Goal: Information Seeking & Learning: Compare options

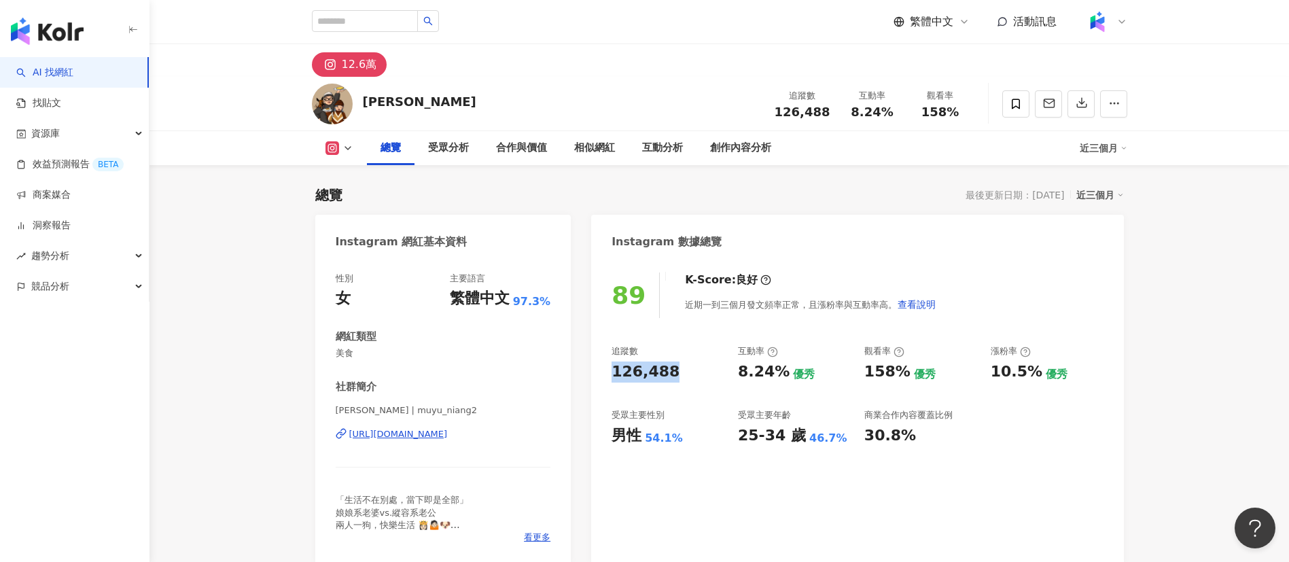
drag, startPoint x: 603, startPoint y: 369, endPoint x: 740, endPoint y: 2, distance: 391.8
click at [697, 370] on div "89 K-Score : 良好 近期一到三個月發文頻率正常，且漲粉率與互動率高。 查看說明 追蹤數 126,488 互動率 8.24% 優秀 觀看率 158%…" at bounding box center [857, 411] width 532 height 305
copy div "126,488"
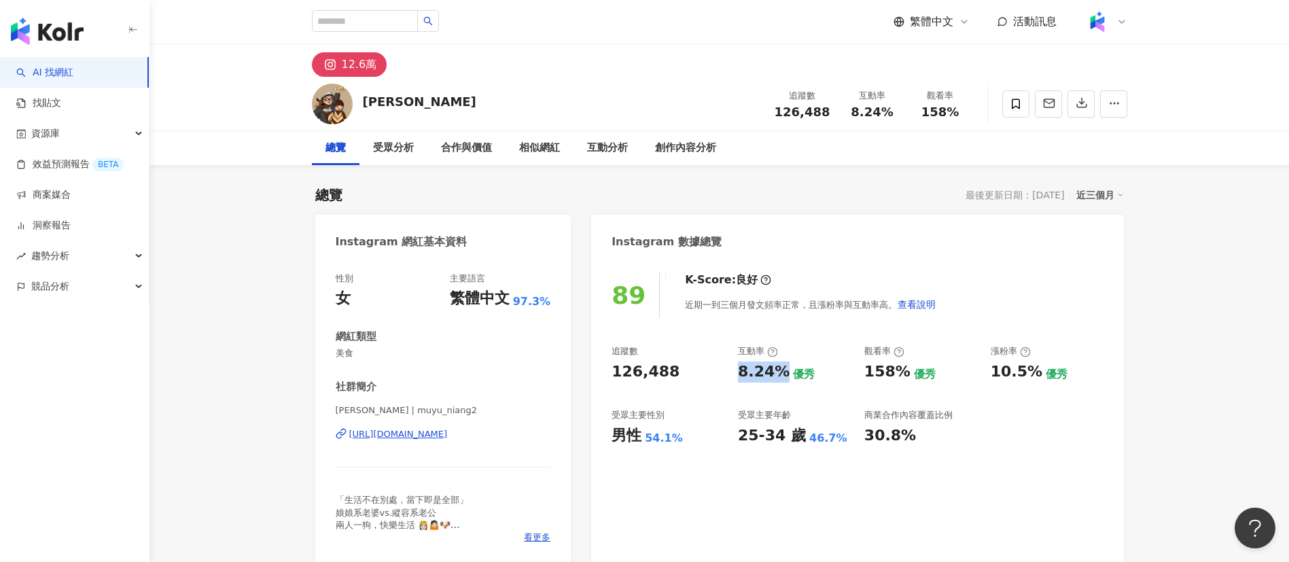
drag, startPoint x: 741, startPoint y: 372, endPoint x: 783, endPoint y: 371, distance: 41.5
click at [783, 371] on div "8.24%" at bounding box center [764, 372] width 52 height 21
copy div "8.24%"
drag, startPoint x: 858, startPoint y: 374, endPoint x: 900, endPoint y: 370, distance: 42.4
click at [900, 370] on div "追蹤數 126,488 互動率 8.24% 優秀 觀看率 158% 優秀 漲粉率 10.5% 優秀 受眾主要性別 男性 54.1% 受眾主要年齡 25-34 …" at bounding box center [857, 395] width 491 height 101
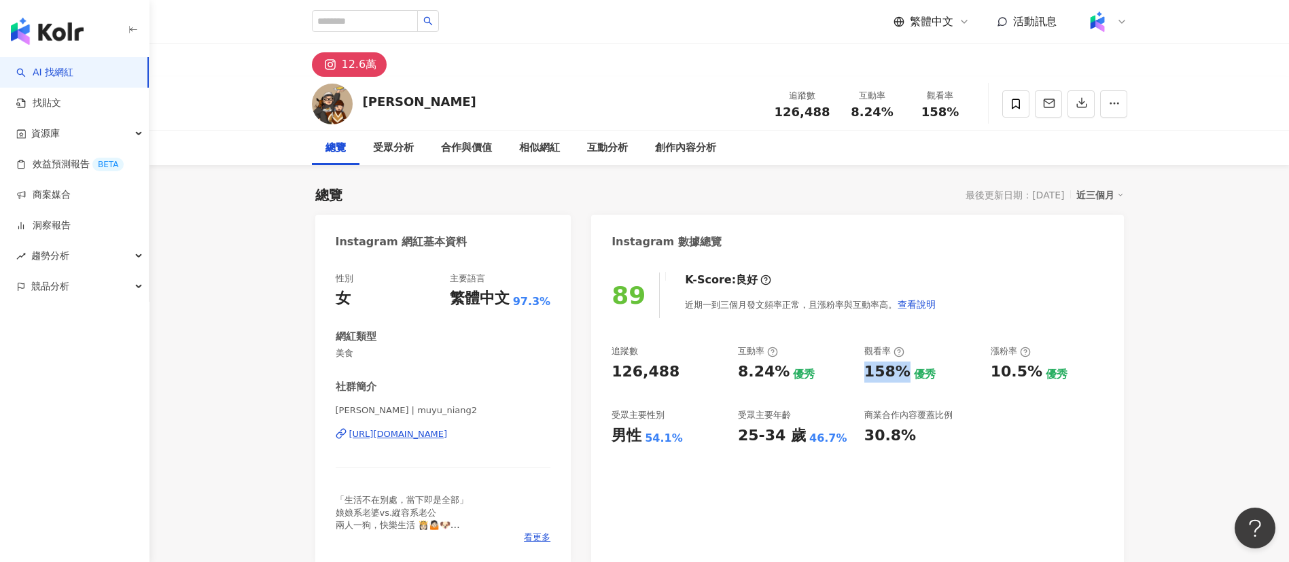
copy div "158%"
drag, startPoint x: 990, startPoint y: 372, endPoint x: 1029, endPoint y: 374, distance: 39.5
click at [1029, 374] on div "10.5%" at bounding box center [1017, 372] width 52 height 21
copy div "10.5%"
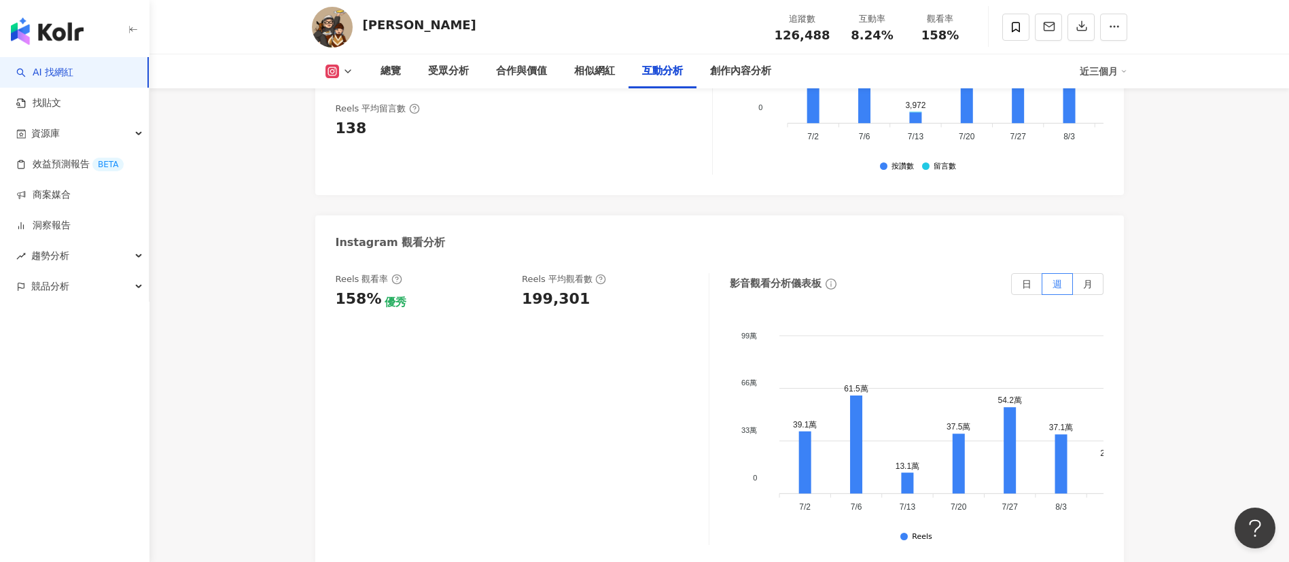
scroll to position [3058, 0]
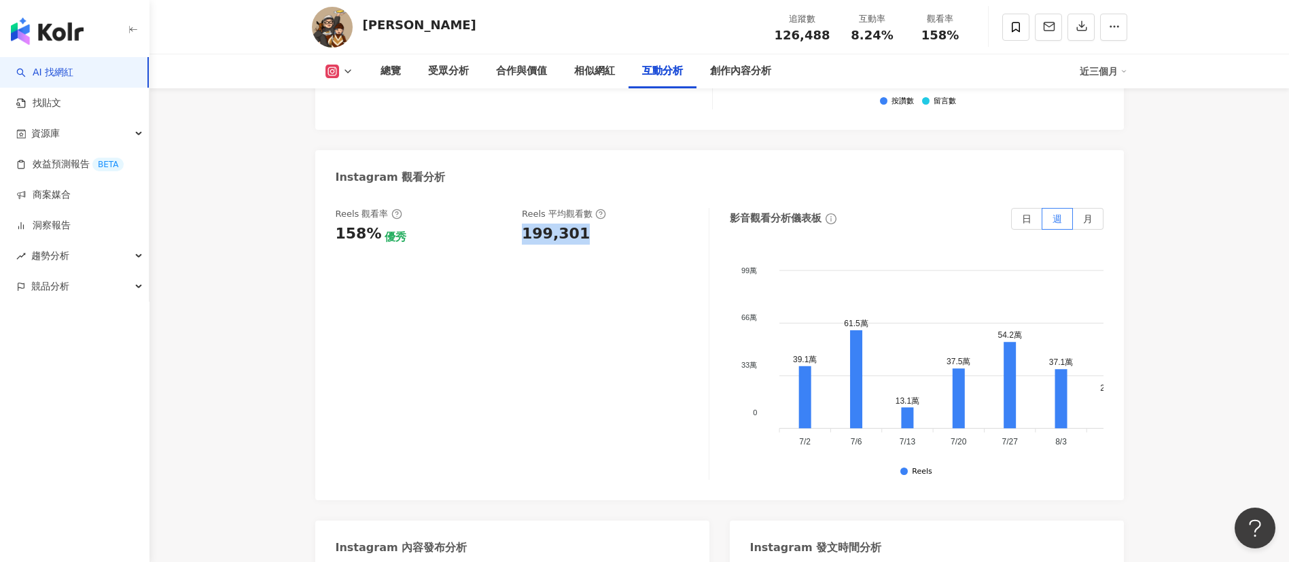
drag, startPoint x: 516, startPoint y: 217, endPoint x: 582, endPoint y: 222, distance: 66.1
click at [582, 222] on div "Reels 觀看率 158% 優秀 Reels 平均觀看數 199,301" at bounding box center [515, 226] width 359 height 37
copy div "199,301"
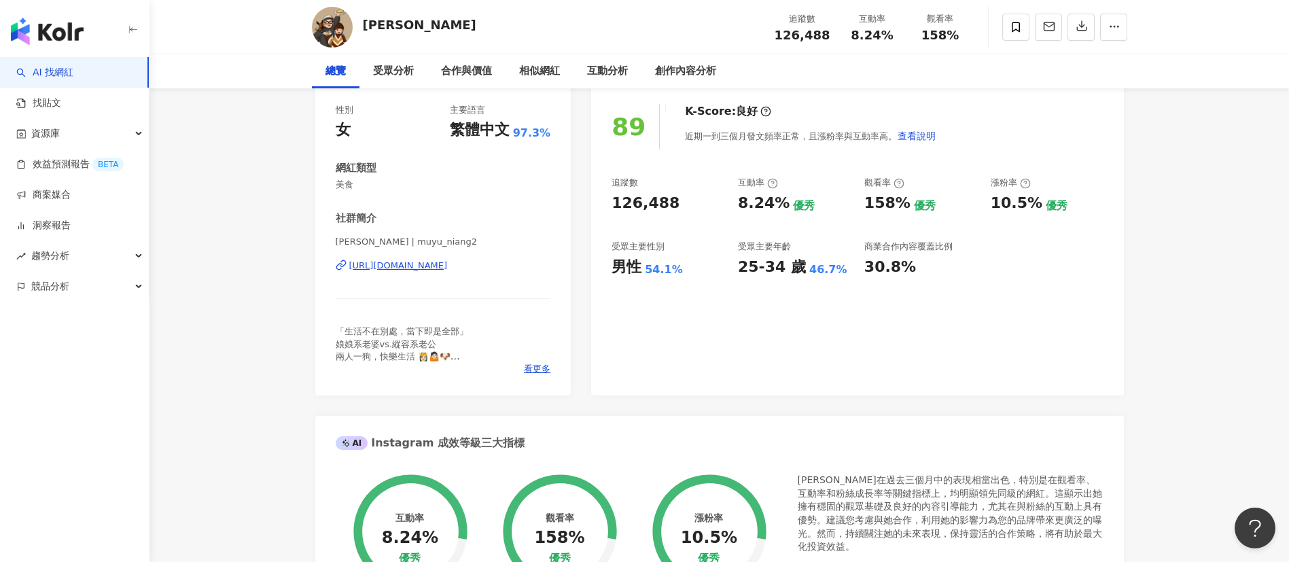
scroll to position [0, 0]
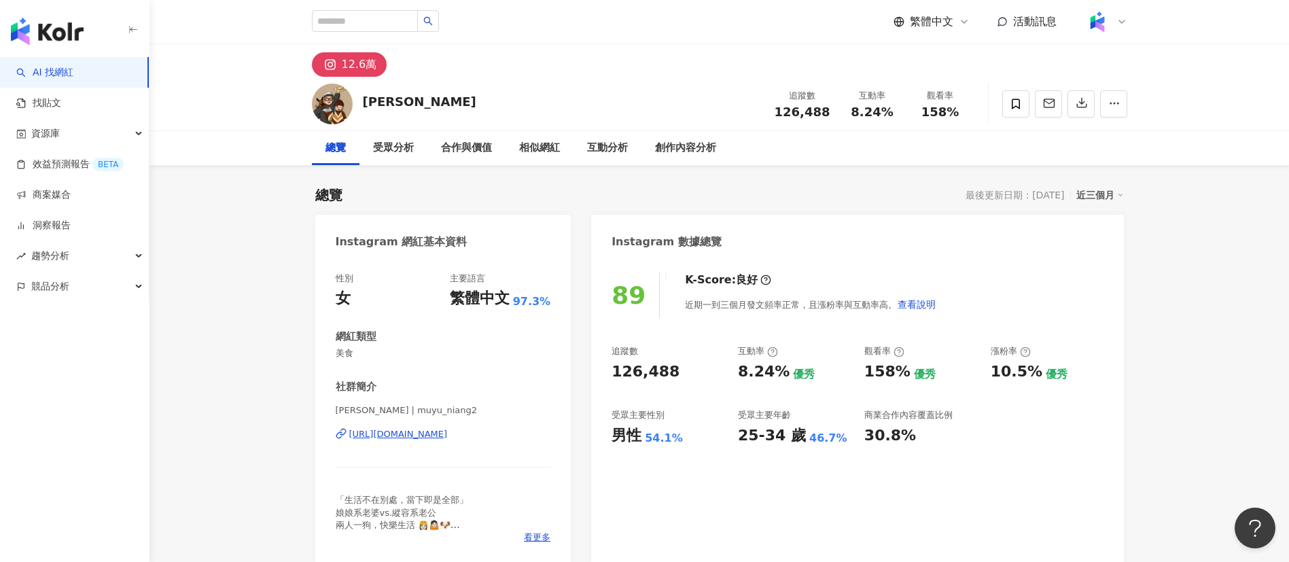
click at [448, 435] on div "https://www.instagram.com/muyu_niang2/" at bounding box center [398, 434] width 99 height 12
click at [378, 24] on input "search" at bounding box center [365, 21] width 106 height 22
type input "******"
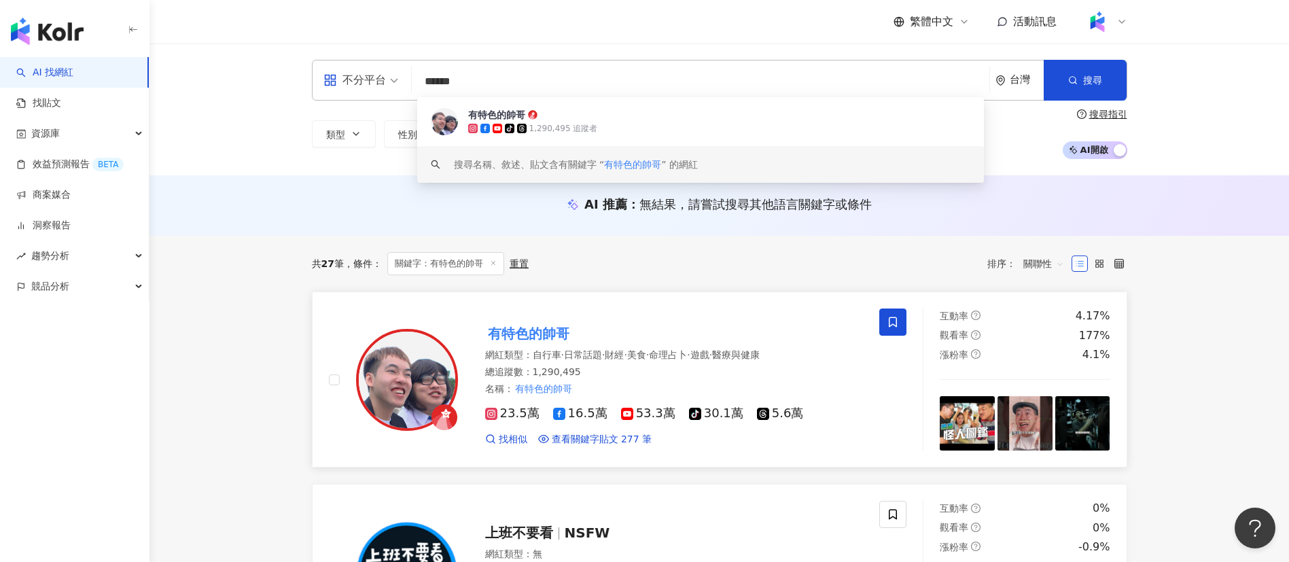
click at [690, 349] on span "·" at bounding box center [688, 354] width 3 height 11
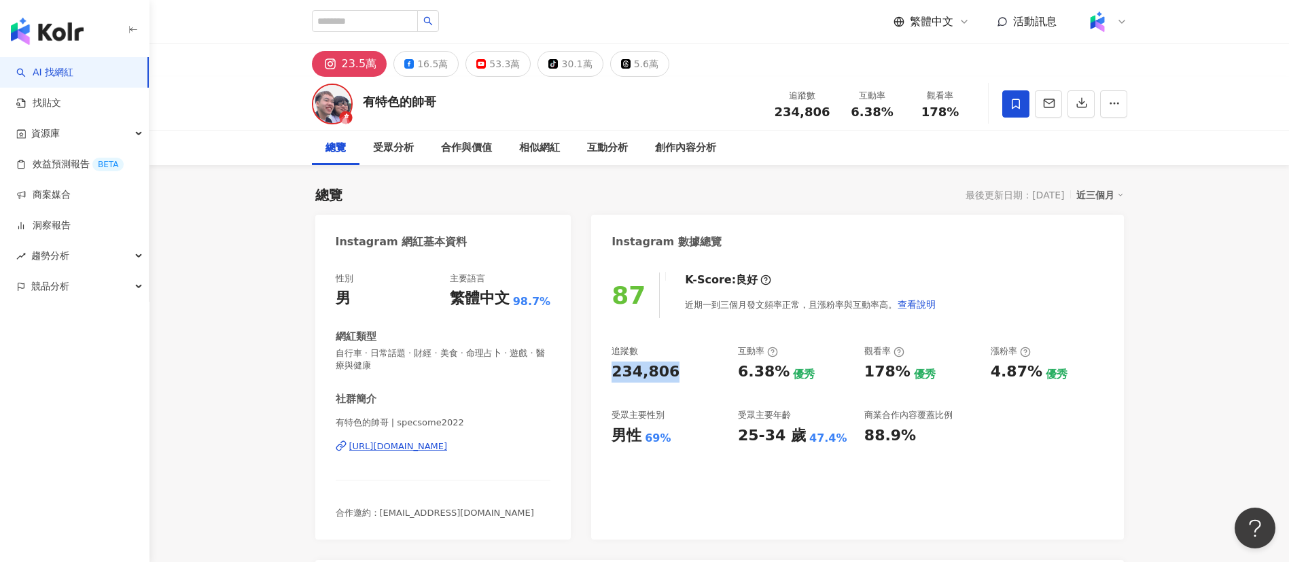
drag, startPoint x: 610, startPoint y: 373, endPoint x: 694, endPoint y: 371, distance: 85.0
click at [694, 371] on div "87 K-Score : 良好 近期一到三個月發文頻率正常，且漲粉率與互動率高。 查看說明 追蹤數 234,806 互動率 6.38% 優秀 觀看率 178%…" at bounding box center [857, 399] width 532 height 281
copy div "234,806"
drag, startPoint x: 737, startPoint y: 376, endPoint x: 781, endPoint y: 375, distance: 43.5
click at [781, 375] on div "6.38%" at bounding box center [764, 372] width 52 height 21
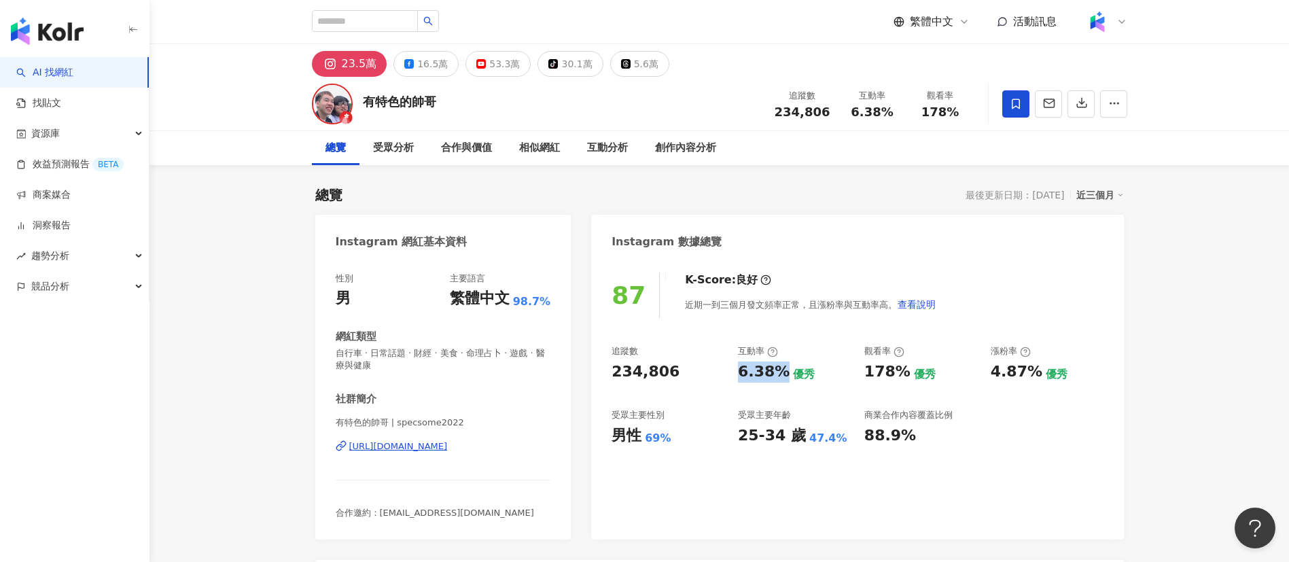
copy div "6.38%"
drag, startPoint x: 864, startPoint y: 374, endPoint x: 824, endPoint y: 39, distance: 338.0
click at [901, 376] on div "178%" at bounding box center [887, 372] width 46 height 21
copy div "178%"
drag, startPoint x: 996, startPoint y: 375, endPoint x: 1013, endPoint y: 376, distance: 17.7
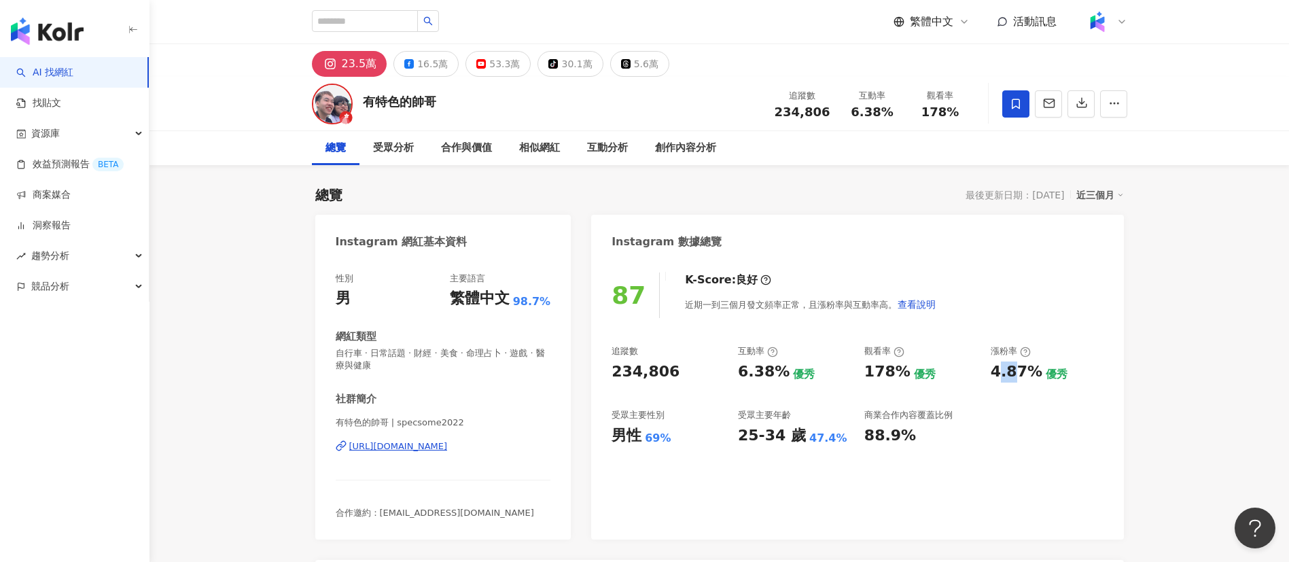
click at [1013, 376] on div "4.87%" at bounding box center [1017, 372] width 52 height 21
drag, startPoint x: 992, startPoint y: 376, endPoint x: 1034, endPoint y: 377, distance: 41.5
click at [1034, 377] on div "4.87%" at bounding box center [1017, 372] width 52 height 21
copy div "4.87%"
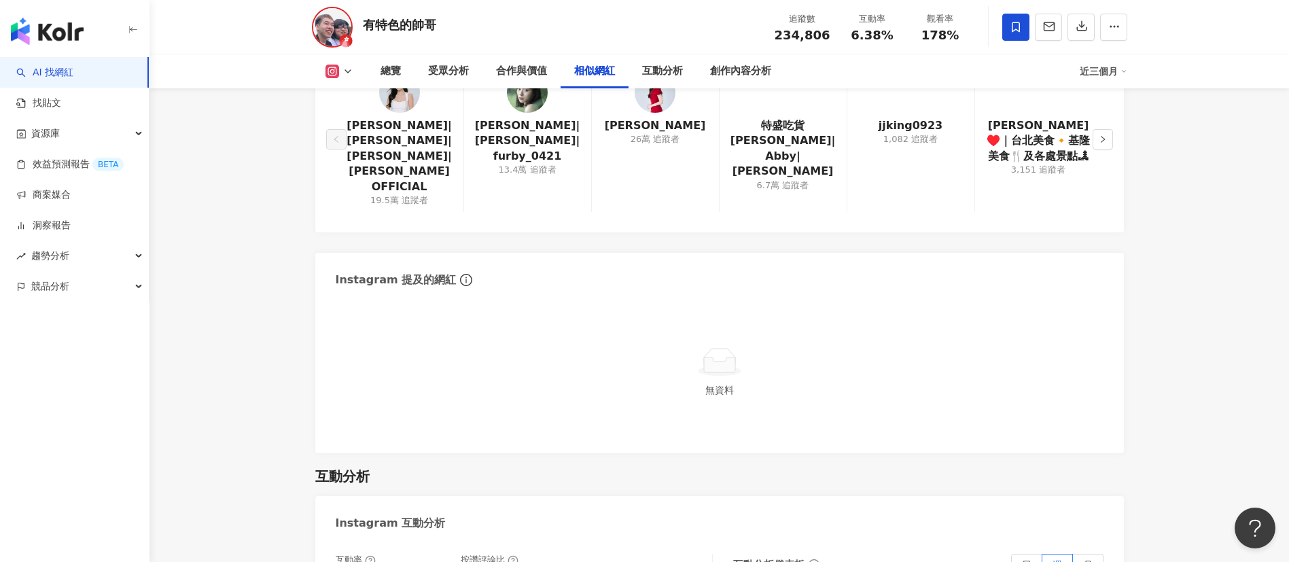
scroll to position [2752, 0]
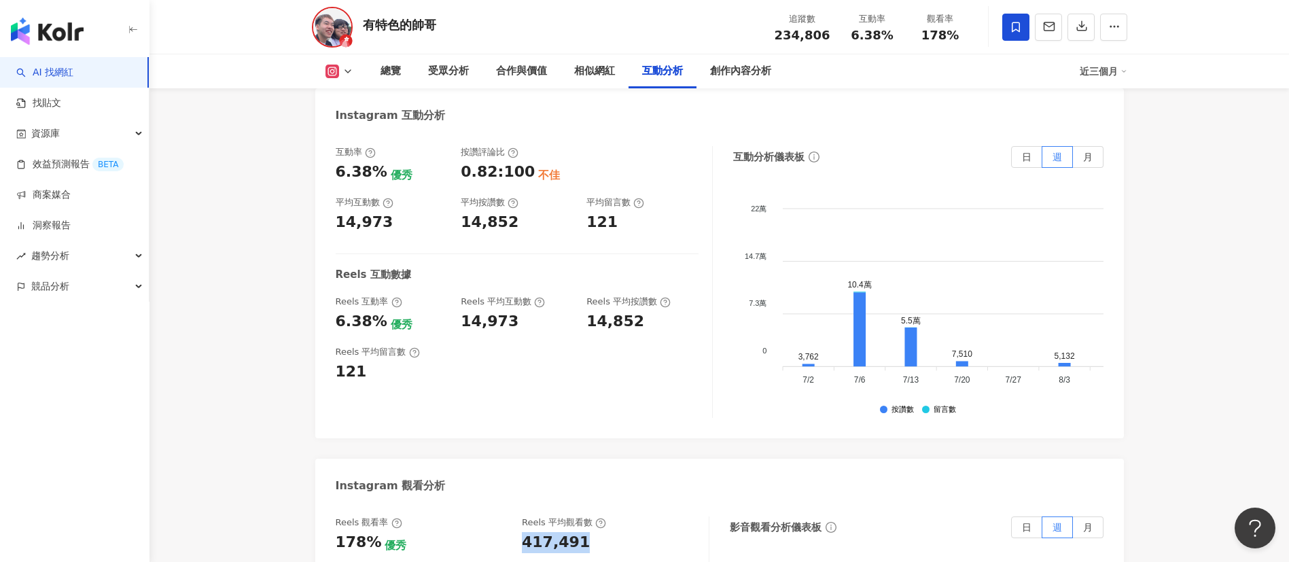
drag, startPoint x: 518, startPoint y: 499, endPoint x: 600, endPoint y: 491, distance: 82.6
click at [600, 516] on div "Reels 觀看率 178% 優秀 Reels 平均觀看數 417,491" at bounding box center [515, 534] width 359 height 37
copy div "417,491"
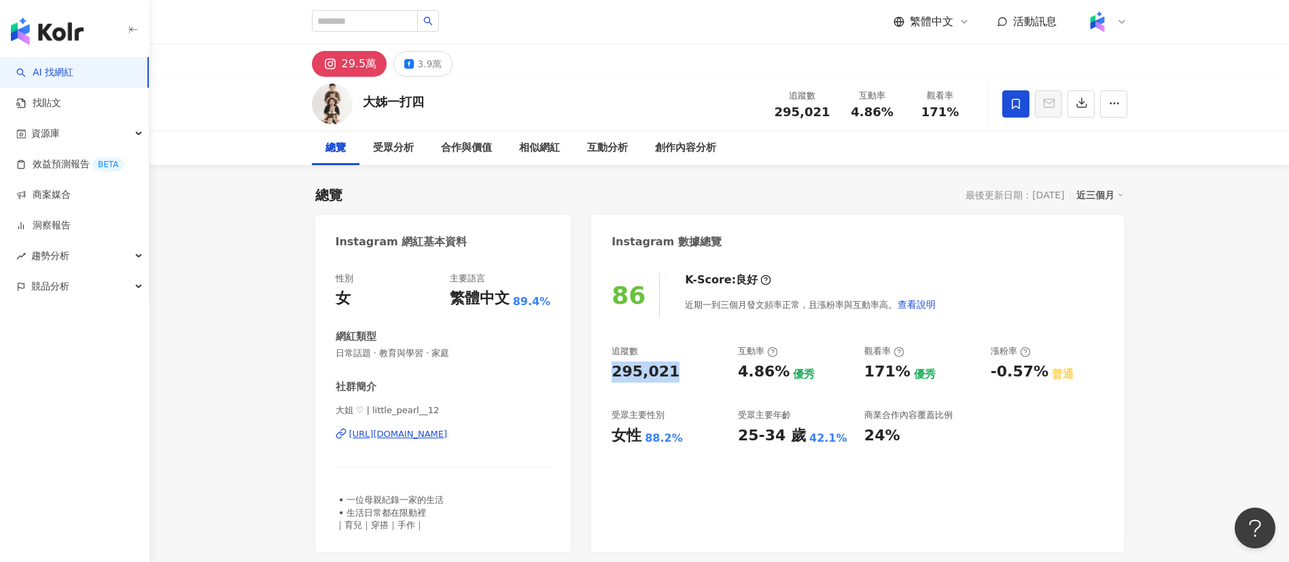
drag, startPoint x: 611, startPoint y: 371, endPoint x: 673, endPoint y: 370, distance: 61.8
click at [673, 370] on div "86 K-Score : 良好 近期一到三個月發文頻率正常，且漲粉率與互動率高。 查看說明 追蹤數 295,021 互動率 4.86% 優秀 觀看率 171%…" at bounding box center [857, 405] width 532 height 293
copy div "295,021"
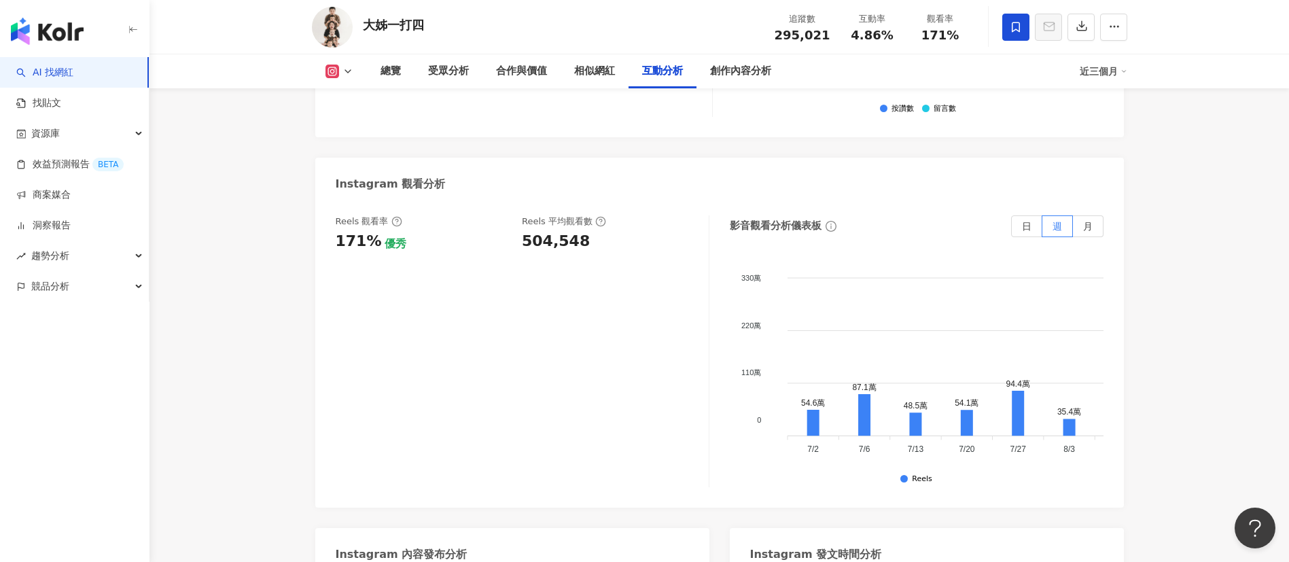
scroll to position [3058, 0]
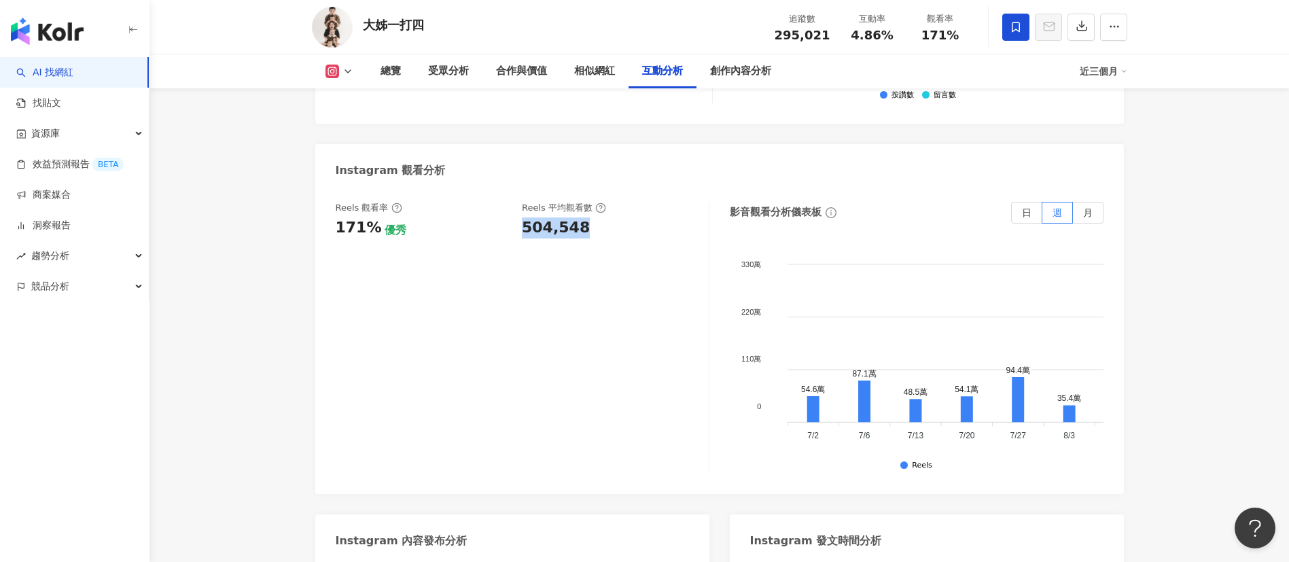
drag, startPoint x: 516, startPoint y: 171, endPoint x: 581, endPoint y: 171, distance: 65.2
click at [581, 202] on div "Reels 觀看率 171% 優秀 Reels 平均觀看數 504,548" at bounding box center [515, 220] width 359 height 37
copy div "504,548"
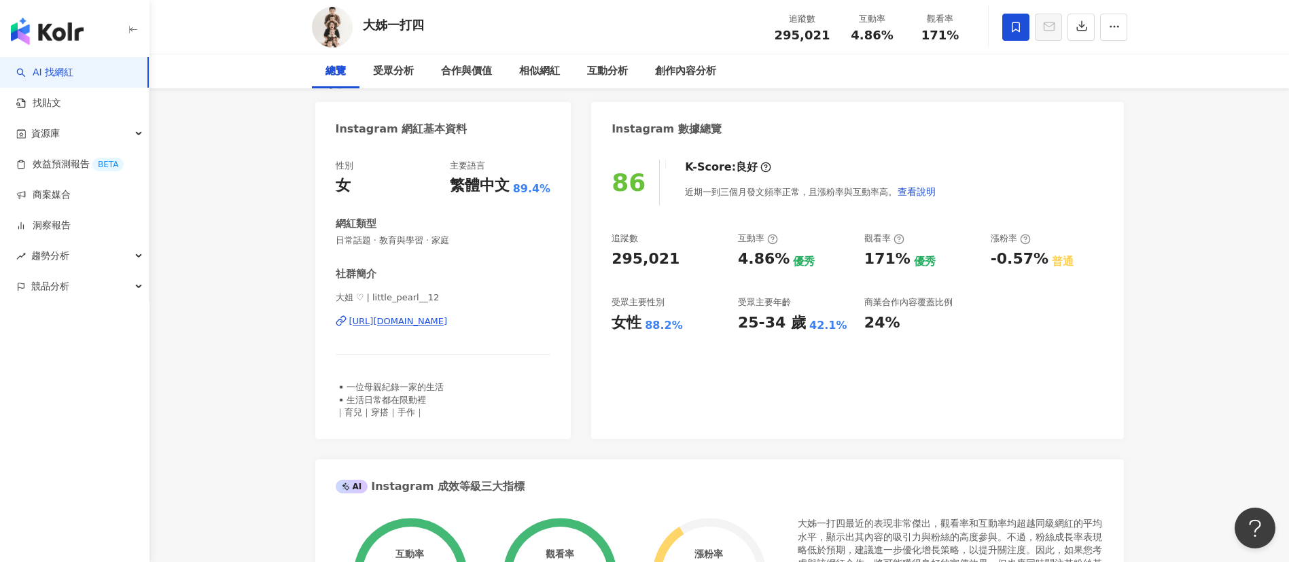
scroll to position [0, 0]
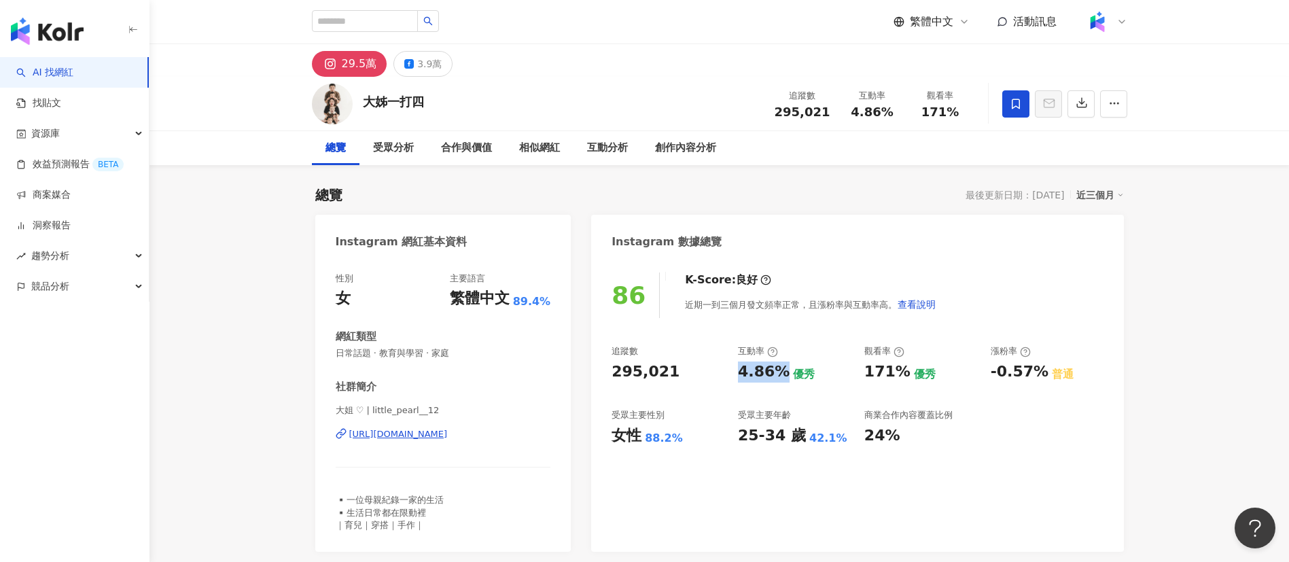
drag, startPoint x: 738, startPoint y: 364, endPoint x: 779, endPoint y: 375, distance: 43.0
click at [779, 374] on div "4.86%" at bounding box center [764, 372] width 52 height 21
copy div "4.86%"
drag, startPoint x: 860, startPoint y: 367, endPoint x: 903, endPoint y: 369, distance: 42.9
click at [859, 369] on div "追蹤數 295,021 互動率 4.86% 優秀 觀看率 171% 優秀 漲粉率 -0.57% 普通 受眾主要性別 女性 88.2% 受眾主要年齡 25-34…" at bounding box center [857, 395] width 491 height 101
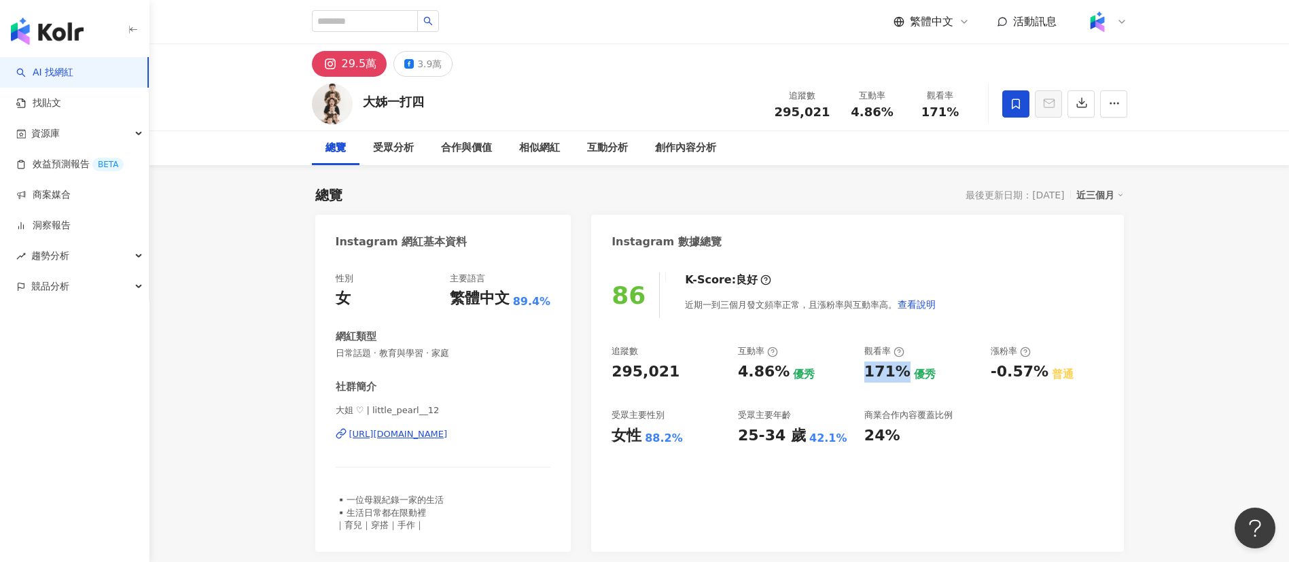
copy div "171%"
drag, startPoint x: 992, startPoint y: 376, endPoint x: 1036, endPoint y: 379, distance: 43.6
click at [859, 374] on div "-0.57%" at bounding box center [1020, 372] width 58 height 21
copy div "-0.57%"
drag, startPoint x: 425, startPoint y: 433, endPoint x: 444, endPoint y: 400, distance: 38.4
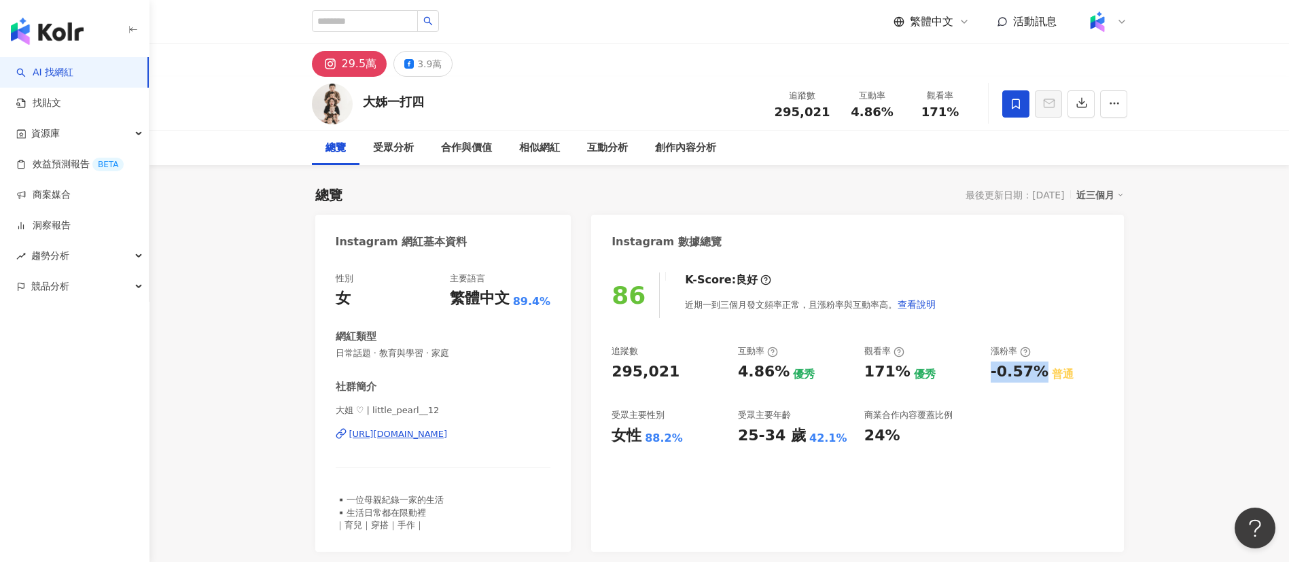
click at [425, 374] on div "https://www.instagram.com/little_pearl__12/" at bounding box center [398, 434] width 99 height 12
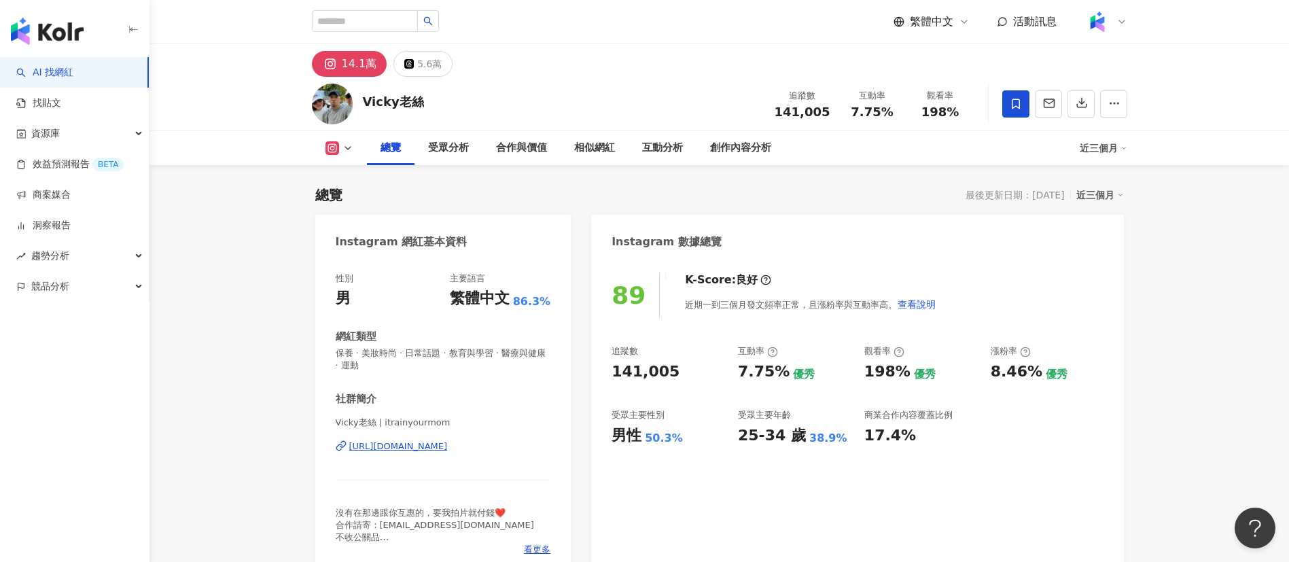
drag, startPoint x: 617, startPoint y: 372, endPoint x: 671, endPoint y: 374, distance: 54.4
click at [671, 374] on div "89 K-Score : 良好 近期一到三個月發文頻率正常，且漲粉率與互動率高。 查看說明 追蹤數 141,005 互動率 7.75% 優秀 觀看率 198%…" at bounding box center [857, 417] width 532 height 317
copy div "141,005"
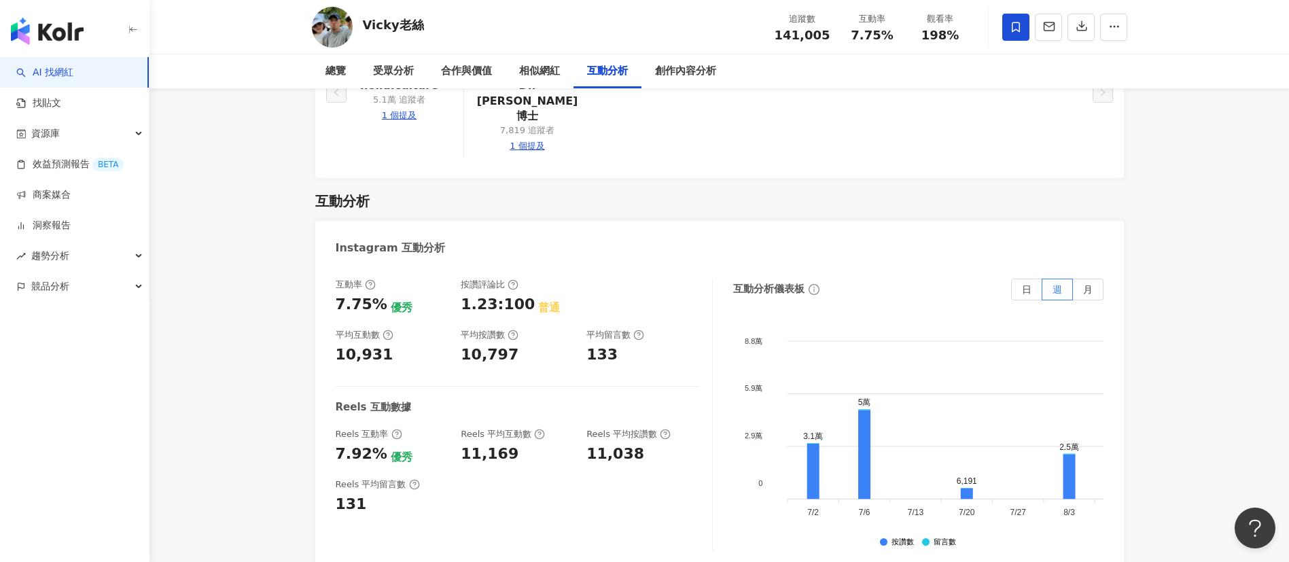
scroll to position [3058, 0]
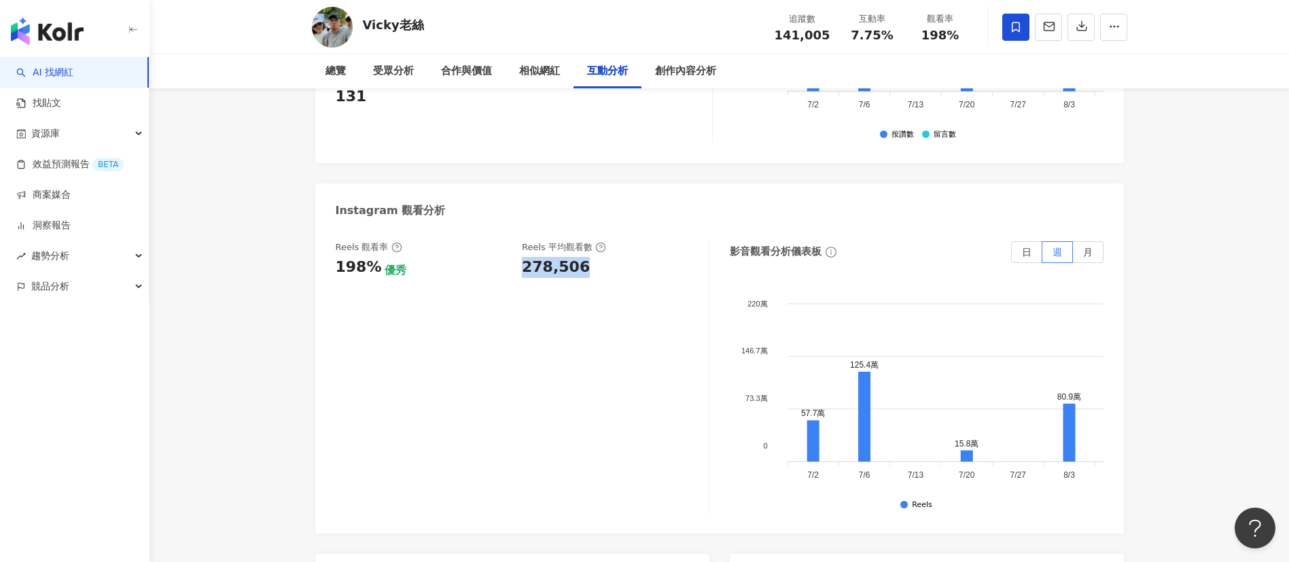
drag, startPoint x: 521, startPoint y: 186, endPoint x: 619, endPoint y: 188, distance: 98.6
click at [619, 241] on div "Reels 觀看率 198% 優秀 Reels 平均觀看數 278,506" at bounding box center [515, 259] width 359 height 37
copy div "278,506"
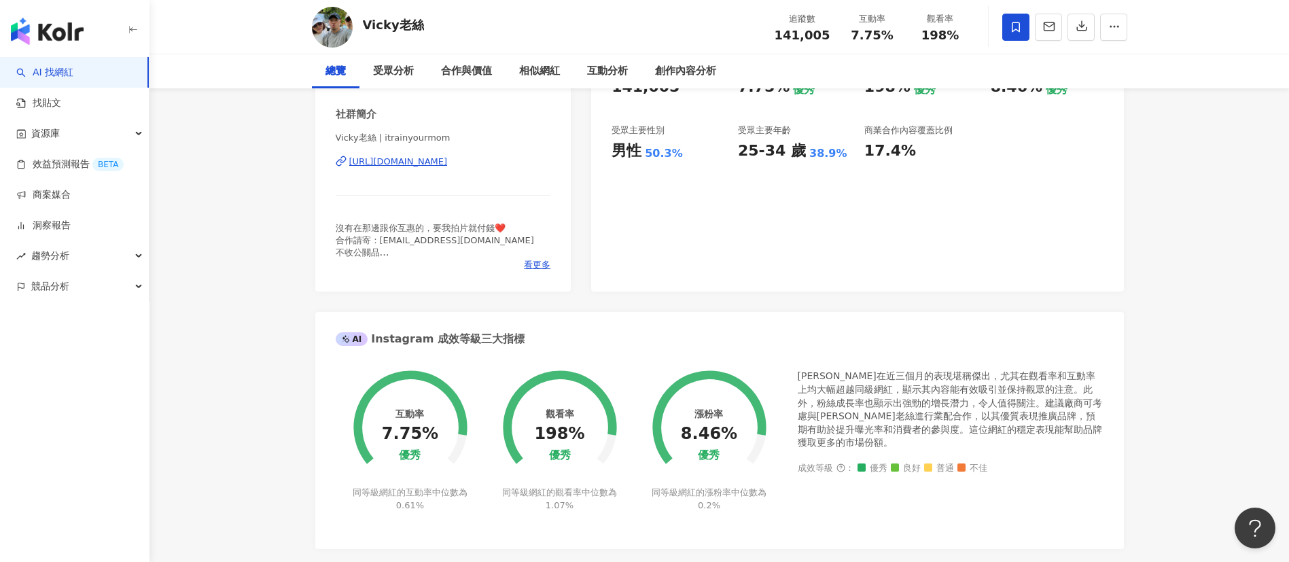
scroll to position [0, 0]
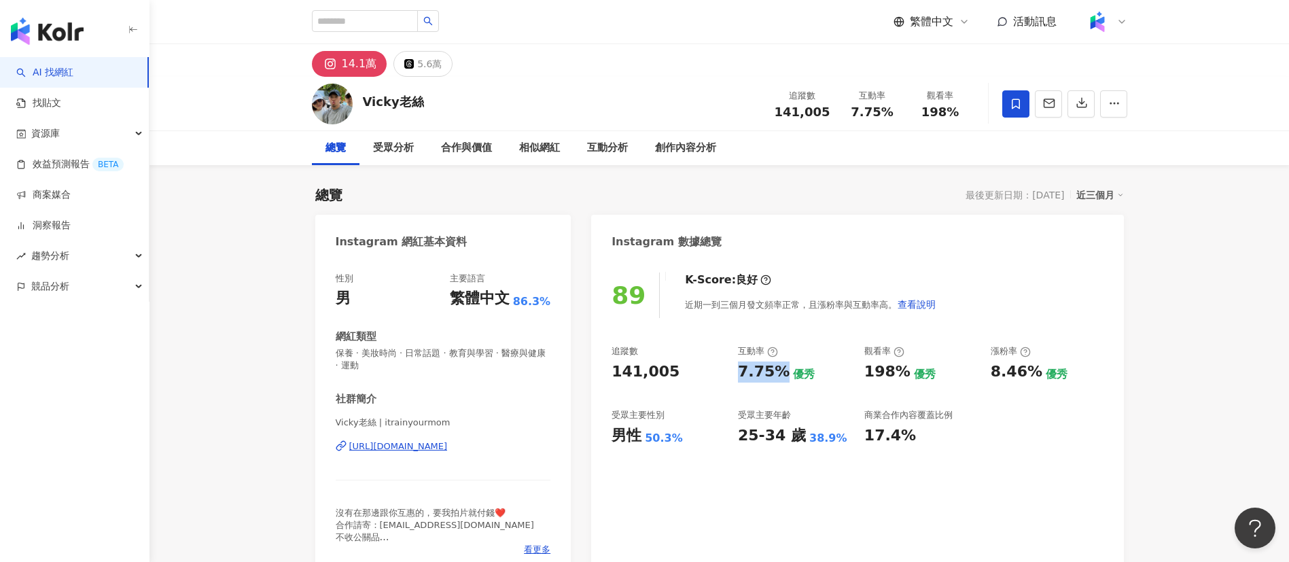
drag, startPoint x: 756, startPoint y: 369, endPoint x: 779, endPoint y: 370, distance: 23.1
click at [779, 370] on div "追蹤數 141,005 互動率 7.75% 優秀 觀看率 198% 優秀 漲粉率 8.46% 優秀 受眾主要性別 男性 50.3% 受眾主要年齡 25-34 …" at bounding box center [857, 395] width 491 height 101
copy div "7.75%"
drag, startPoint x: 864, startPoint y: 370, endPoint x: 903, endPoint y: 374, distance: 39.7
click at [903, 374] on div "198%" at bounding box center [887, 372] width 46 height 21
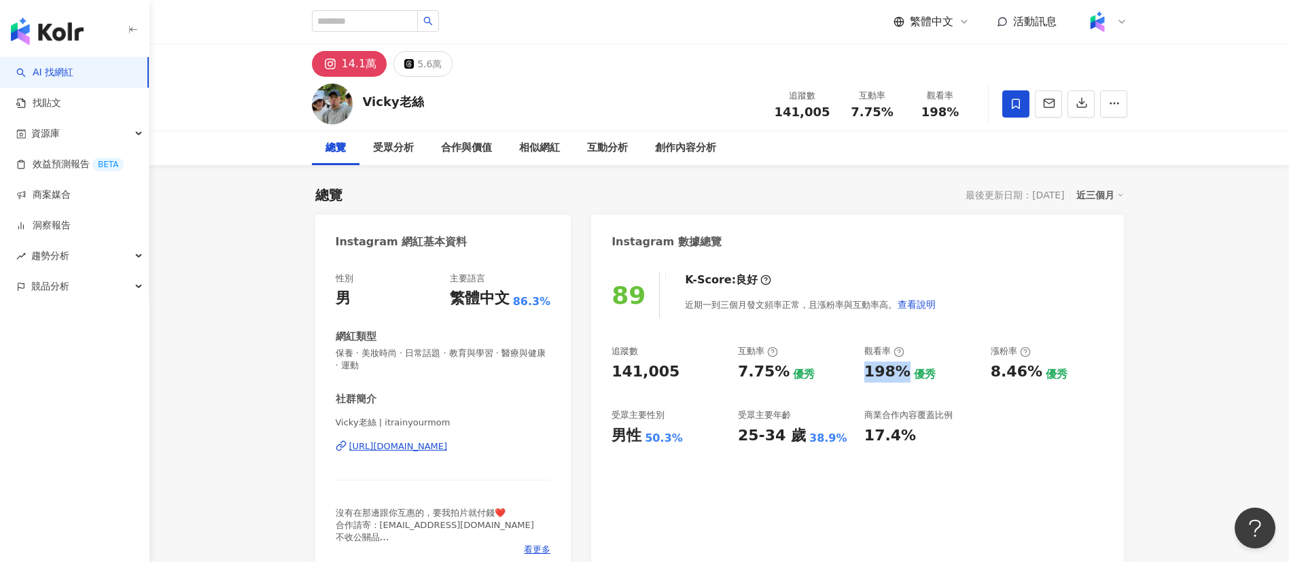
copy div "198%"
drag, startPoint x: 989, startPoint y: 376, endPoint x: 1032, endPoint y: 376, distance: 43.5
click at [1032, 376] on div "追蹤數 141,005 互動率 7.75% 優秀 觀看率 198% 優秀 漲粉率 8.46% 優秀 受眾主要性別 男性 50.3% 受眾主要年齡 25-34 …" at bounding box center [857, 395] width 491 height 101
copy div "8.46%"
click at [476, 438] on div "Vicky老絲 | itrainyourmom https://www.instagram.com/itrainyourmom/" at bounding box center [443, 457] width 215 height 80
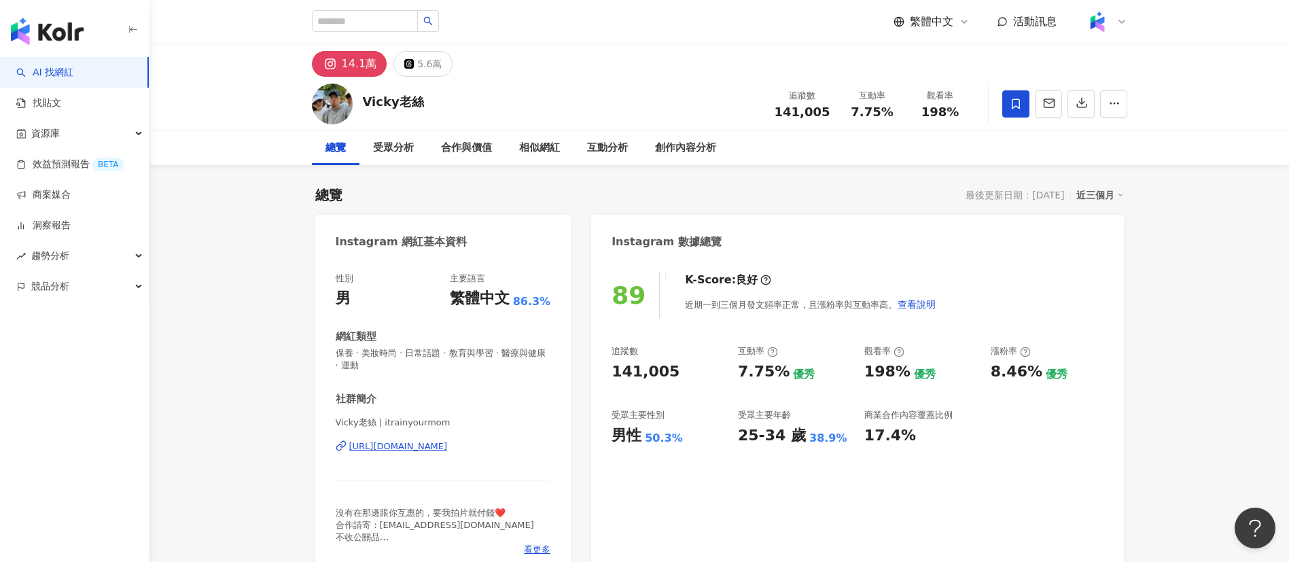
click at [448, 444] on div "https://www.instagram.com/itrainyourmom/" at bounding box center [398, 446] width 99 height 12
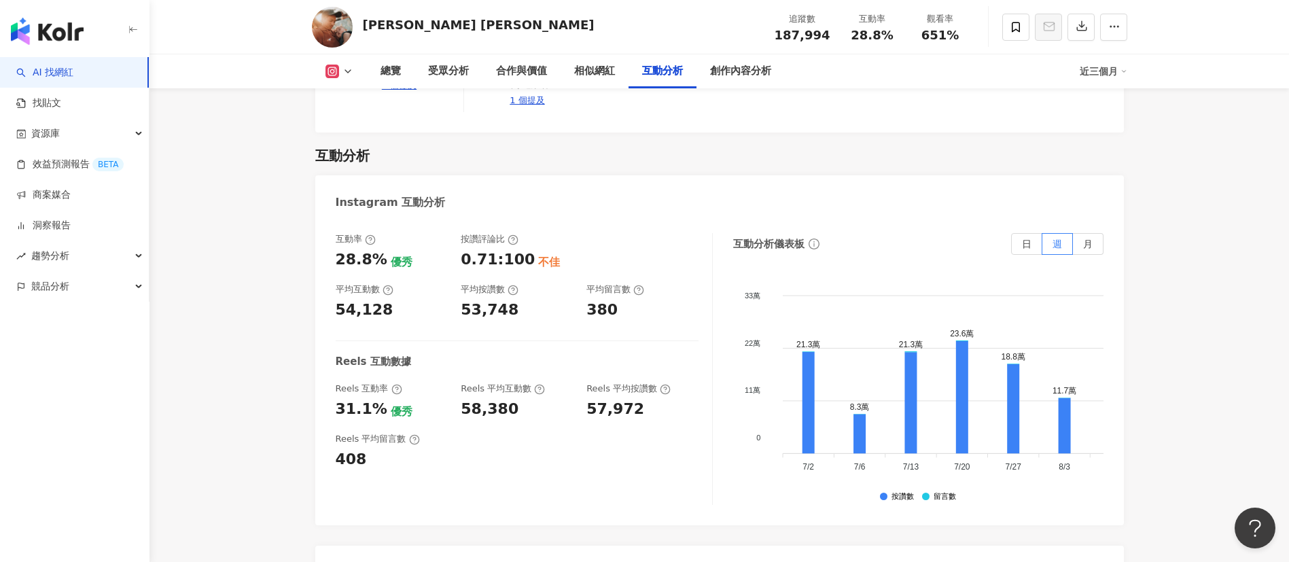
scroll to position [3160, 0]
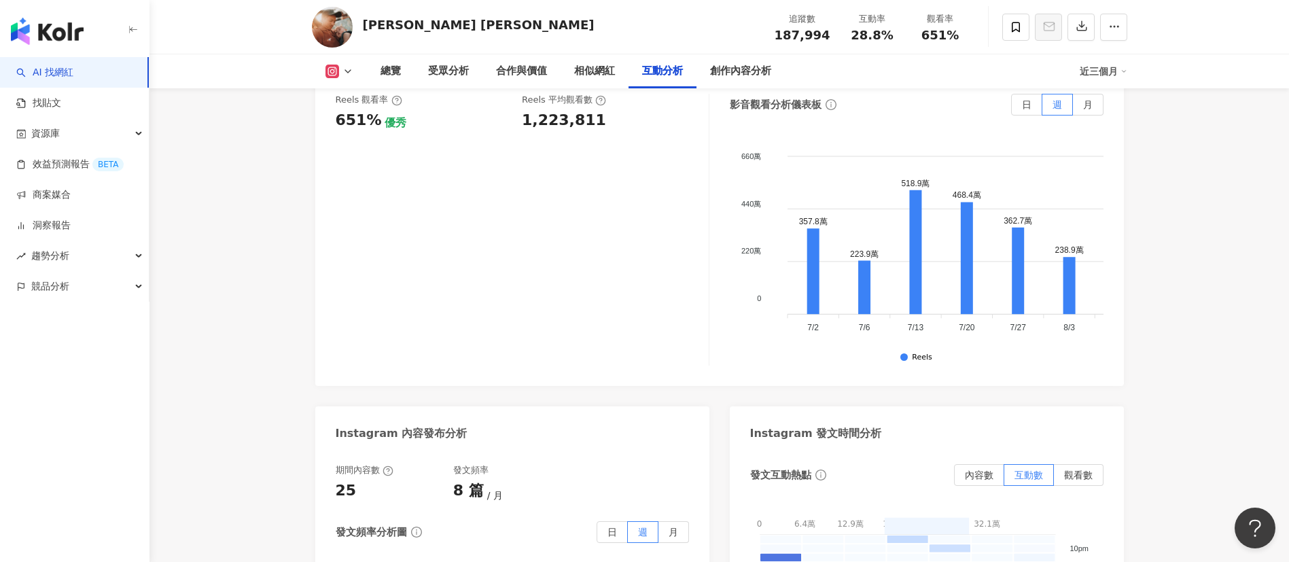
drag, startPoint x: 520, startPoint y: 404, endPoint x: 631, endPoint y: 401, distance: 111.5
click at [631, 130] on div "Reels 觀看率 651% 優秀 Reels 平均觀看數 1,223,811" at bounding box center [515, 112] width 359 height 37
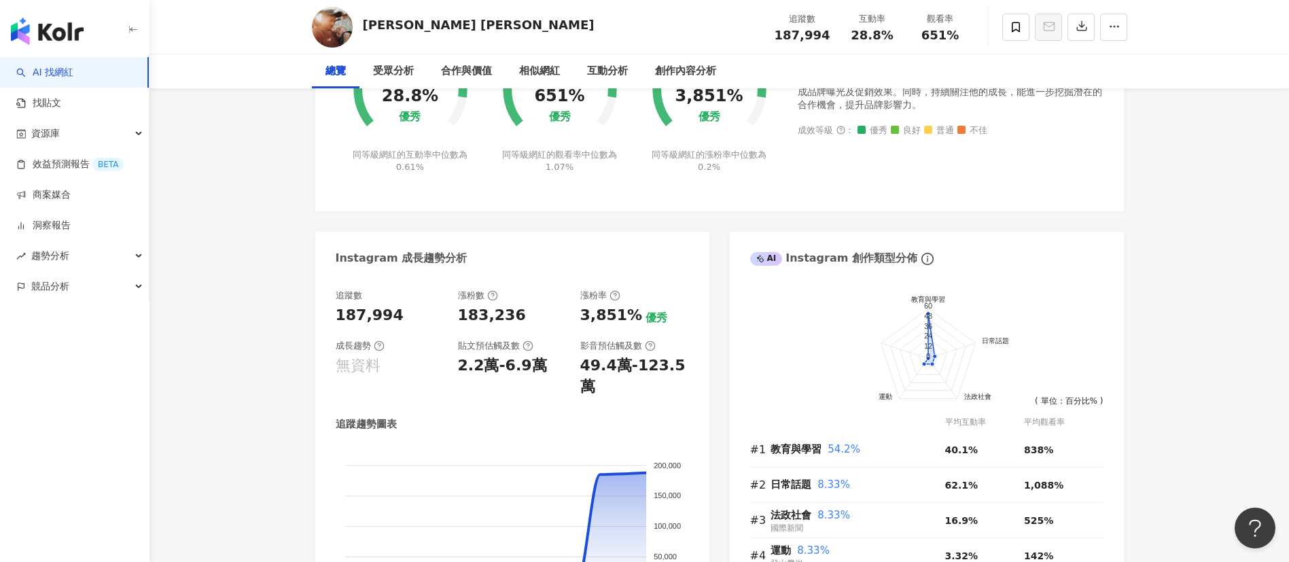
scroll to position [0, 0]
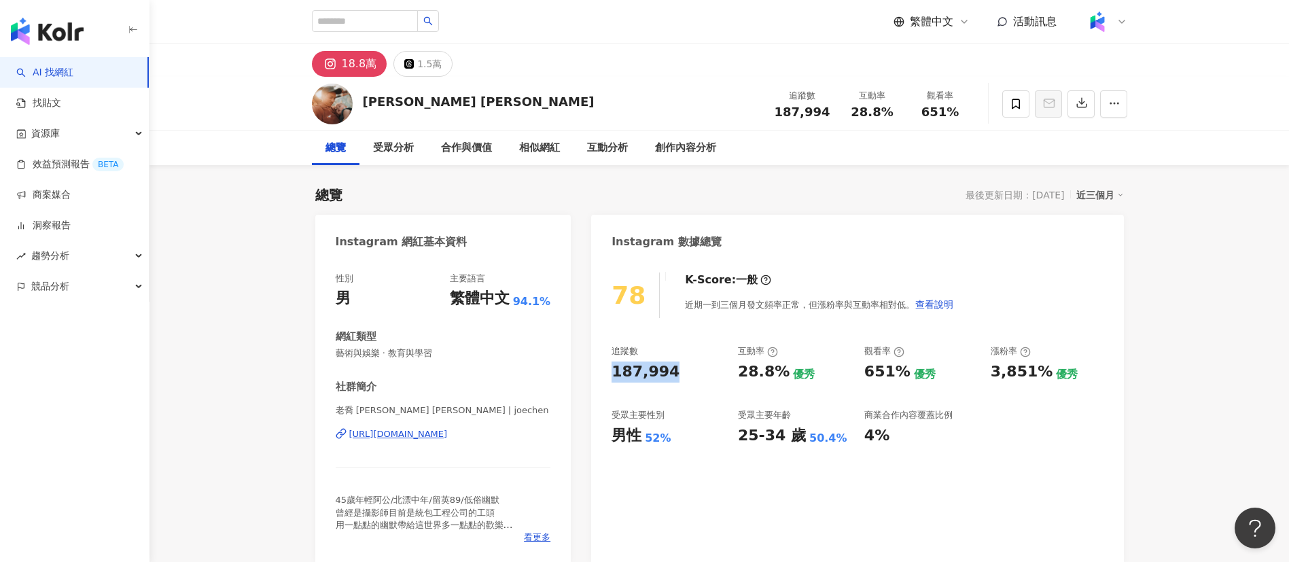
drag, startPoint x: 614, startPoint y: 372, endPoint x: 675, endPoint y: 364, distance: 61.6
click at [675, 364] on div "187,994" at bounding box center [668, 372] width 113 height 21
copy div "187,994"
drag, startPoint x: 737, startPoint y: 368, endPoint x: 779, endPoint y: 369, distance: 42.8
click at [779, 369] on div "追蹤數 187,994 互動率 28.8% 優秀 觀看率 651% 優秀 漲粉率 3,851% 優秀 受眾主要性別 男性 52% 受眾主要年齡 25-34 歲…" at bounding box center [857, 395] width 491 height 101
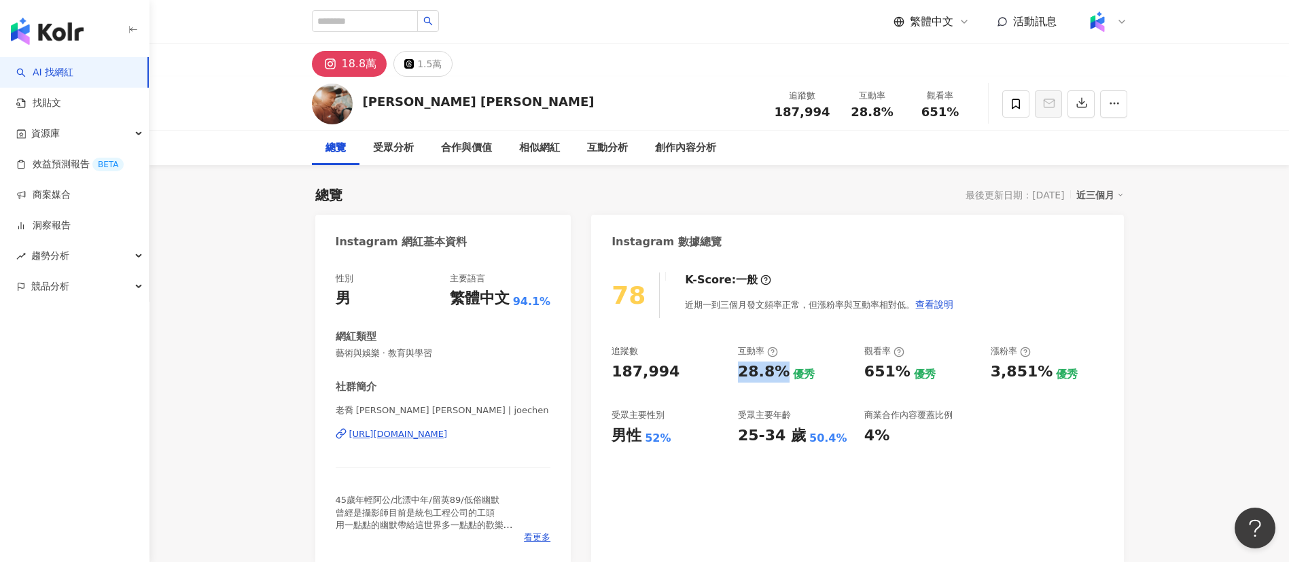
copy div "28.8%"
drag, startPoint x: 867, startPoint y: 372, endPoint x: 900, endPoint y: 374, distance: 33.4
click at [900, 374] on div "651%" at bounding box center [887, 372] width 46 height 21
copy div "651%"
drag, startPoint x: 989, startPoint y: 374, endPoint x: 1045, endPoint y: 376, distance: 55.8
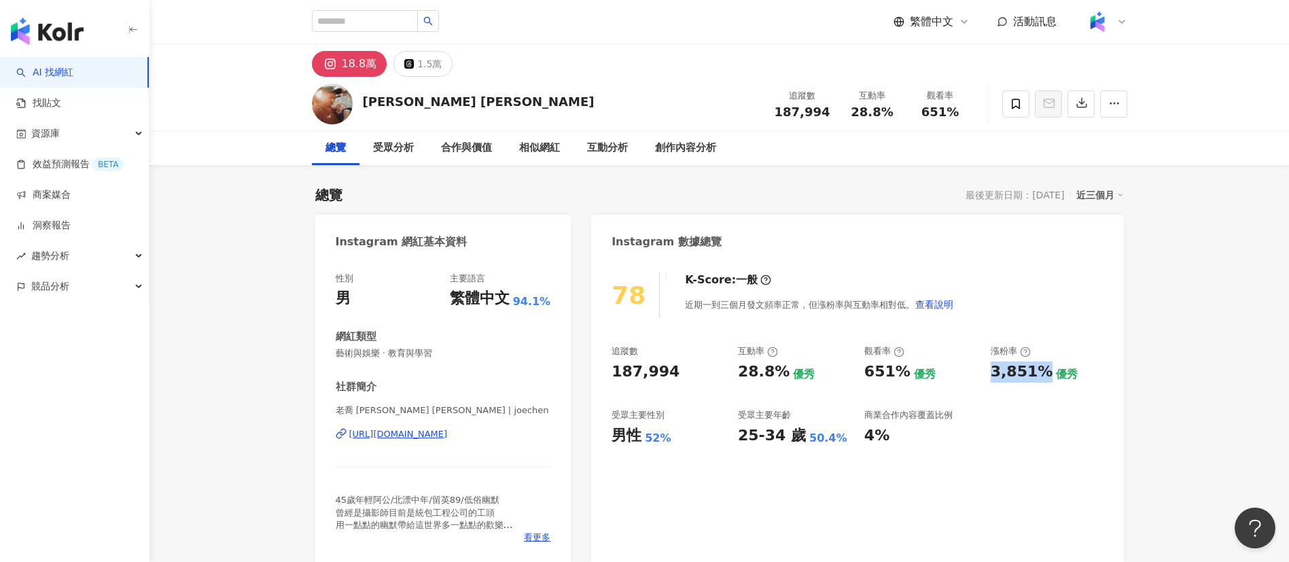
click at [1045, 376] on div "追蹤數 187,994 互動率 28.8% 優秀 觀看率 651% 優秀 漲粉率 3,851% 優秀 受眾主要性別 男性 52% 受眾主要年齡 25-34 歲…" at bounding box center [857, 395] width 491 height 101
copy div "3,851%"
click at [435, 429] on div "https://www.instagram.com/joechen/" at bounding box center [398, 434] width 99 height 12
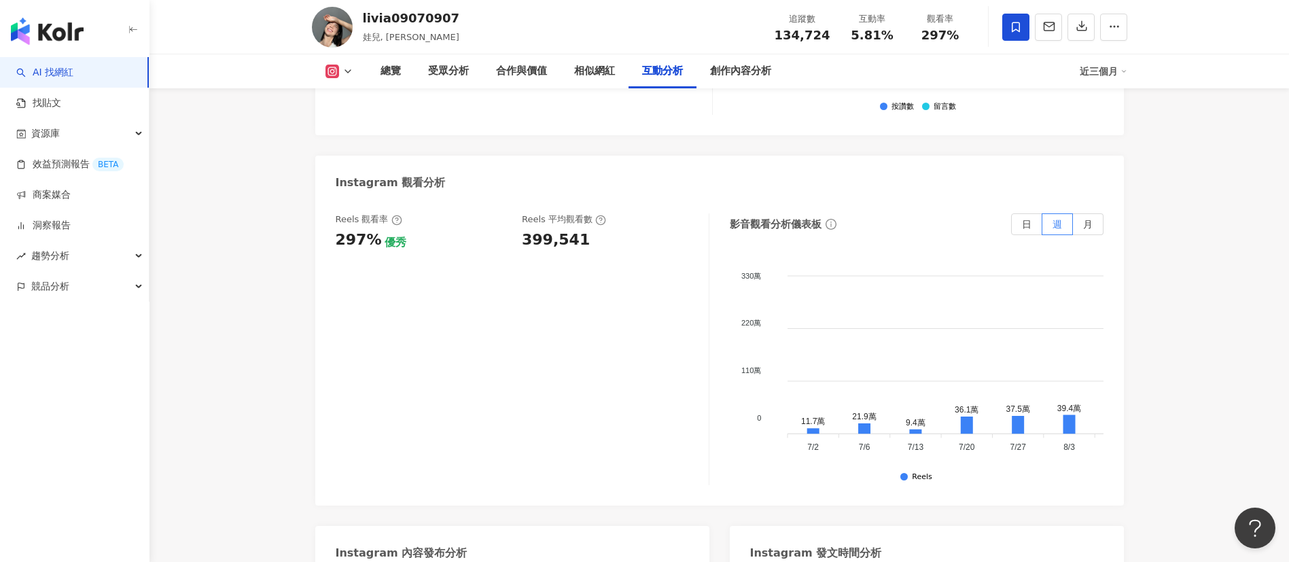
scroll to position [3058, 0]
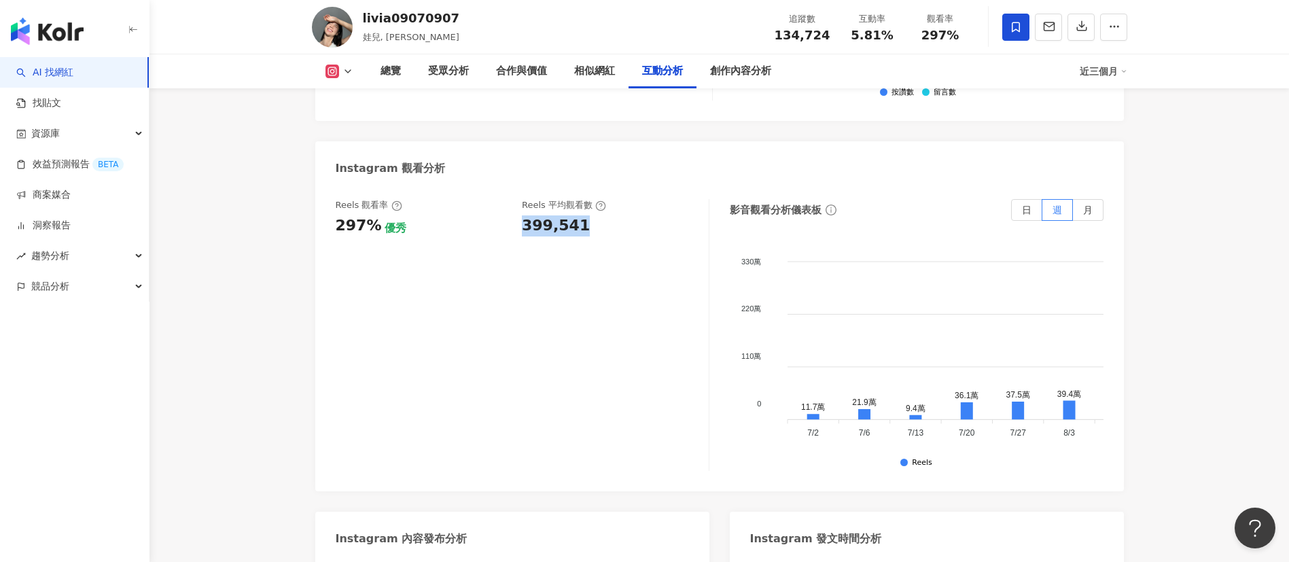
drag, startPoint x: 523, startPoint y: 215, endPoint x: 586, endPoint y: 217, distance: 63.2
click at [586, 217] on div "399,541" at bounding box center [608, 225] width 173 height 21
copy div "399,541"
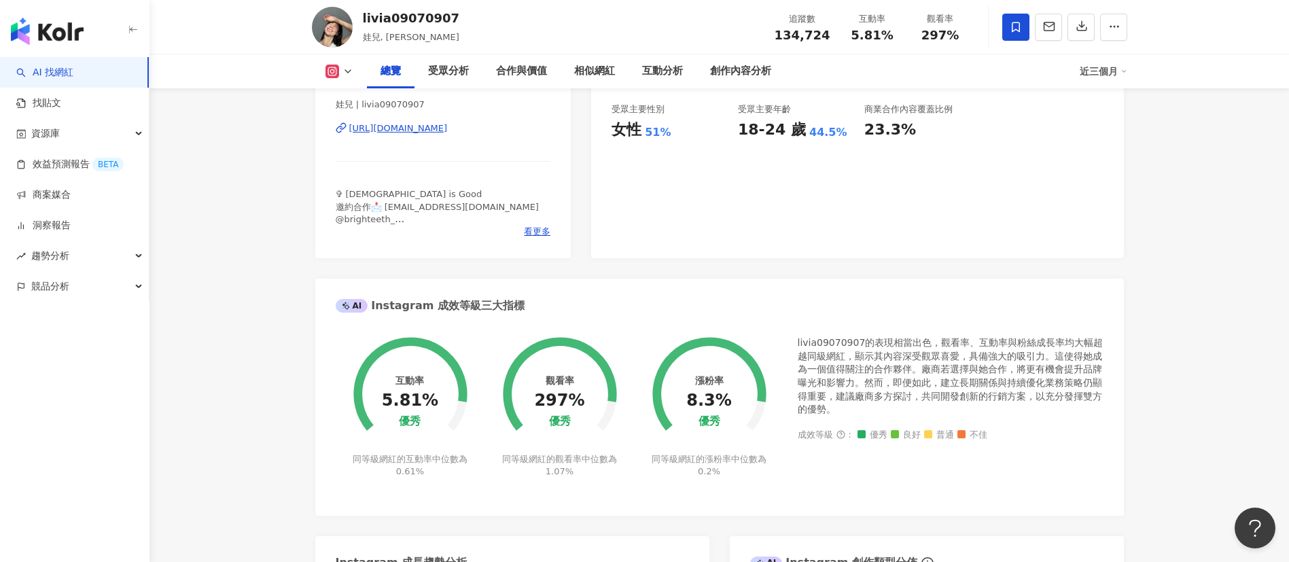
scroll to position [0, 0]
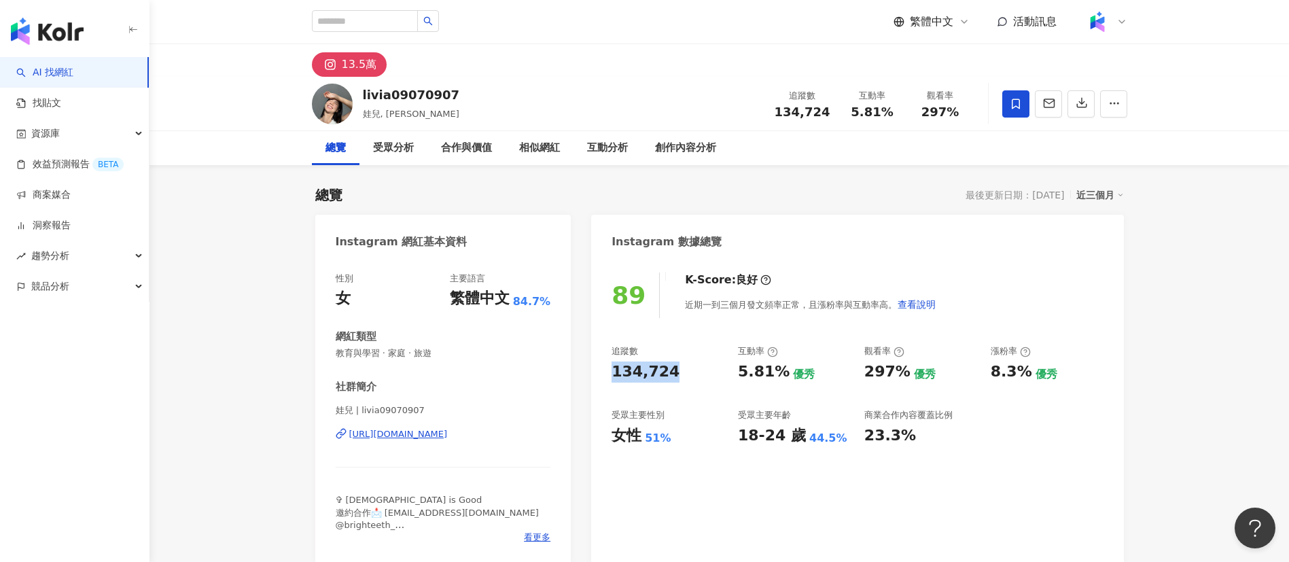
drag, startPoint x: 614, startPoint y: 372, endPoint x: 666, endPoint y: 371, distance: 51.6
click at [666, 371] on div "134,724" at bounding box center [646, 372] width 68 height 21
copy div "134,724"
drag, startPoint x: 740, startPoint y: 375, endPoint x: 781, endPoint y: 372, distance: 41.5
click at [781, 372] on div "5.81%" at bounding box center [764, 372] width 52 height 21
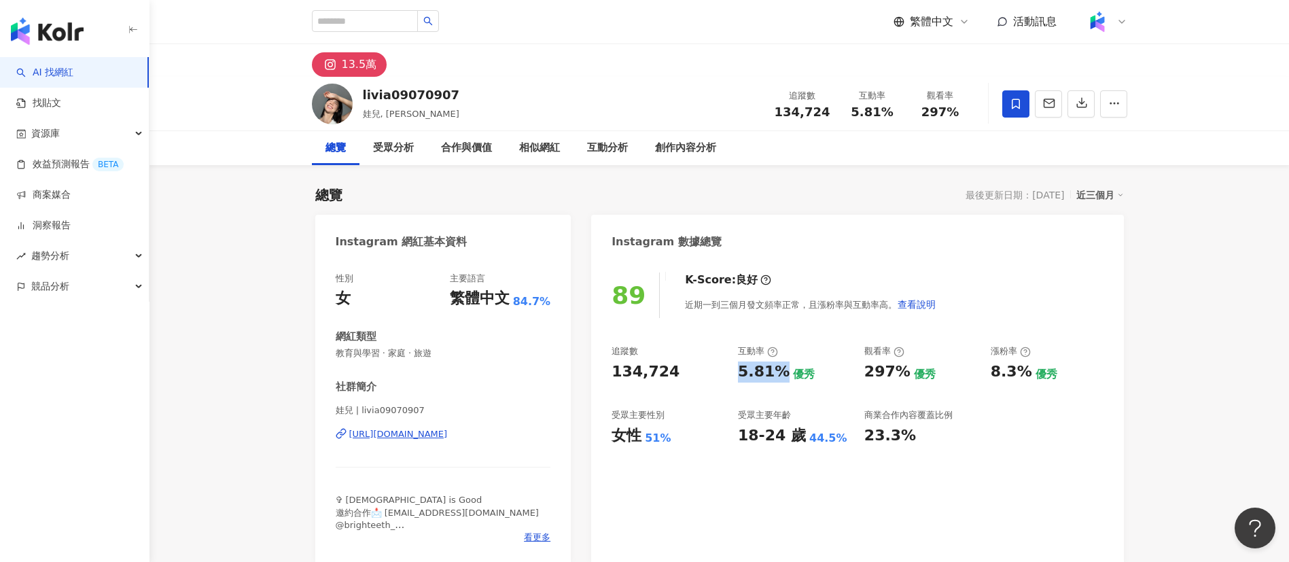
copy div "5.81%"
drag, startPoint x: 867, startPoint y: 372, endPoint x: 900, endPoint y: 374, distance: 33.3
click at [900, 374] on div "297%" at bounding box center [887, 372] width 46 height 21
copy div "297%"
drag, startPoint x: 993, startPoint y: 374, endPoint x: 1024, endPoint y: 374, distance: 31.3
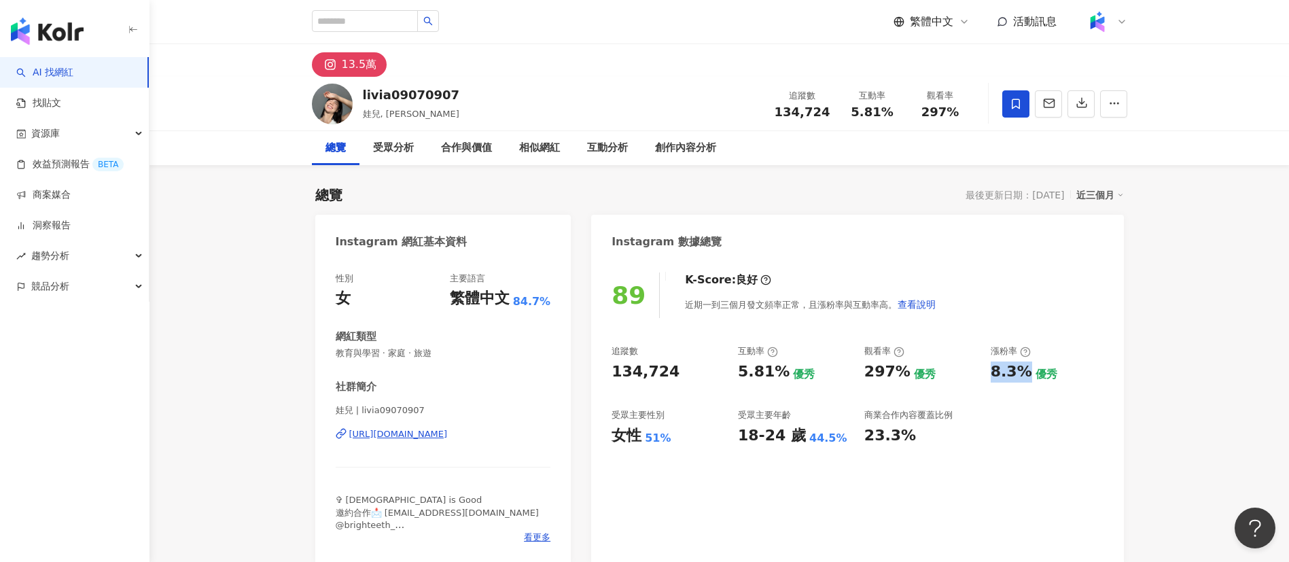
click at [1024, 374] on div "8.3%" at bounding box center [1011, 372] width 41 height 21
copy div "8.3%"
click at [410, 437] on div "https://www.instagram.com/livia09070907/" at bounding box center [398, 434] width 99 height 12
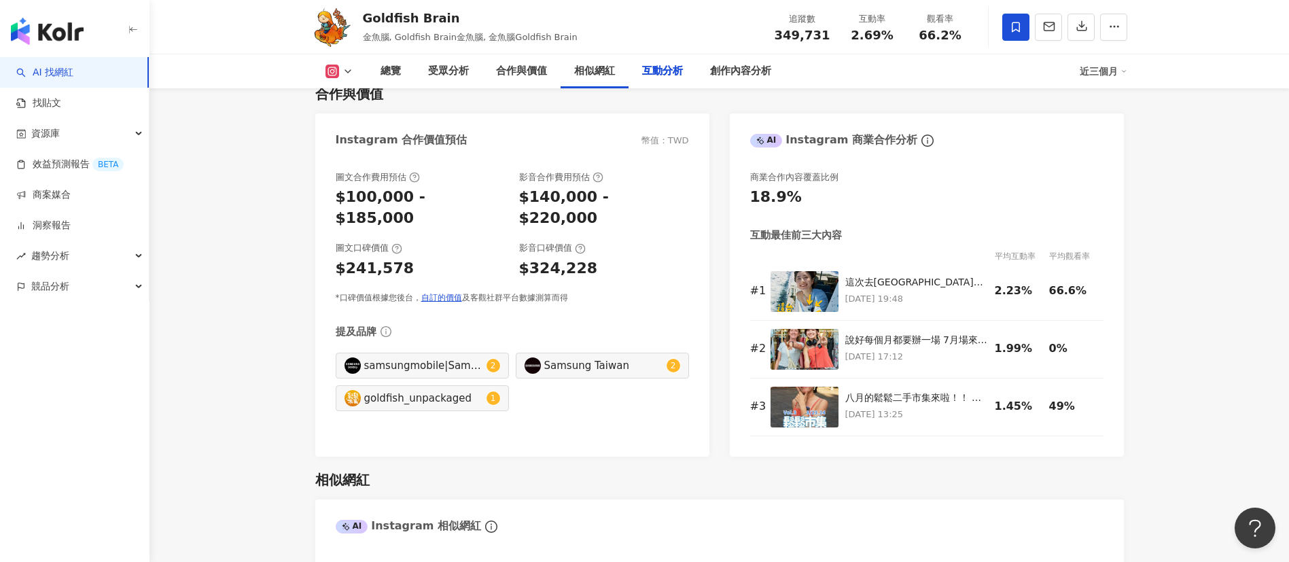
scroll to position [2959, 0]
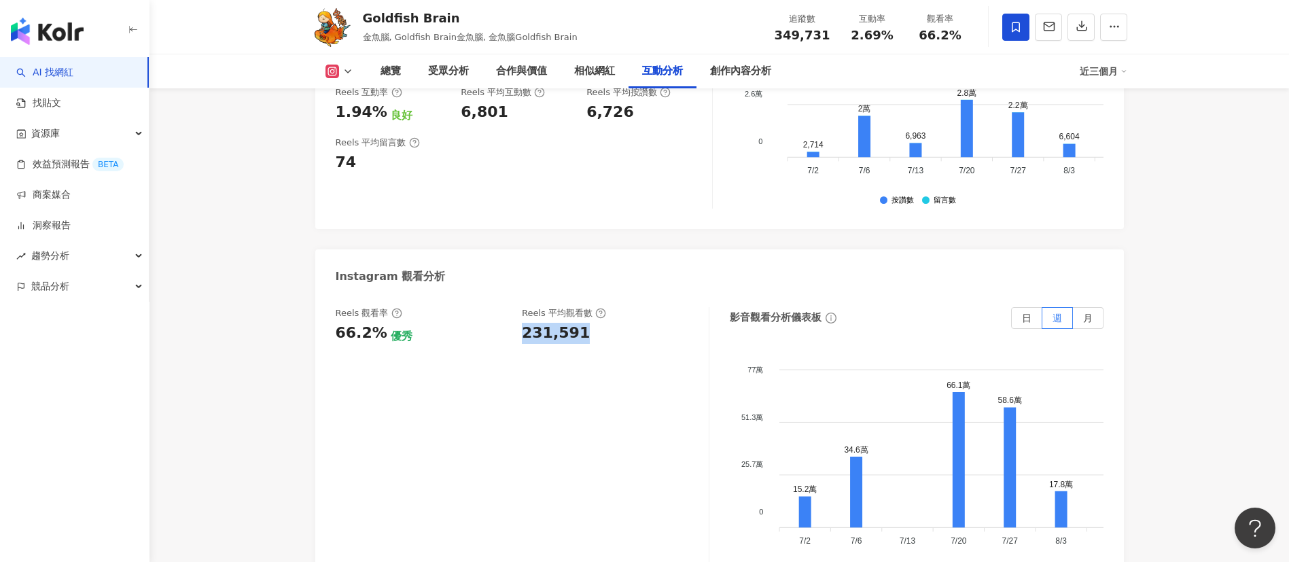
drag, startPoint x: 520, startPoint y: 319, endPoint x: 588, endPoint y: 318, distance: 68.0
click at [588, 318] on div "Reels 觀看率 66.2% 優秀 Reels 平均觀看數 231,591" at bounding box center [515, 325] width 359 height 37
copy div "231,591"
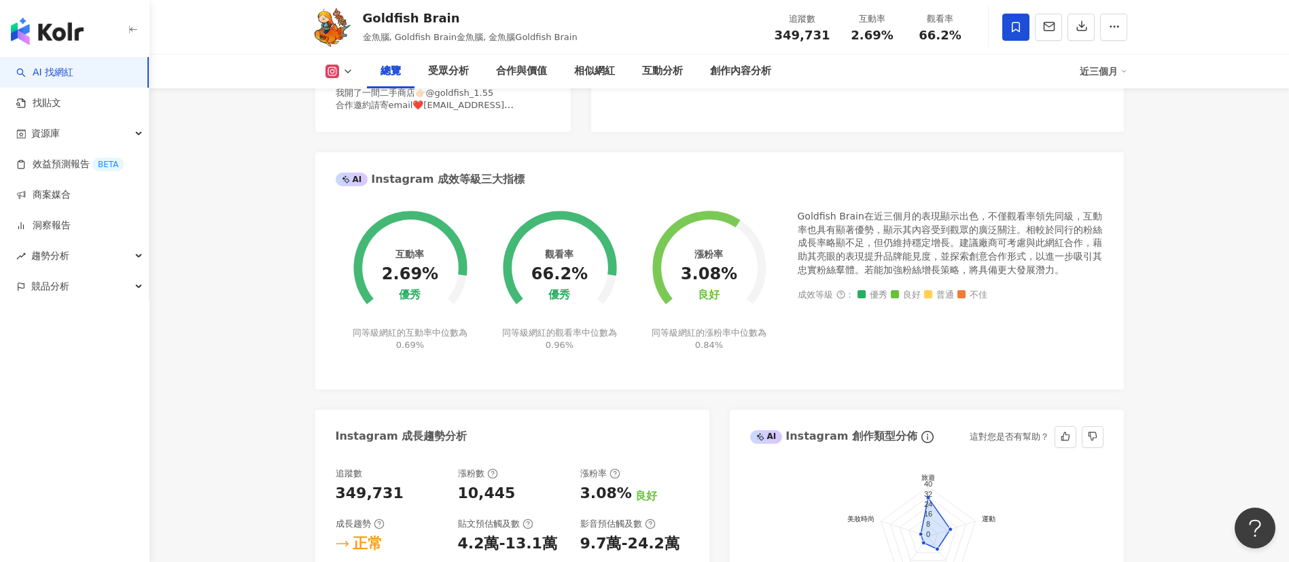
scroll to position [105, 0]
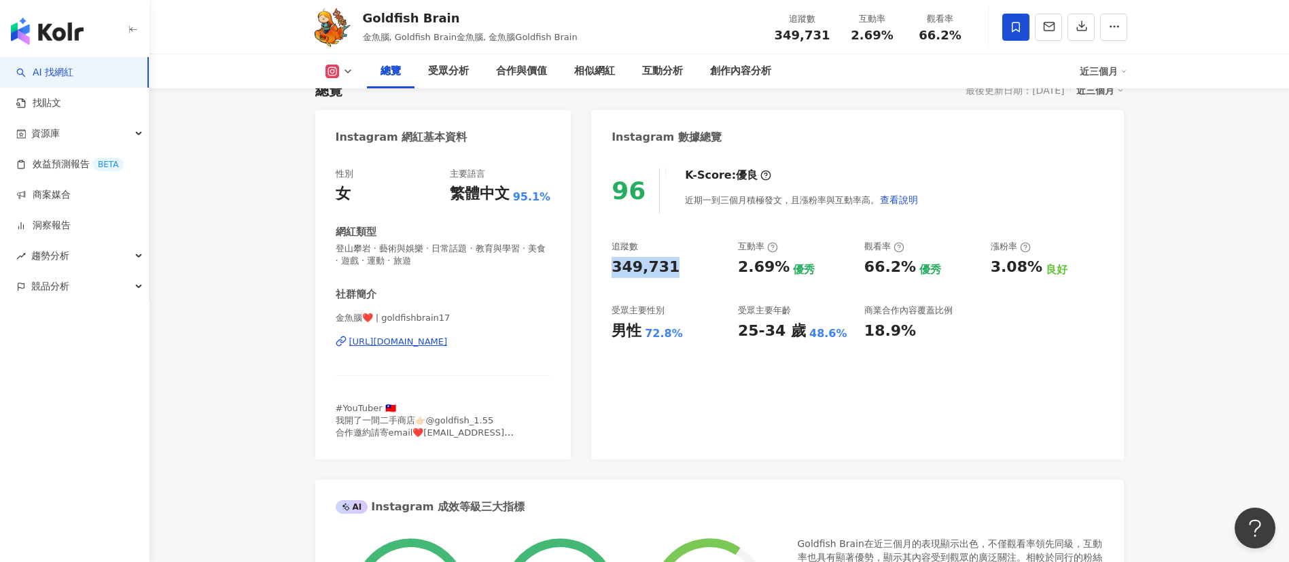
drag, startPoint x: 610, startPoint y: 267, endPoint x: 671, endPoint y: 268, distance: 60.5
click at [671, 268] on div "96 K-Score : 優良 近期一到三個月積極發文，且漲粉率與互動率高。 查看說明 追蹤數 349,731 互動率 2.69% 優秀 觀看率 66.2% …" at bounding box center [857, 306] width 532 height 305
copy div "349,731"
drag, startPoint x: 735, startPoint y: 266, endPoint x: 777, endPoint y: 268, distance: 41.5
click at [777, 268] on div "追蹤數 349,731 互動率 2.69% 優秀 觀看率 66.2% 優秀 漲粉率 3.08% 良好 受眾主要性別 男性 72.8% 受眾主要年齡 25-34…" at bounding box center [857, 291] width 491 height 101
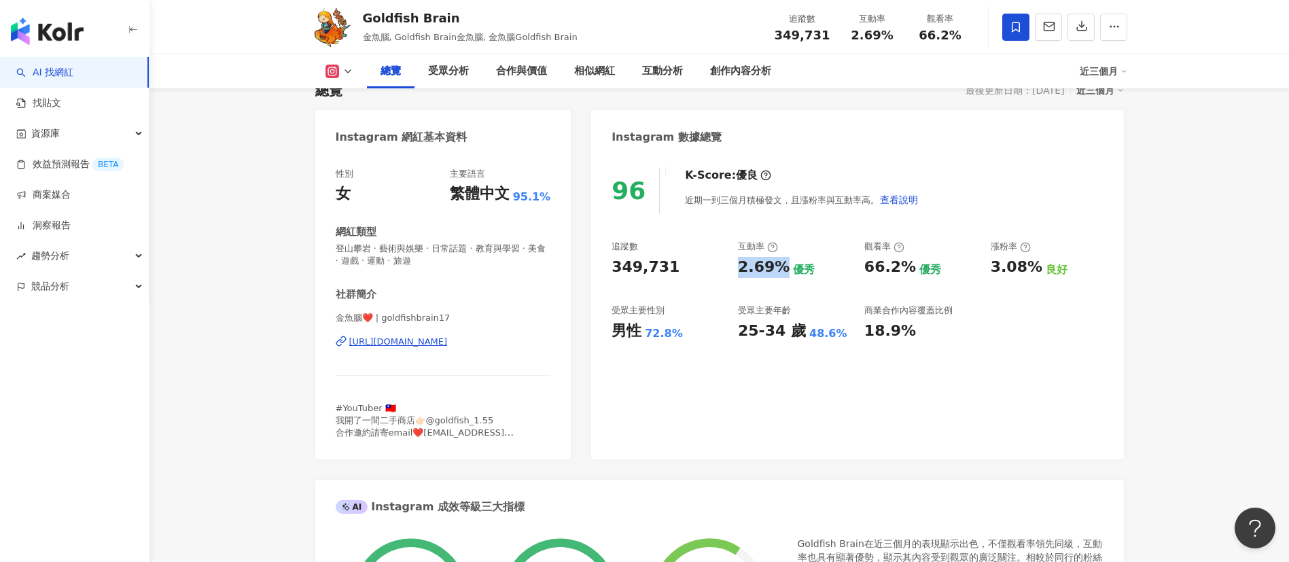
copy div "2.69%"
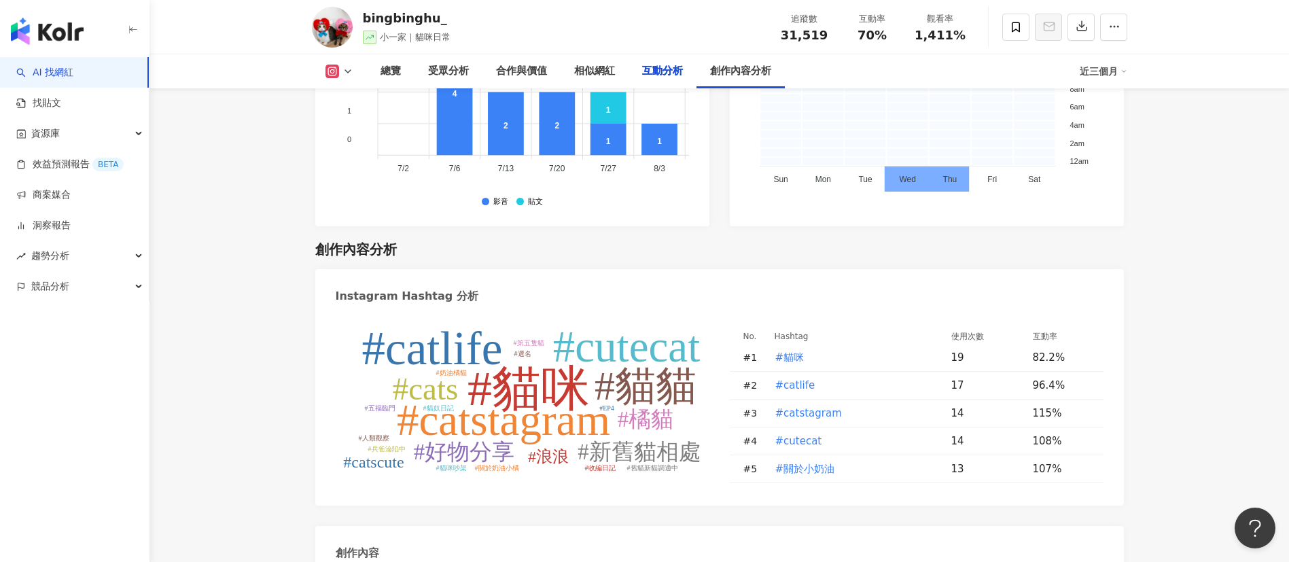
scroll to position [2792, 0]
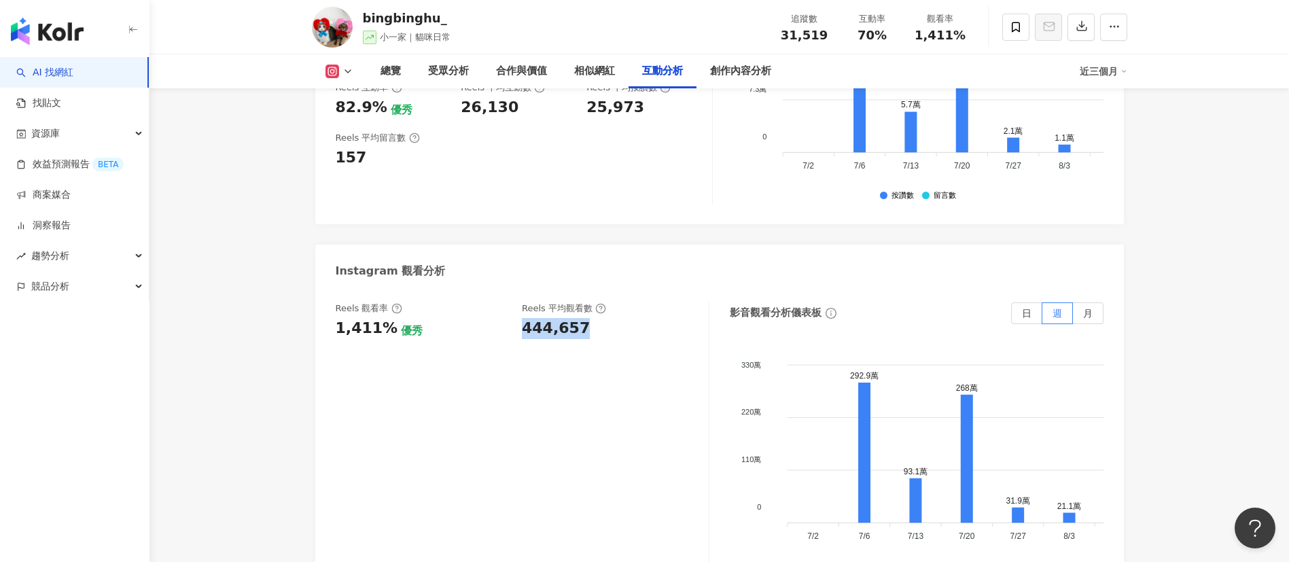
drag, startPoint x: 521, startPoint y: 308, endPoint x: 801, endPoint y: 0, distance: 416.1
click at [599, 309] on div "Reels 觀看率 1,411% 優秀 Reels 平均觀看數 444,657" at bounding box center [515, 320] width 359 height 37
copy div "444,657"
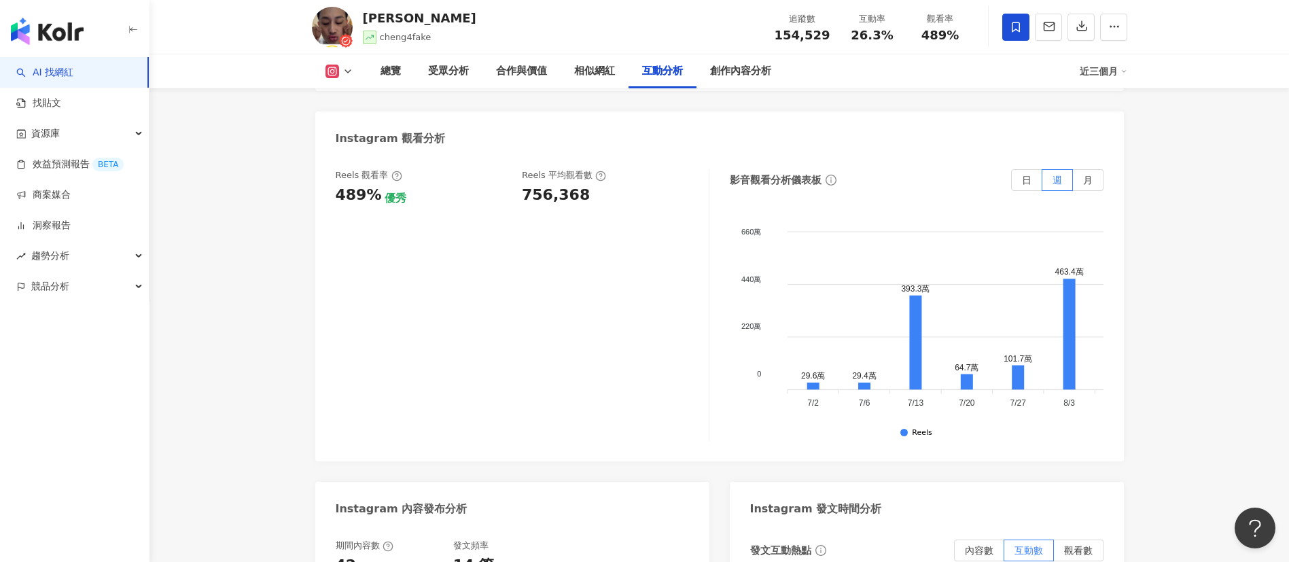
scroll to position [3045, 0]
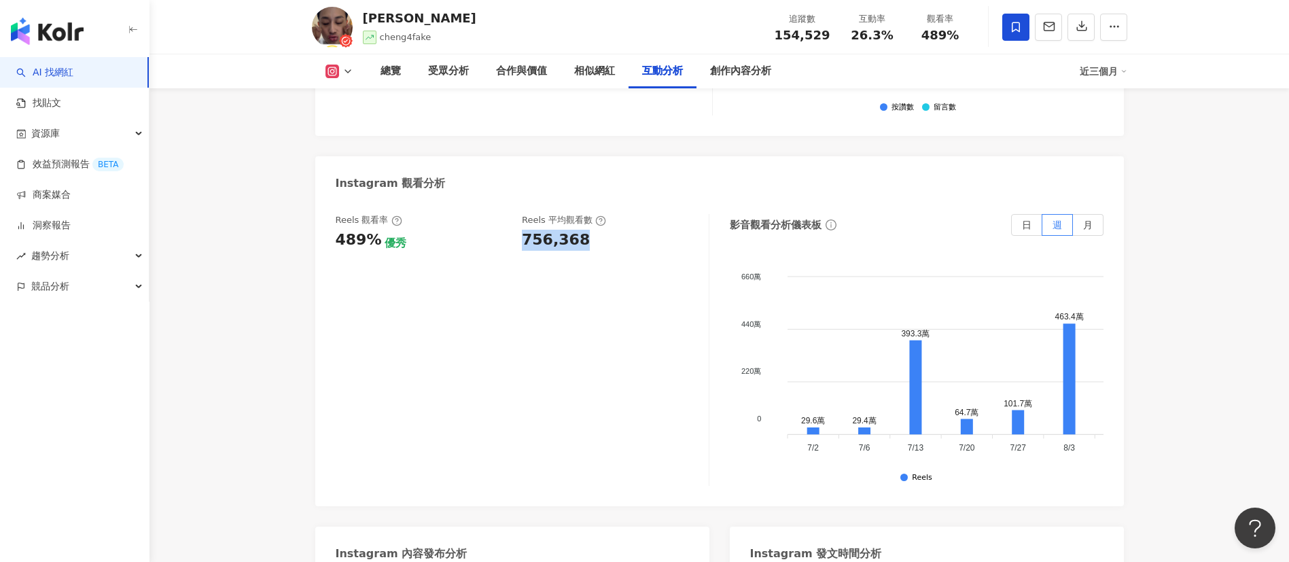
drag, startPoint x: 546, startPoint y: 198, endPoint x: 587, endPoint y: 202, distance: 41.6
click at [587, 214] on div "Reels 觀看率 489% 優秀 Reels 平均觀看數 756,368" at bounding box center [515, 232] width 359 height 37
copy div "756,368"
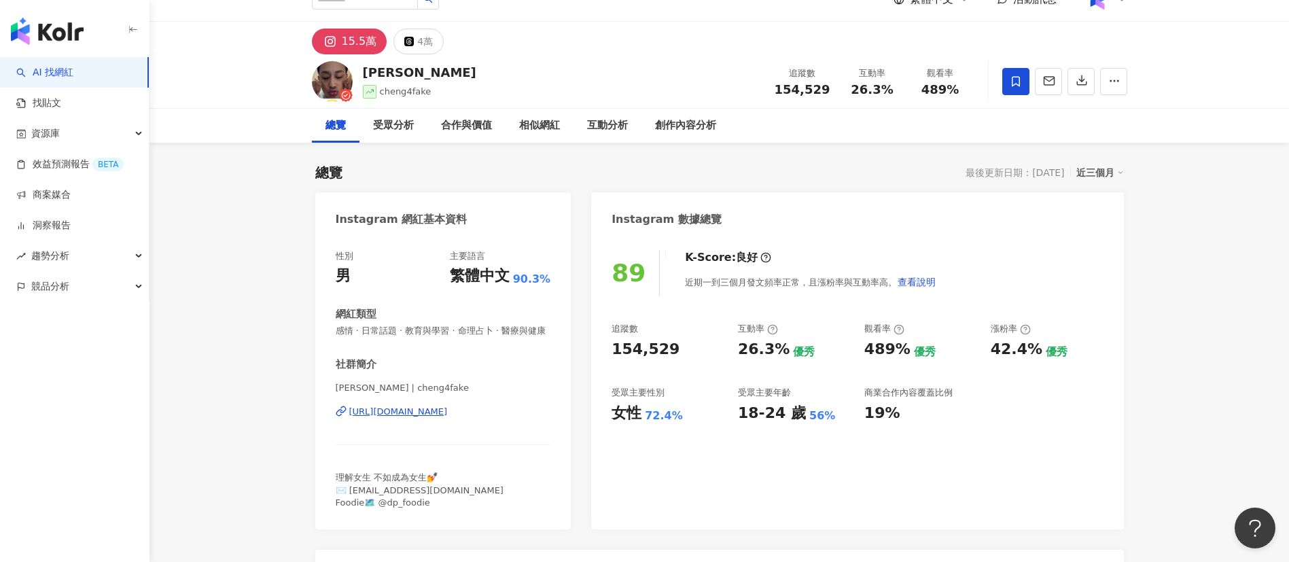
scroll to position [0, 0]
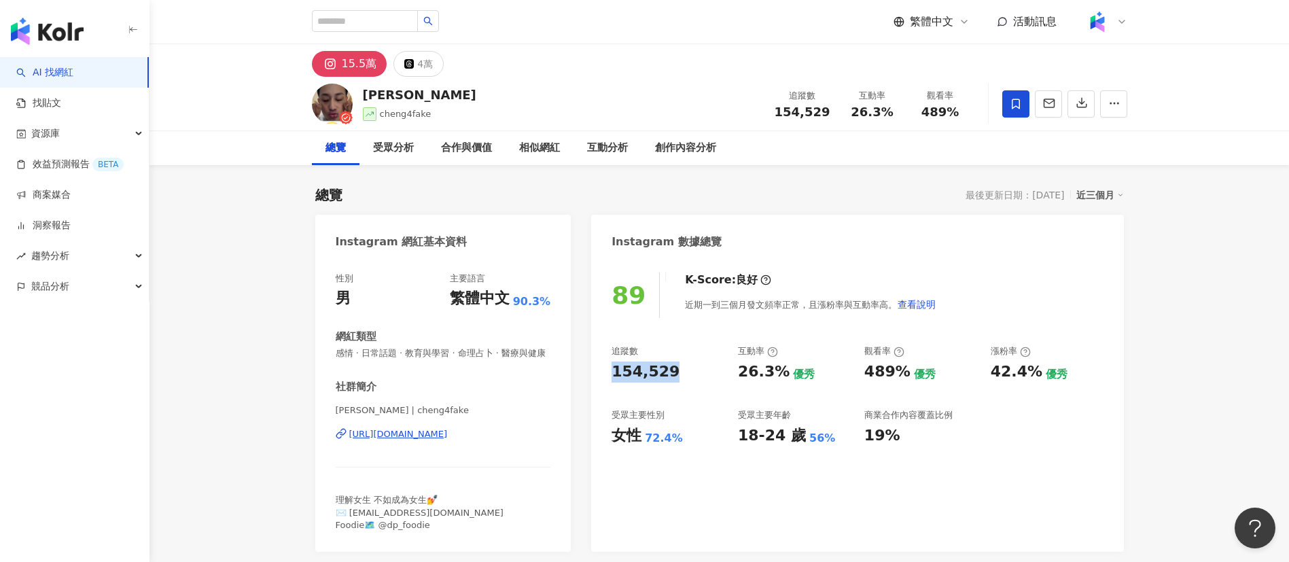
drag, startPoint x: 619, startPoint y: 370, endPoint x: 690, endPoint y: 382, distance: 71.7
click at [690, 382] on div "89 K-Score : 良好 近期一到三個月發文頻率正常，且漲粉率與互動率高。 查看說明 追蹤數 154,529 互動率 26.3% 優秀 觀看率 489%…" at bounding box center [857, 405] width 532 height 293
copy div "154,529"
drag, startPoint x: 736, startPoint y: 372, endPoint x: 777, endPoint y: 375, distance: 40.9
click at [777, 375] on div "追蹤數 154,529 互動率 26.3% 優秀 觀看率 489% 優秀 漲粉率 42.4% 優秀 受眾主要性別 女性 72.4% 受眾主要年齡 18-24 …" at bounding box center [857, 395] width 491 height 101
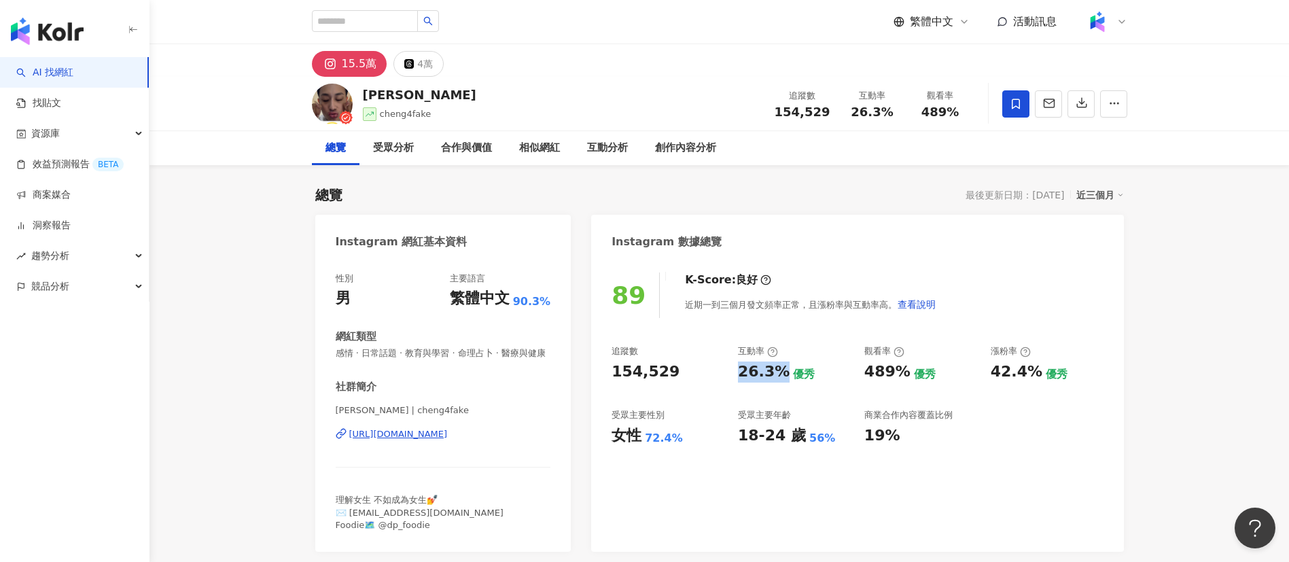
copy div "26.3%"
drag, startPoint x: 867, startPoint y: 372, endPoint x: 905, endPoint y: 374, distance: 38.2
click at [905, 374] on div "489% 優秀" at bounding box center [920, 372] width 113 height 21
copy div "489%"
drag, startPoint x: 991, startPoint y: 376, endPoint x: 1031, endPoint y: 376, distance: 40.1
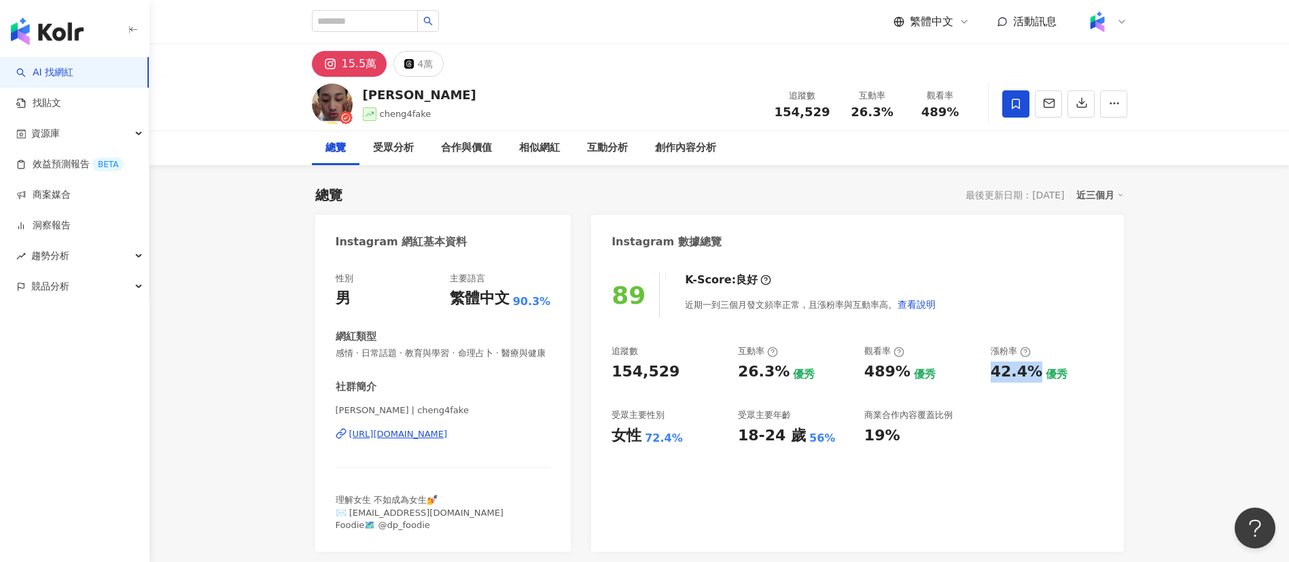
click at [1031, 376] on div "42.4%" at bounding box center [1017, 372] width 52 height 21
copy div "42.4%"
drag, startPoint x: 444, startPoint y: 443, endPoint x: 450, endPoint y: 426, distance: 17.8
click at [444, 440] on div "https://www.instagram.com/cheng4fake/" at bounding box center [398, 434] width 99 height 12
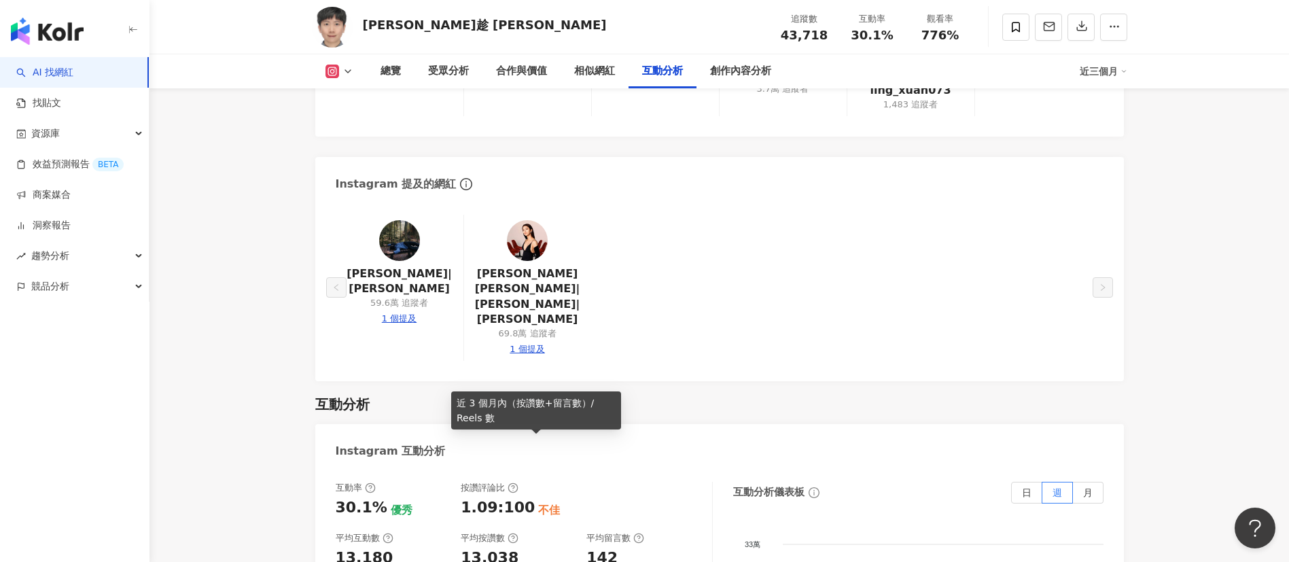
scroll to position [2736, 0]
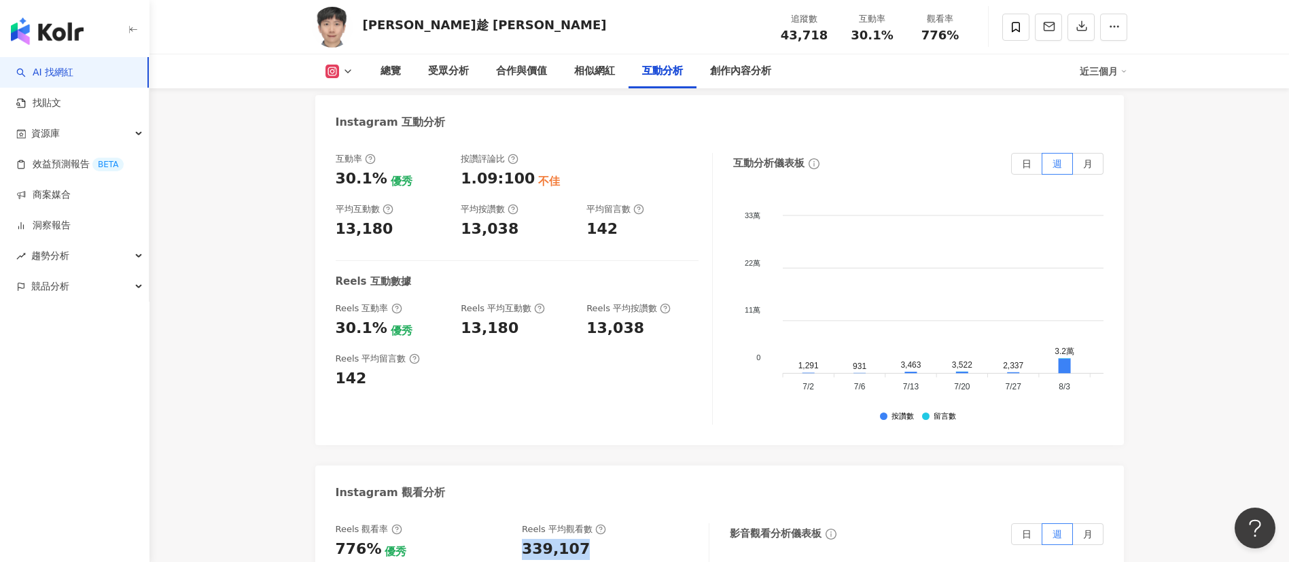
drag, startPoint x: 548, startPoint y: 490, endPoint x: 697, endPoint y: 3, distance: 509.4
click at [595, 523] on div "Reels 觀看率 776% 優秀 [PERSON_NAME] 平均觀看數 339,107" at bounding box center [515, 541] width 359 height 37
copy div "339,107"
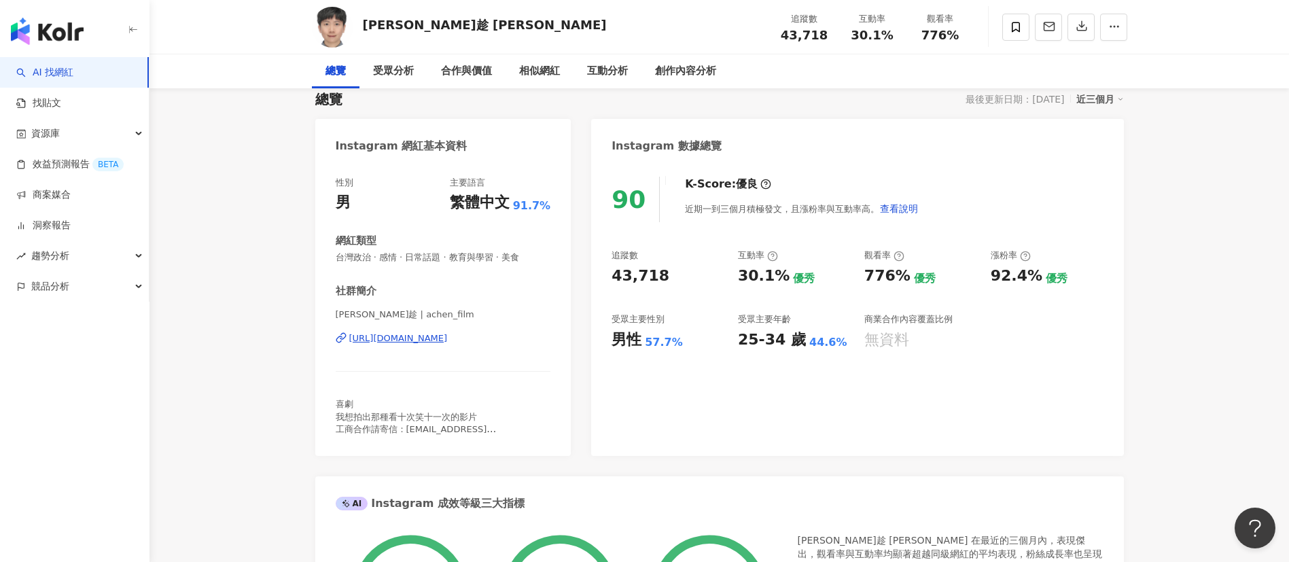
scroll to position [0, 0]
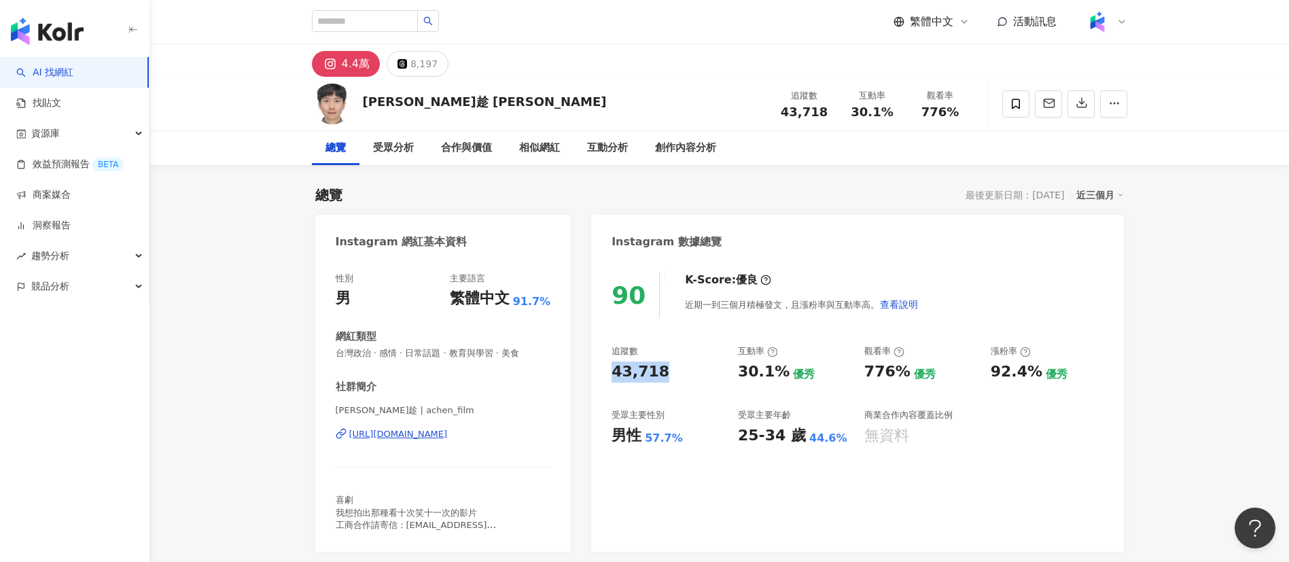
drag, startPoint x: 612, startPoint y: 380, endPoint x: 673, endPoint y: 377, distance: 60.5
click at [673, 377] on div "43,718" at bounding box center [668, 372] width 113 height 21
copy div "43,718"
drag, startPoint x: 739, startPoint y: 374, endPoint x: 779, endPoint y: 373, distance: 40.1
click at [779, 373] on div "30.1%" at bounding box center [764, 372] width 52 height 21
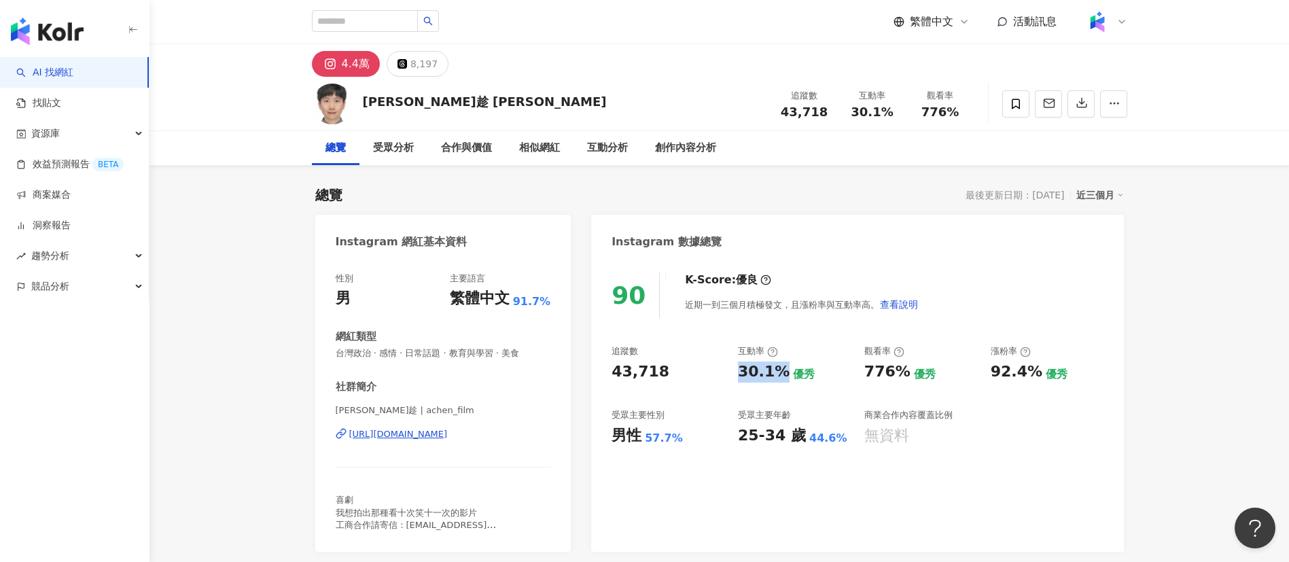
copy div "30.1%"
drag, startPoint x: 861, startPoint y: 379, endPoint x: 877, endPoint y: 213, distance: 166.5
click at [905, 370] on div "追蹤數 43,718 互動率 30.1% 優秀 觀看率 776% 優秀 漲粉率 92.4% 優秀 受眾主要性別 男性 57.7% 受眾主要年齡 25-34 歲…" at bounding box center [857, 395] width 491 height 101
copy div "776%"
drag, startPoint x: 996, startPoint y: 373, endPoint x: 1032, endPoint y: 373, distance: 36.0
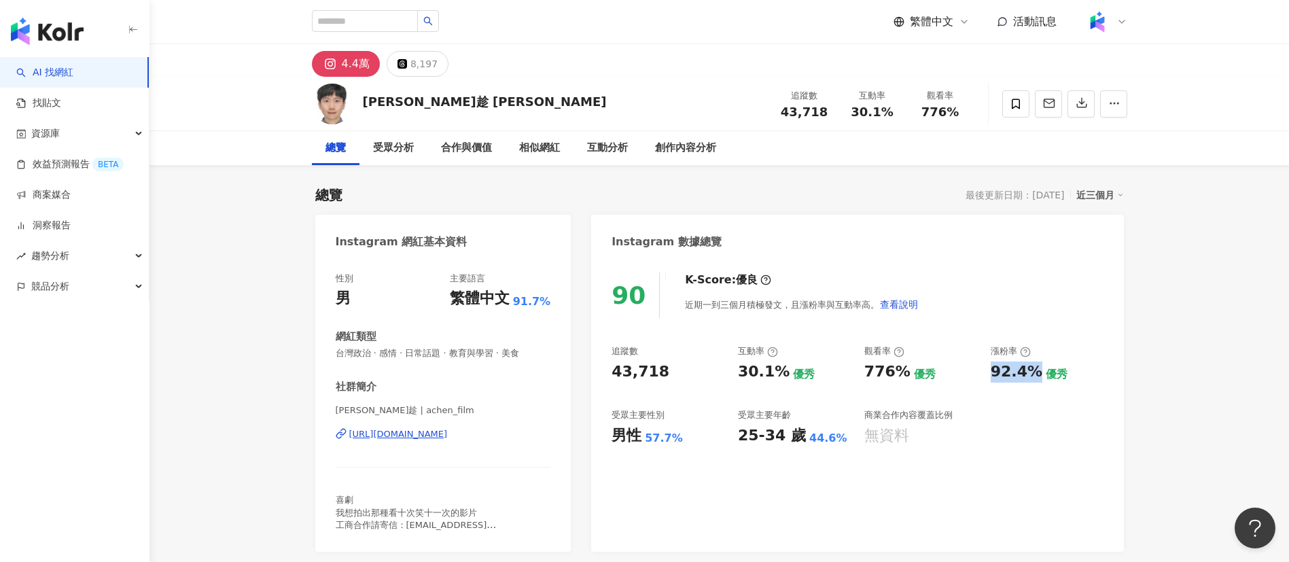
click at [1032, 373] on div "92.4%" at bounding box center [1017, 372] width 52 height 21
copy div "92.4%"
click at [377, 438] on div "[URL][DOMAIN_NAME]" at bounding box center [398, 434] width 99 height 12
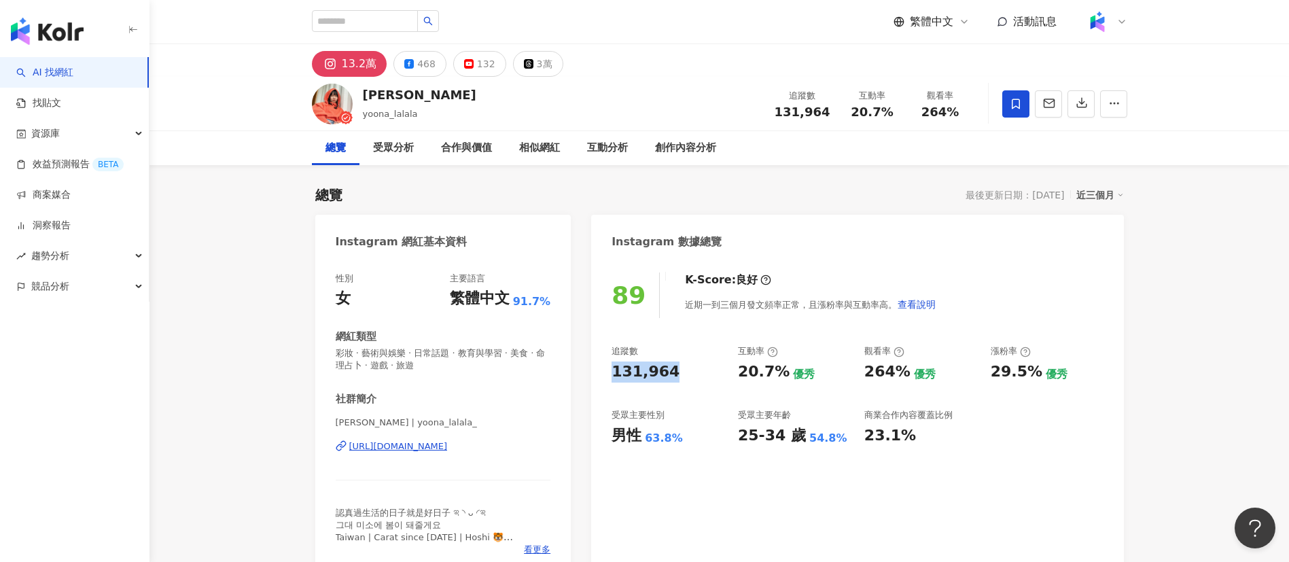
drag, startPoint x: 609, startPoint y: 371, endPoint x: 699, endPoint y: 378, distance: 90.6
click at [699, 378] on div "89 K-Score : 良好 近期一到三個月發文頻率正常，且漲粉率與互動率高。 查看說明 追蹤數 131,964 互動率 20.7% 優秀 觀看率 264%…" at bounding box center [857, 417] width 532 height 317
copy div "131,964"
drag, startPoint x: 741, startPoint y: 372, endPoint x: 778, endPoint y: 375, distance: 37.5
click at [778, 375] on div "20.7%" at bounding box center [764, 372] width 52 height 21
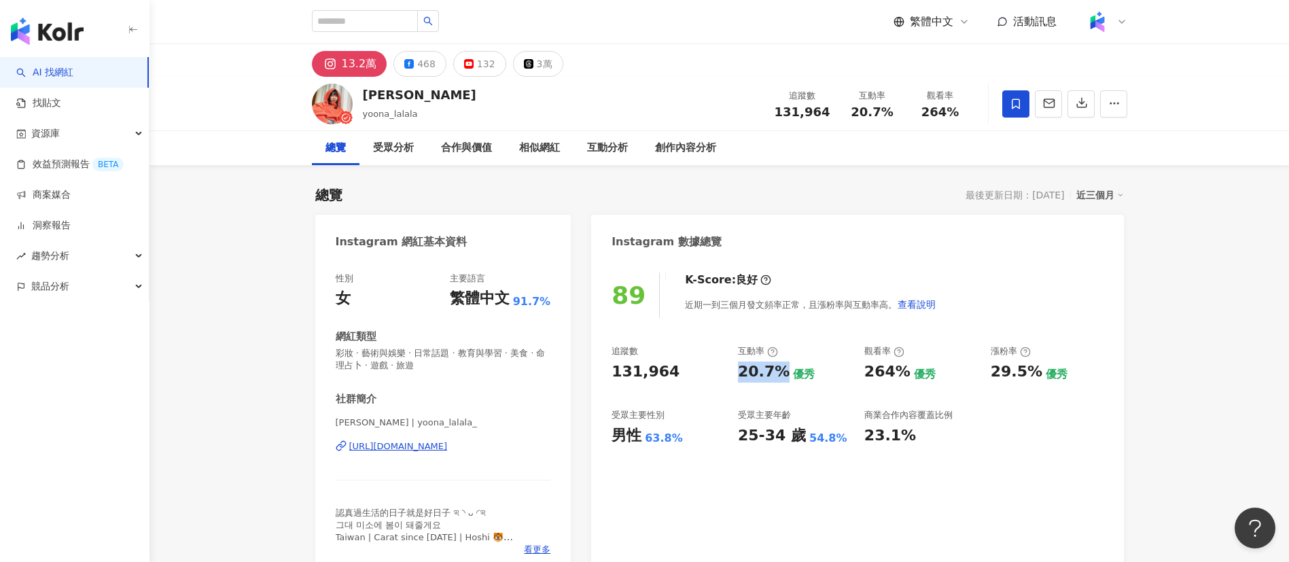
copy div "20.7%"
drag, startPoint x: 864, startPoint y: 376, endPoint x: 900, endPoint y: 375, distance: 36.0
click at [900, 375] on div "264%" at bounding box center [887, 372] width 46 height 21
copy div "264%"
drag, startPoint x: 987, startPoint y: 372, endPoint x: 1033, endPoint y: 370, distance: 46.3
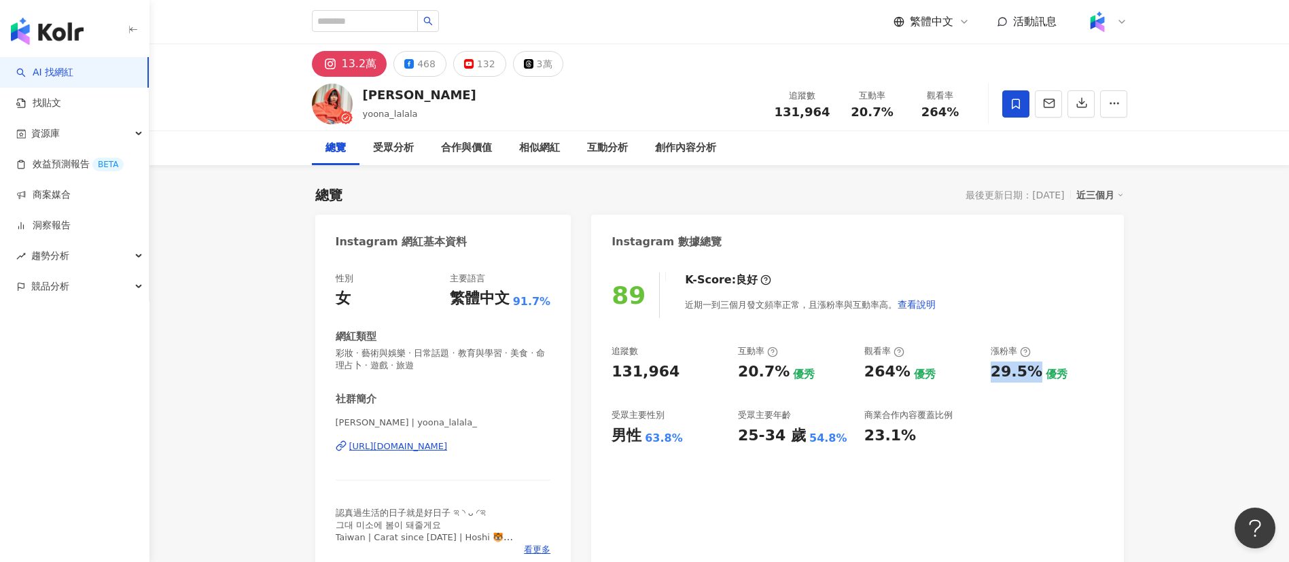
click at [1033, 370] on div "追蹤數 131,964 互動率 20.7% 優秀 觀看率 264% 優秀 漲粉率 29.5% 優秀 受眾主要性別 男性 63.8% 受眾主要年齡 25-34 …" at bounding box center [857, 395] width 491 height 101
copy div "29.5%"
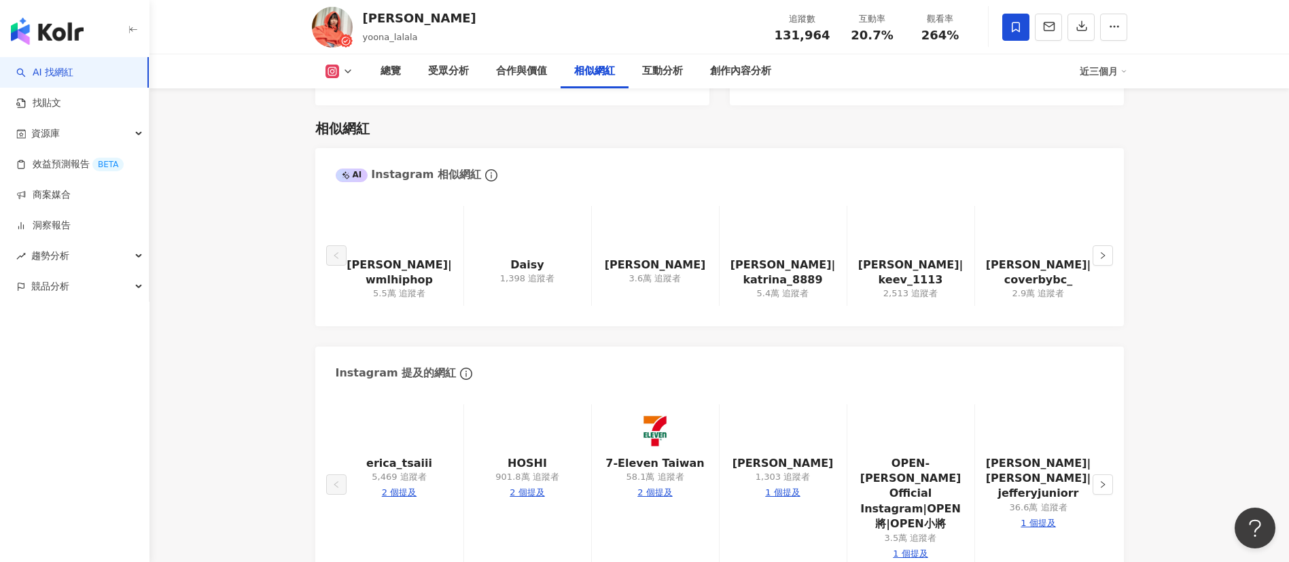
scroll to position [2854, 0]
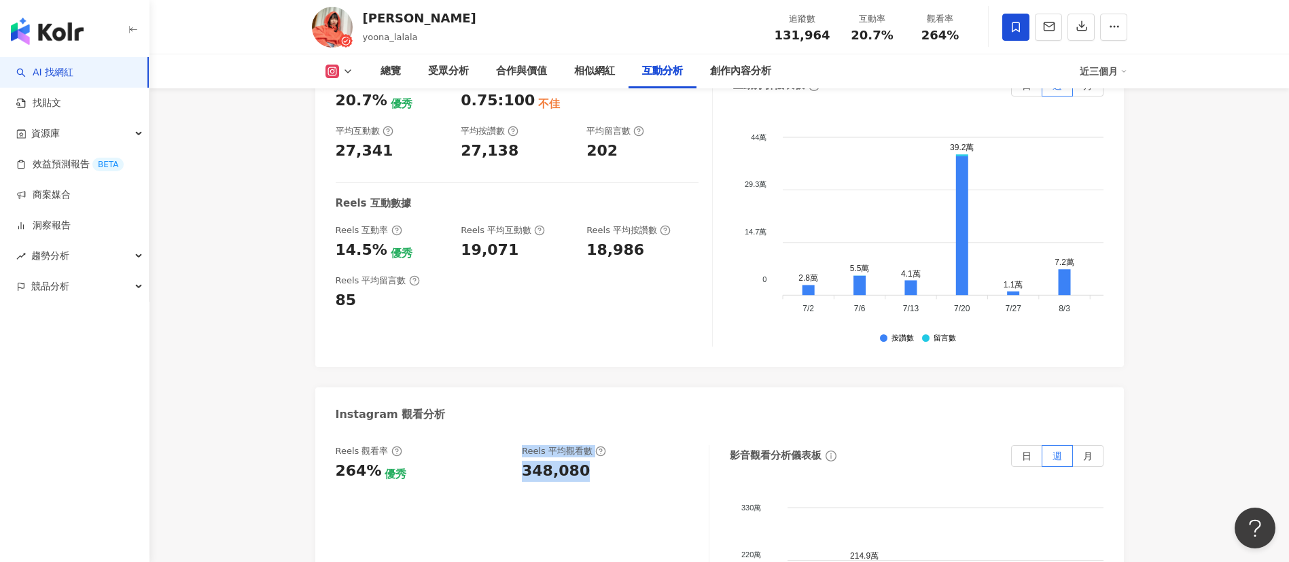
drag, startPoint x: 511, startPoint y: 427, endPoint x: 616, endPoint y: 425, distance: 104.7
click at [616, 445] on div "Reels 觀看率 264% 優秀 Reels 平均觀看數 348,080" at bounding box center [515, 463] width 359 height 37
click at [490, 461] on div "264% 優秀" at bounding box center [422, 471] width 173 height 21
click at [521, 445] on div "Reels 觀看率 264% 優秀 Reels 平均觀看數 348,080" at bounding box center [515, 463] width 359 height 37
drag, startPoint x: 523, startPoint y: 420, endPoint x: 605, endPoint y: 421, distance: 82.2
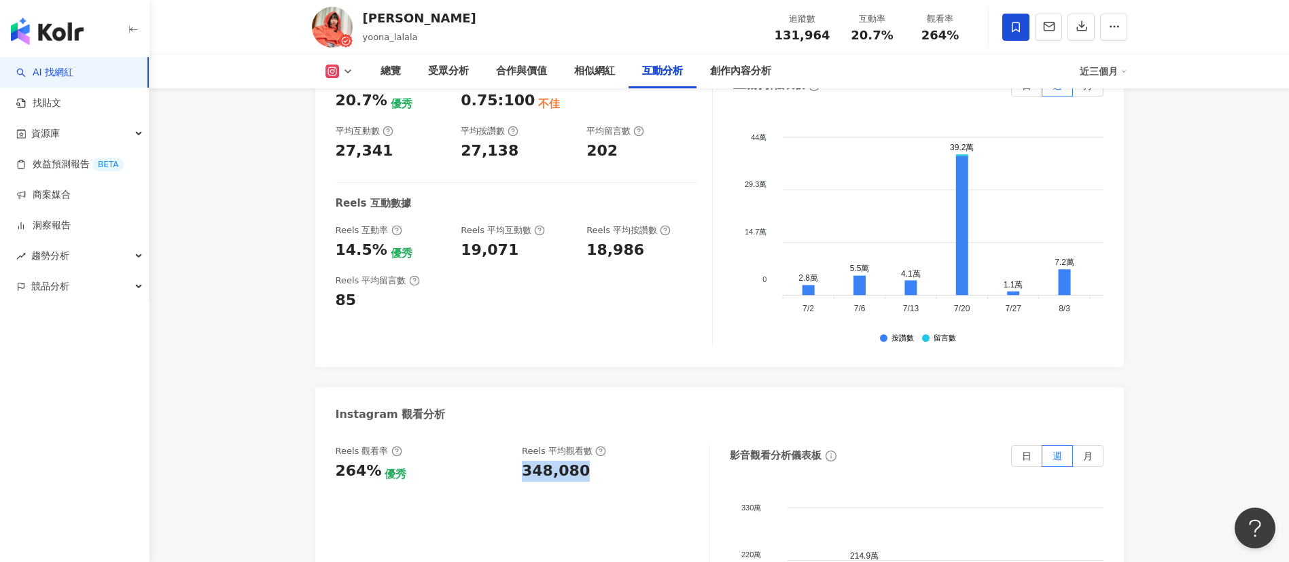
click at [605, 461] on div "348,080" at bounding box center [608, 471] width 173 height 21
copy div "348,080"
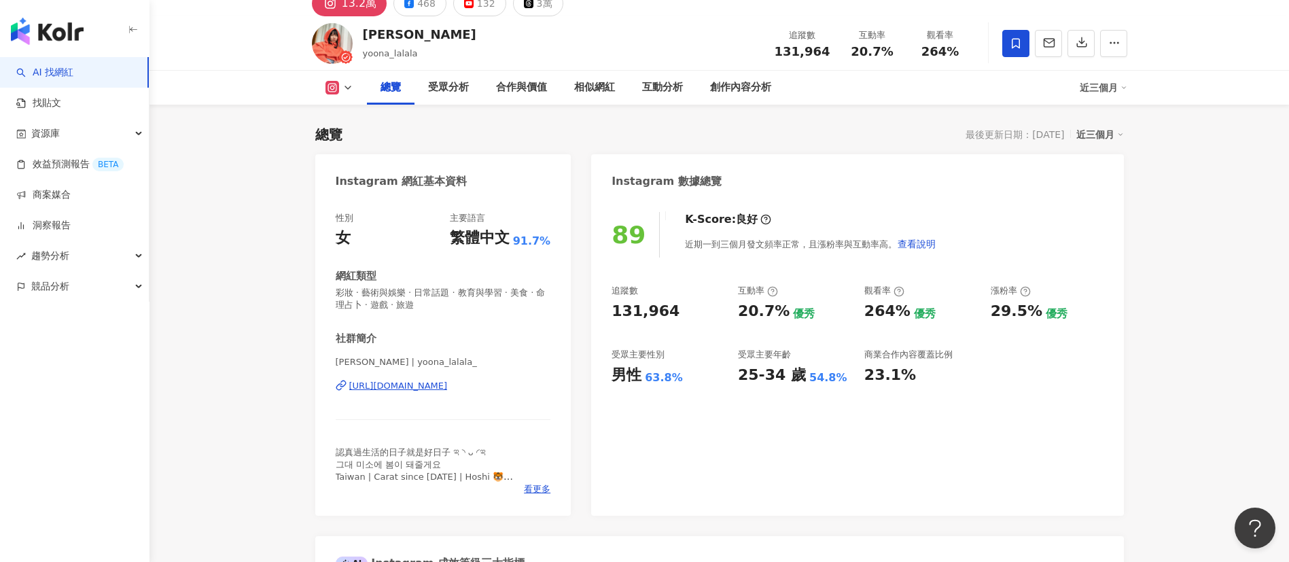
scroll to position [0, 0]
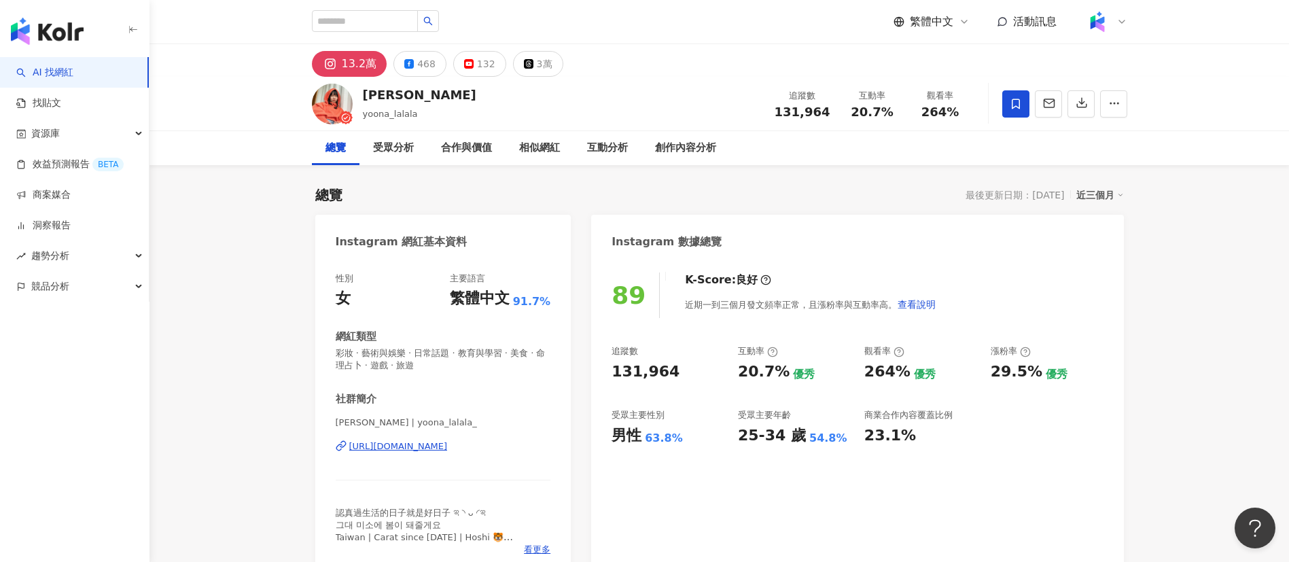
drag, startPoint x: 490, startPoint y: 454, endPoint x: 515, endPoint y: 406, distance: 53.8
click at [490, 453] on div "U娜 Yoona | yoona_lalala_ https://www.instagram.com/yoona_lalala_/" at bounding box center [443, 457] width 215 height 80
click at [448, 442] on div "https://www.instagram.com/yoona_lalala_/" at bounding box center [398, 446] width 99 height 12
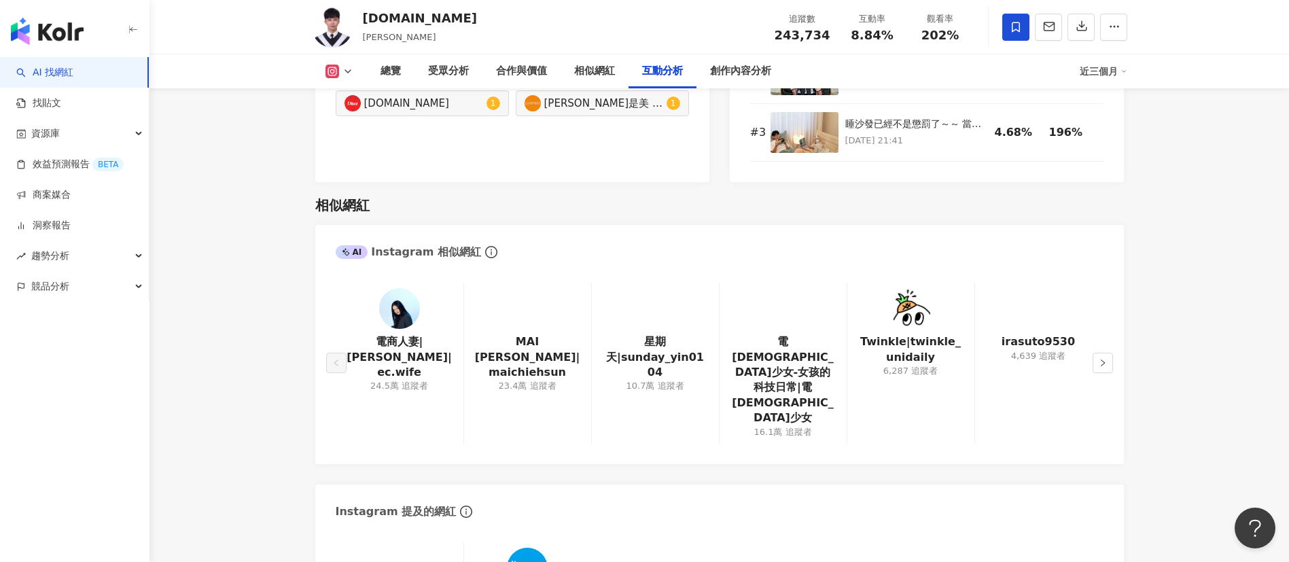
scroll to position [2854, 0]
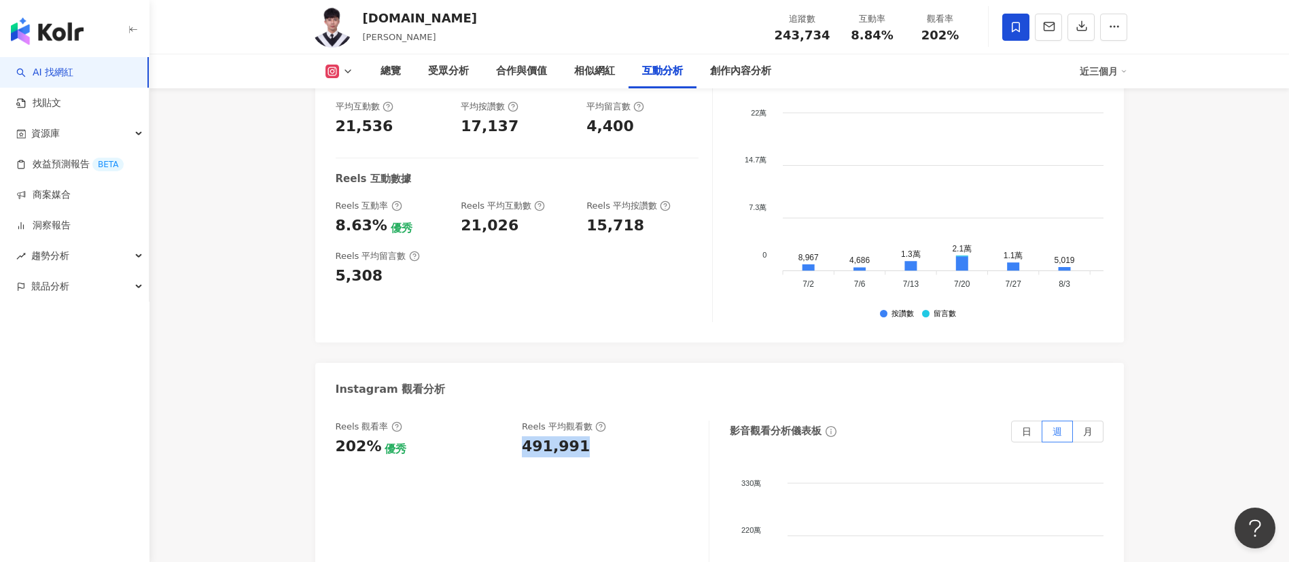
drag, startPoint x: 533, startPoint y: 368, endPoint x: 604, endPoint y: 370, distance: 71.4
click at [604, 421] on div "Reels 觀看率 202% 優秀 [PERSON_NAME] 平均觀看數 491,991" at bounding box center [515, 439] width 359 height 37
copy div "491,991"
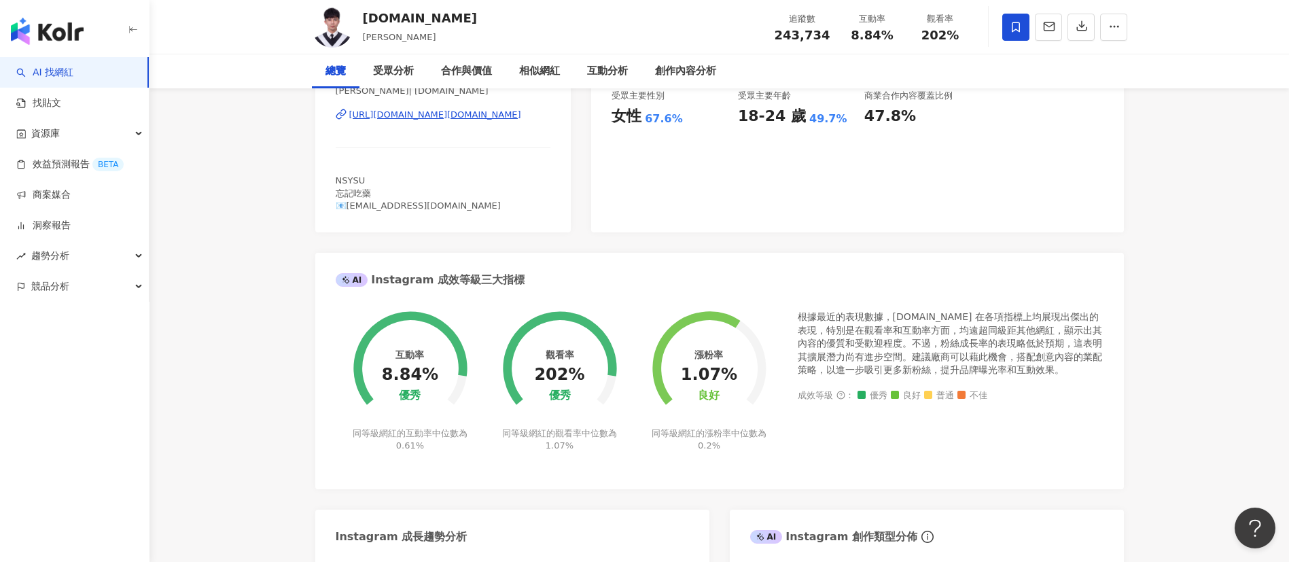
scroll to position [0, 0]
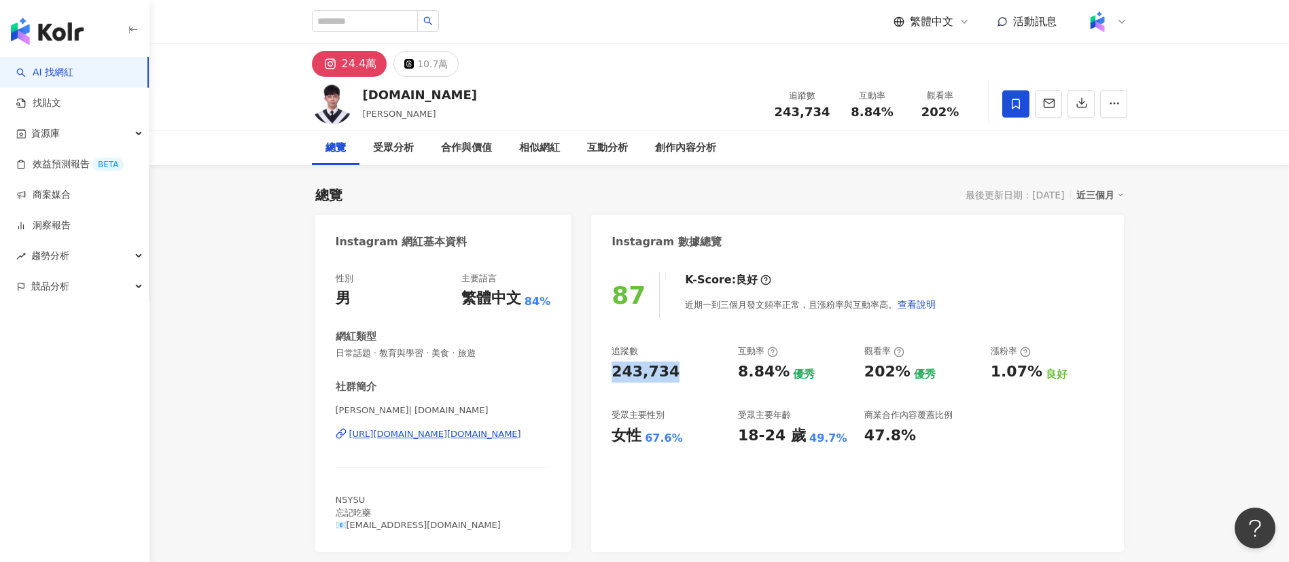
drag, startPoint x: 608, startPoint y: 382, endPoint x: 690, endPoint y: 372, distance: 82.9
click at [690, 372] on div "87 K-Score : 良好 近期一到三個月發文頻率正常，且漲粉率與互動率高。 查看說明 追蹤數 243,734 互動率 8.84% 優秀 觀看率 202%…" at bounding box center [857, 405] width 532 height 293
copy div "243,734"
drag, startPoint x: 739, startPoint y: 369, endPoint x: 781, endPoint y: 372, distance: 42.9
click at [781, 372] on div "8.84%" at bounding box center [764, 372] width 52 height 21
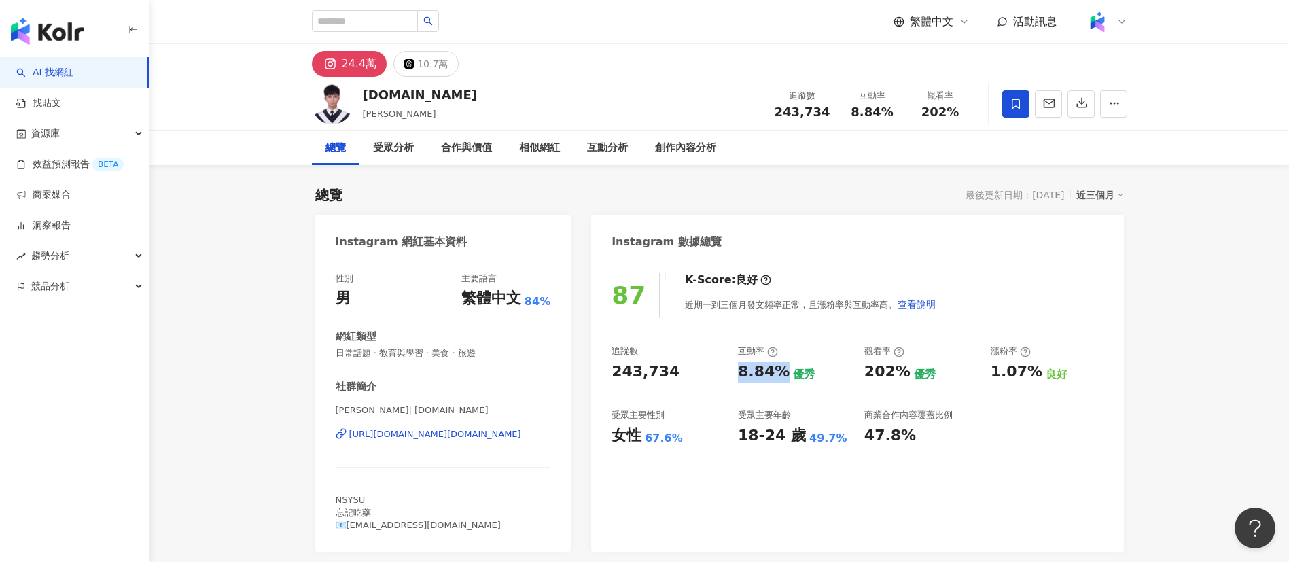
copy div "8.84%"
drag, startPoint x: 867, startPoint y: 374, endPoint x: 901, endPoint y: 374, distance: 34.0
click at [901, 374] on div "202%" at bounding box center [887, 372] width 46 height 21
copy div "202%"
drag, startPoint x: 991, startPoint y: 370, endPoint x: 1034, endPoint y: 370, distance: 42.8
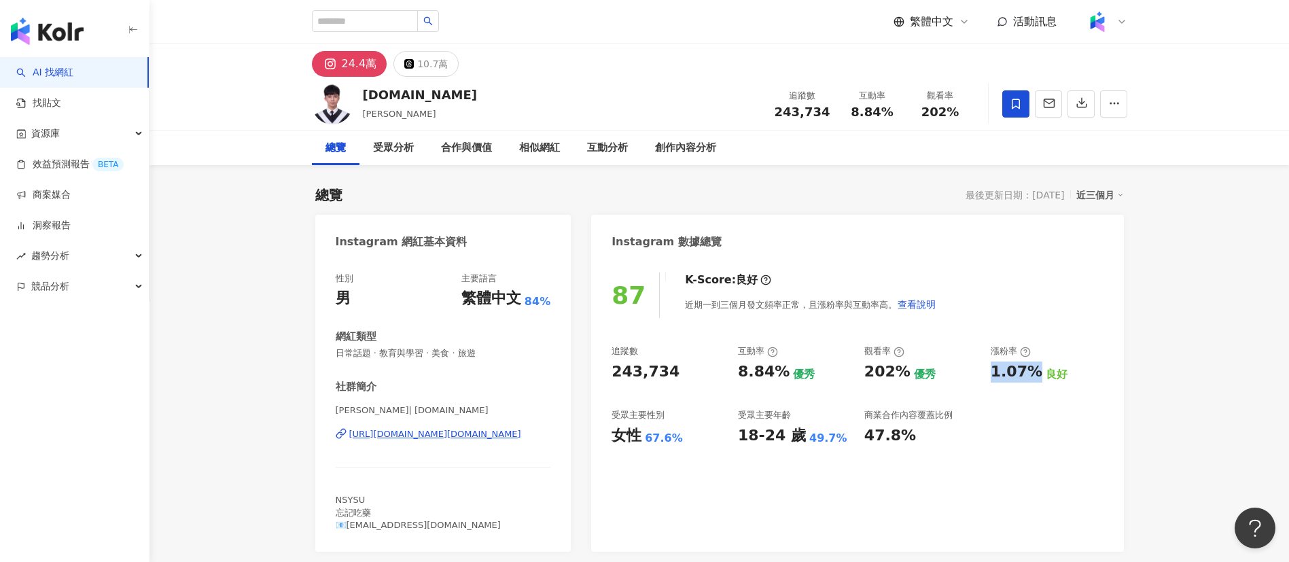
click at [1034, 370] on div "1.07%" at bounding box center [1017, 372] width 52 height 21
copy div "1.07%"
click at [451, 432] on div "[URL][DOMAIN_NAME][DOMAIN_NAME]" at bounding box center [435, 434] width 172 height 12
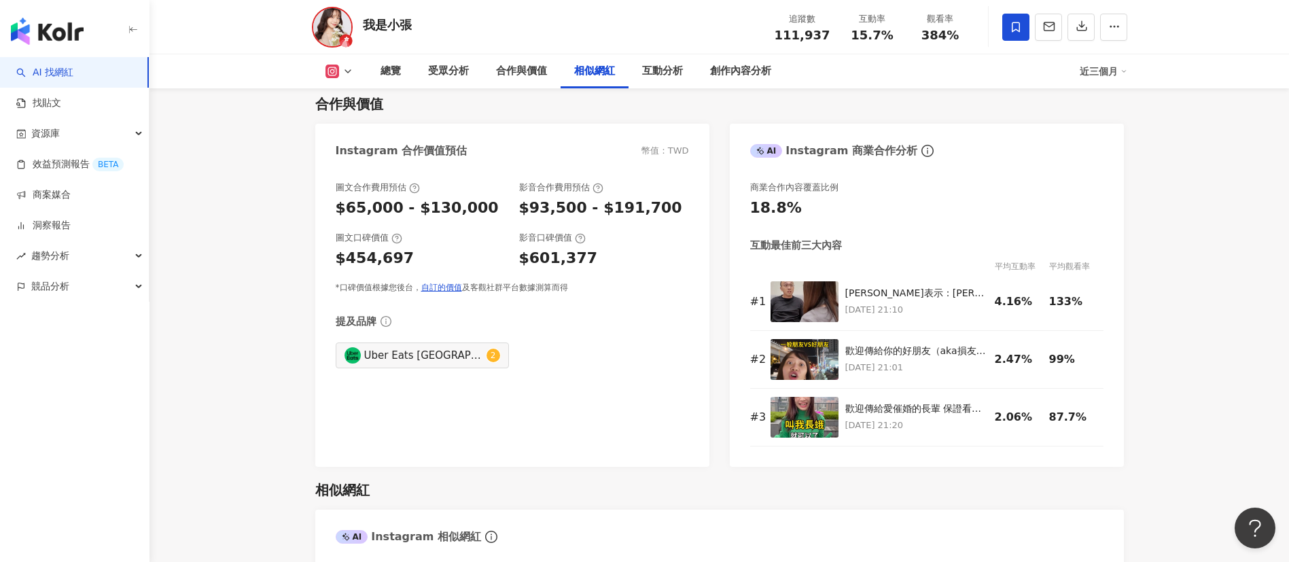
scroll to position [2344, 0]
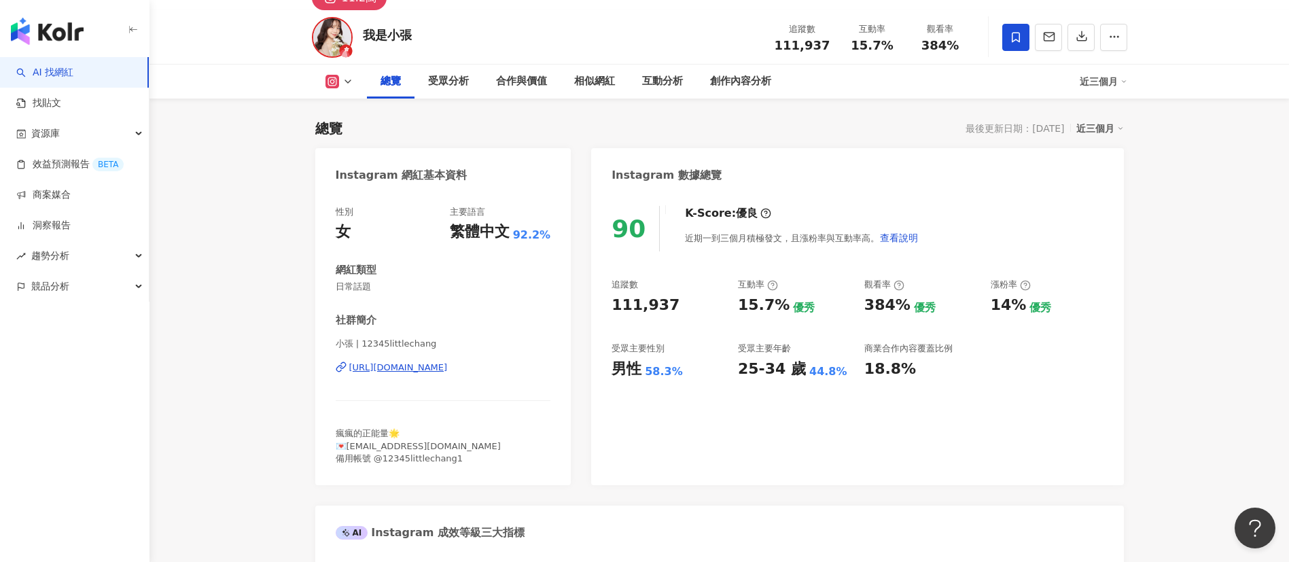
scroll to position [0, 0]
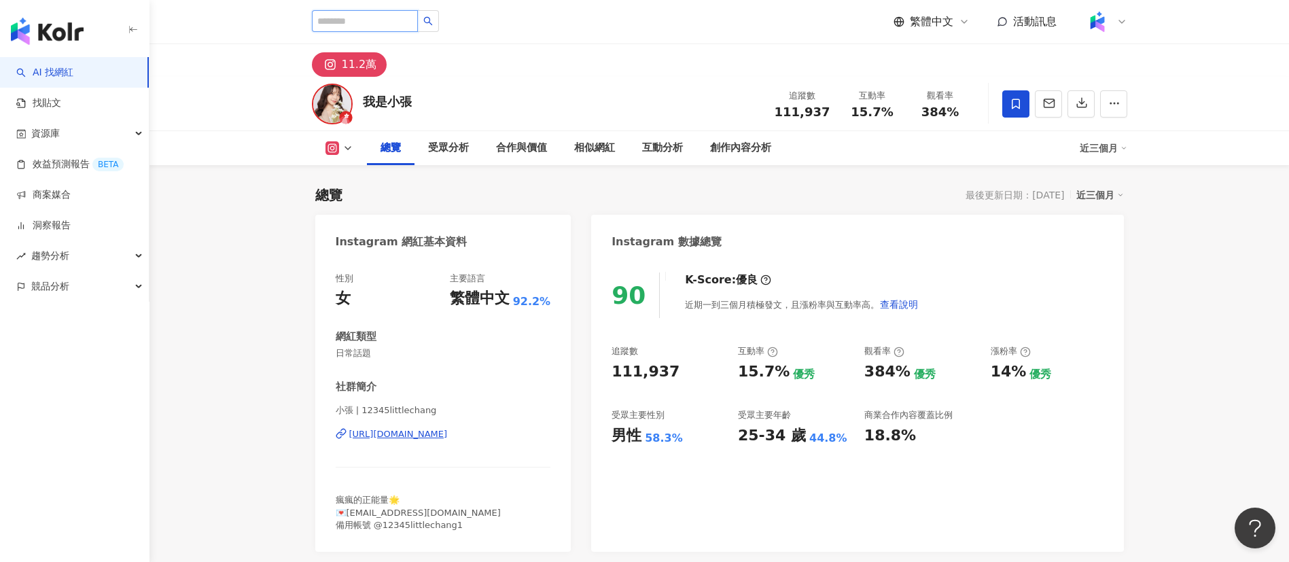
click at [394, 20] on input "search" at bounding box center [365, 21] width 106 height 22
paste input "***"
type input "***"
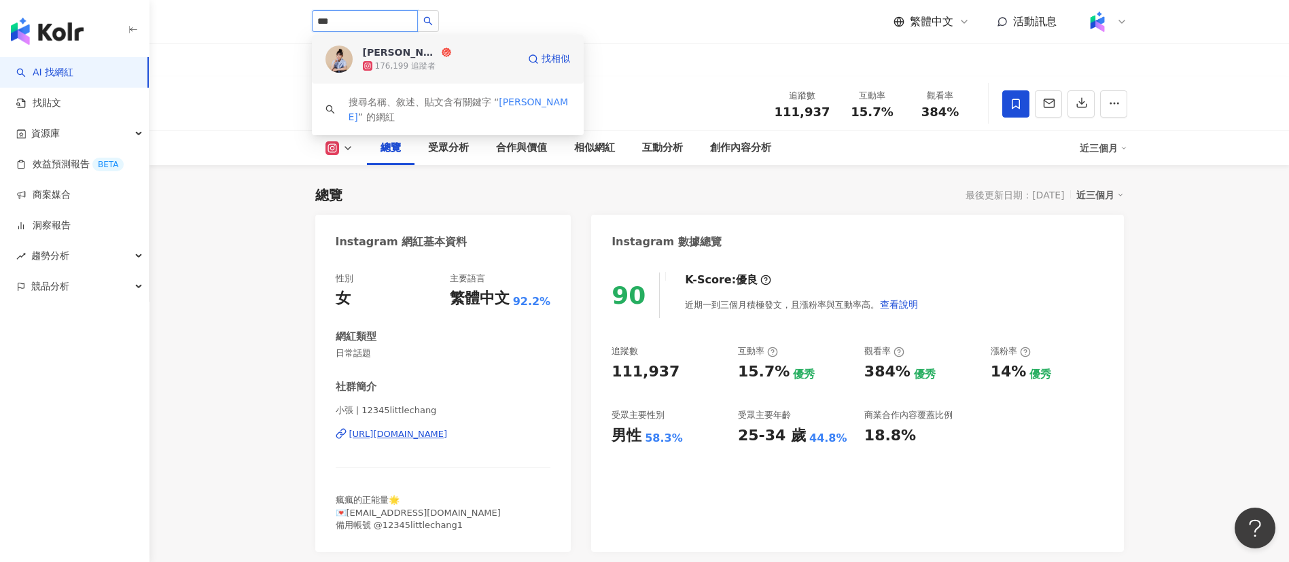
click at [470, 60] on div "176,199 追蹤者" at bounding box center [440, 66] width 155 height 14
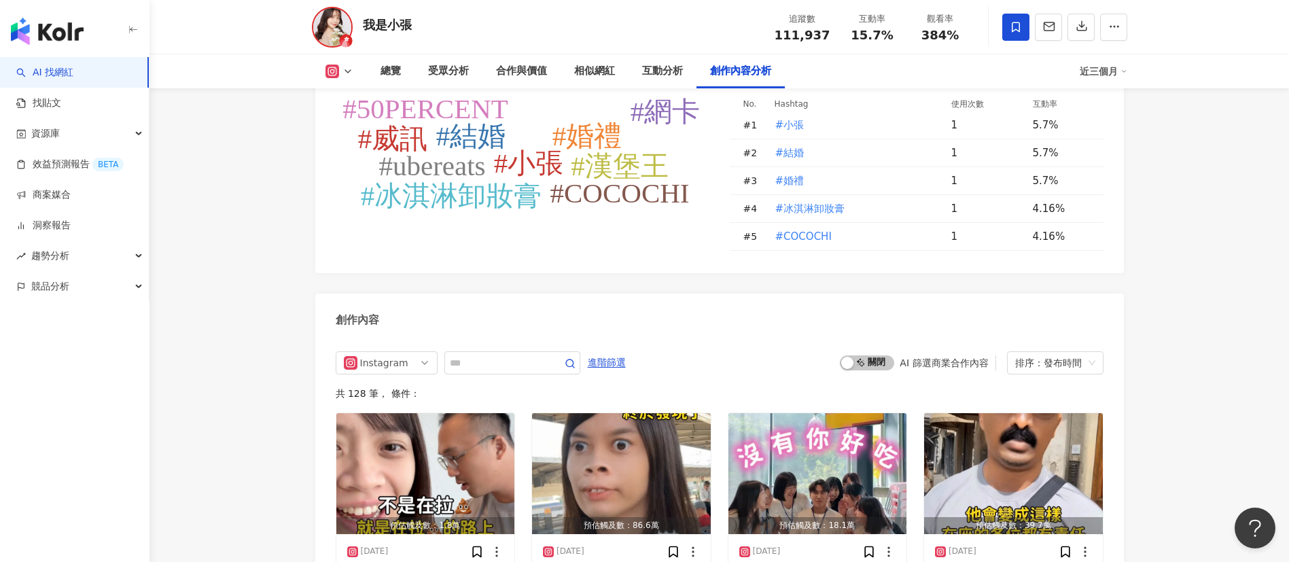
scroll to position [3975, 0]
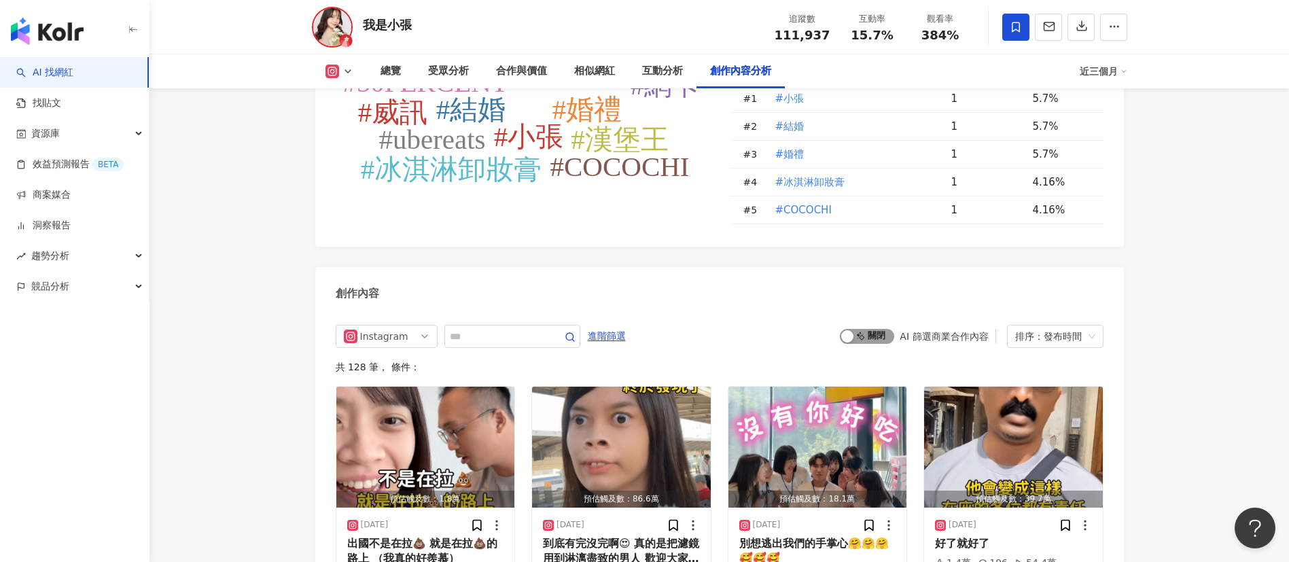
click at [875, 338] on span "啟動 關閉" at bounding box center [867, 336] width 54 height 15
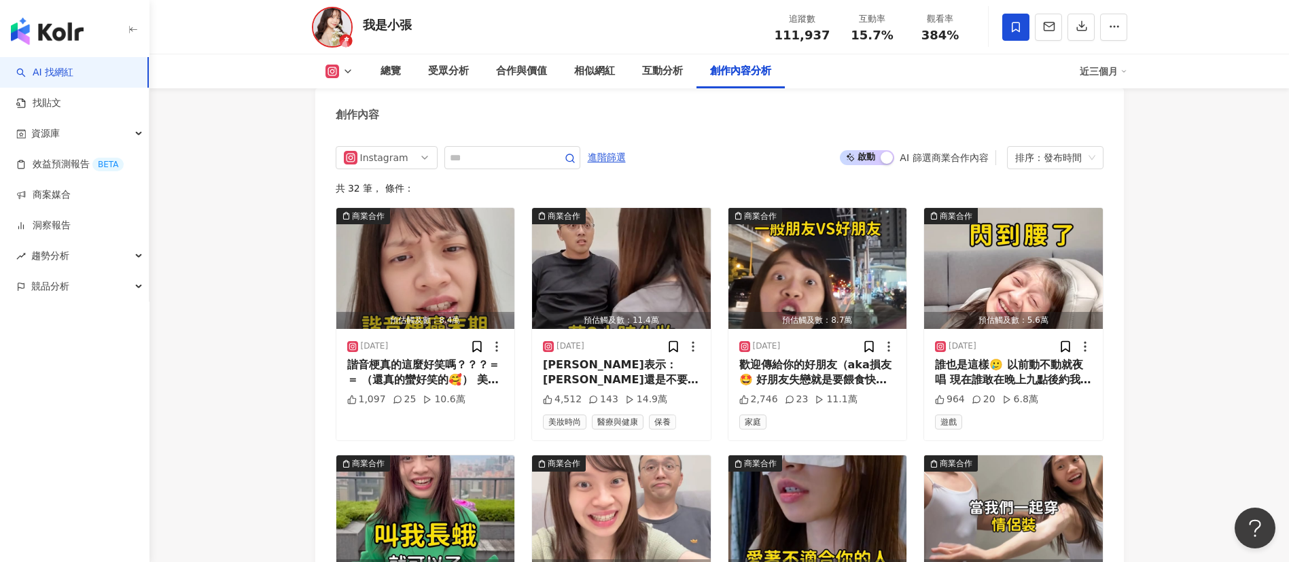
scroll to position [3542, 0]
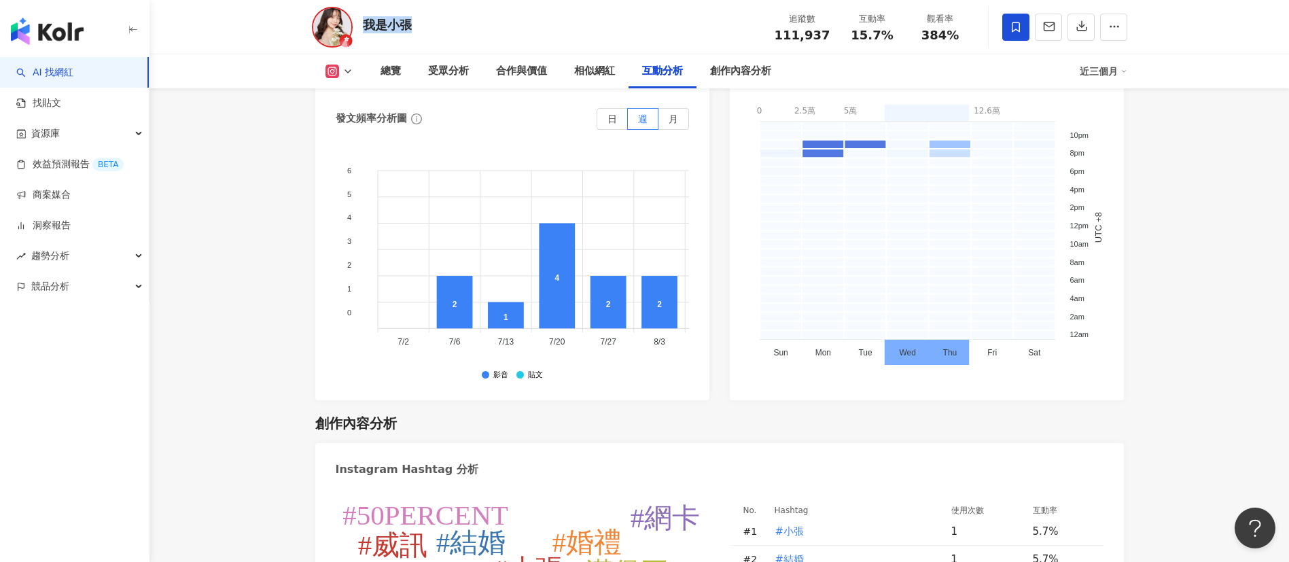
drag, startPoint x: 364, startPoint y: 18, endPoint x: 423, endPoint y: 26, distance: 59.0
click at [423, 26] on div "我是小張 追蹤數 111,937 互動率 15.7% 觀看率 384%" at bounding box center [720, 27] width 870 height 54
copy div "我是小張"
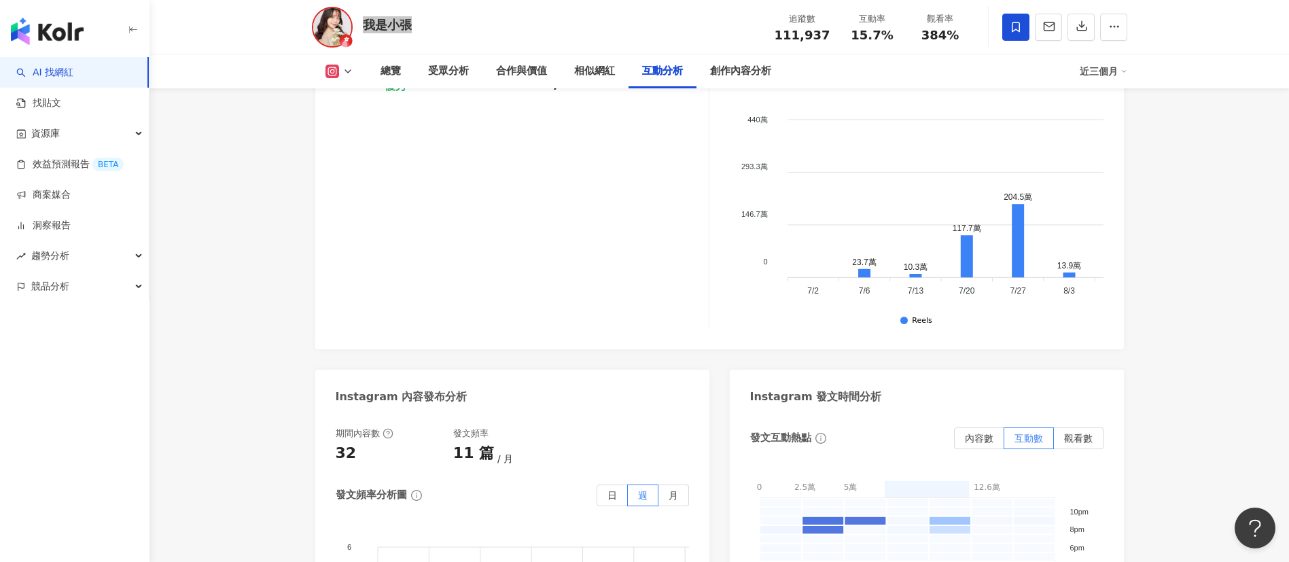
scroll to position [2931, 0]
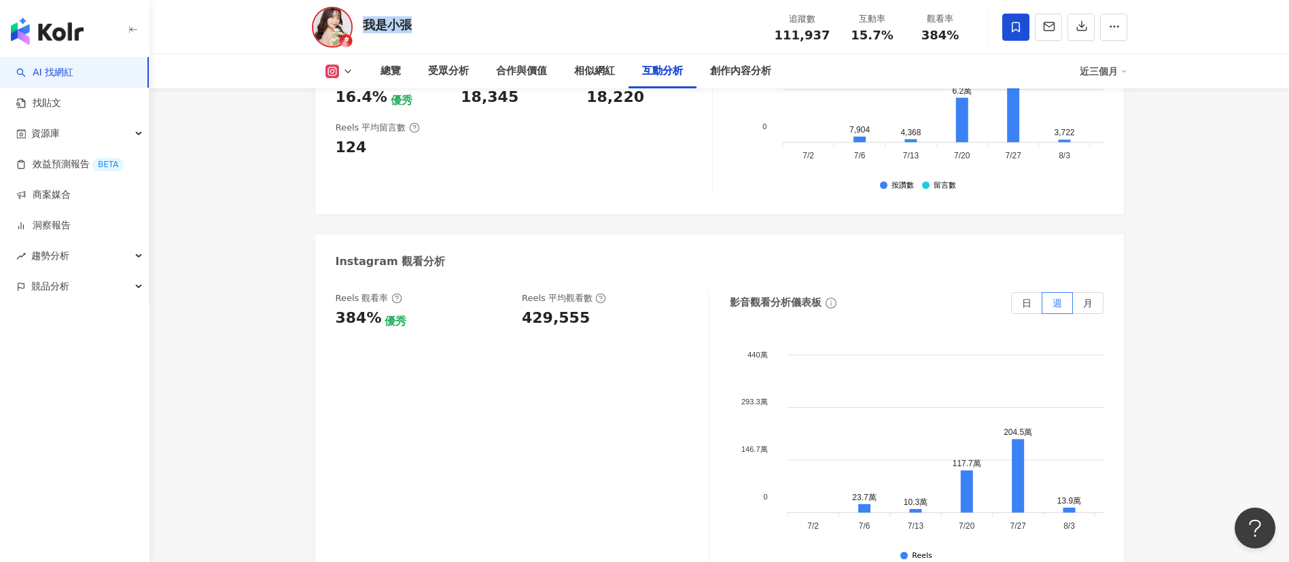
click at [591, 300] on div "Reels 觀看率 384% 優秀 Reels 平均觀看數 429,555" at bounding box center [515, 310] width 359 height 37
copy div "我是小張"
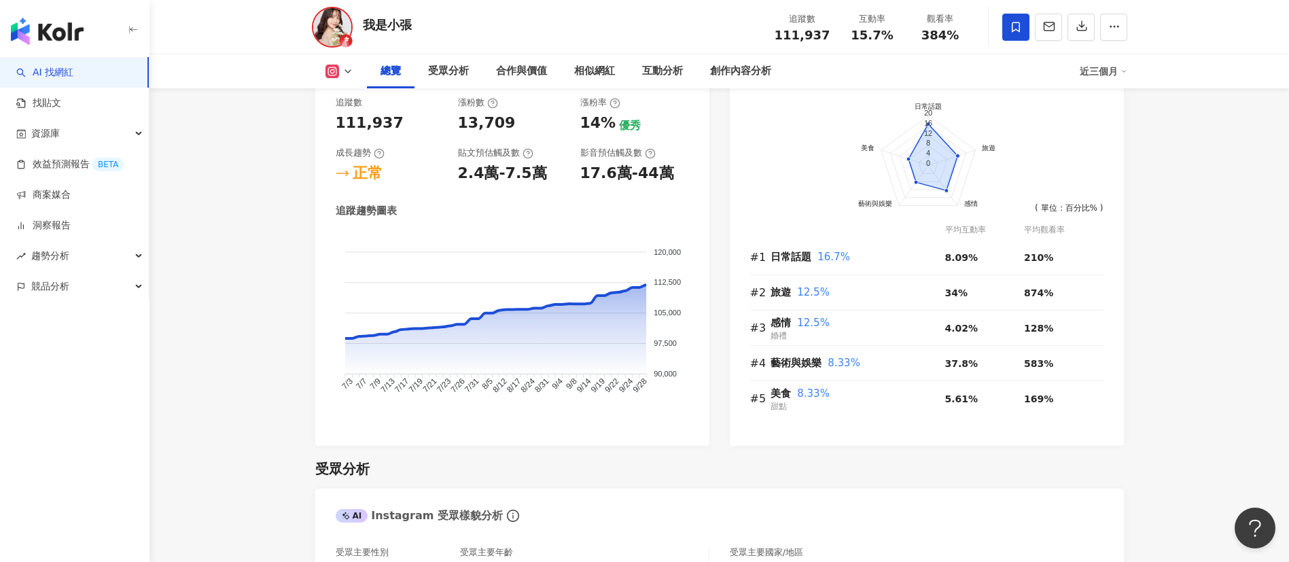
scroll to position [179, 0]
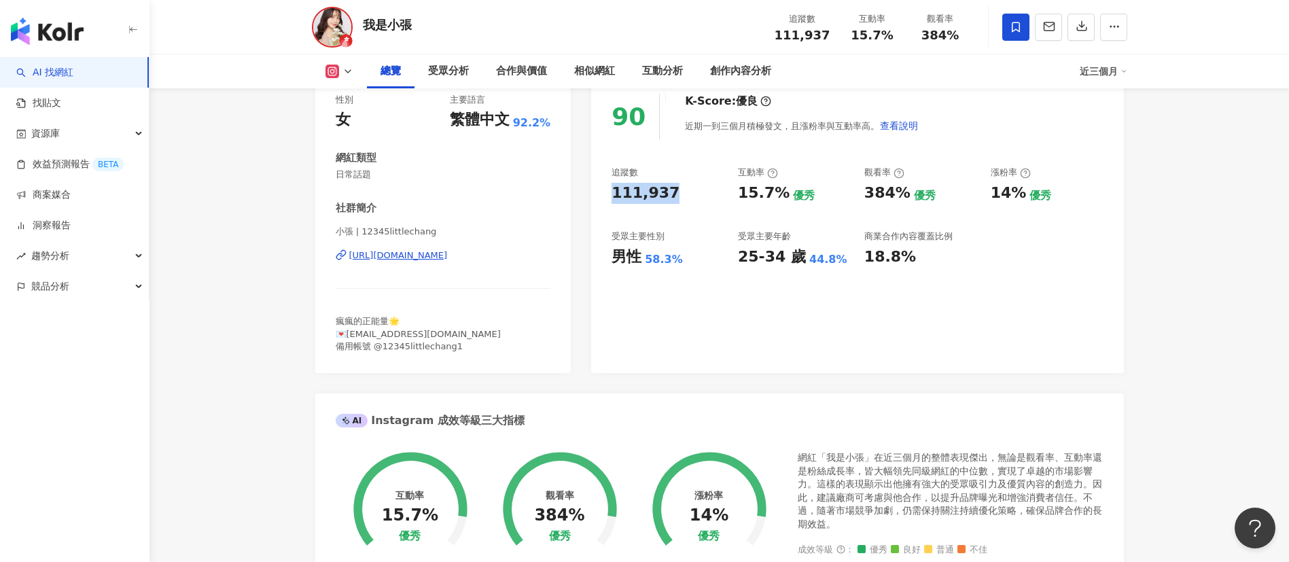
drag, startPoint x: 607, startPoint y: 203, endPoint x: 669, endPoint y: 202, distance: 62.5
click at [669, 202] on div "90 K-Score : 優良 近期一到三個月積極發文，且漲粉率與互動率高。 查看說明 追蹤數 111,937 互動率 15.7% 優秀 觀看率 384% 優…" at bounding box center [857, 226] width 532 height 293
copy div "111,937"
drag, startPoint x: 736, startPoint y: 194, endPoint x: 784, endPoint y: 194, distance: 48.3
click at [784, 194] on div "追蹤數 111,937 互動率 15.7% 優秀 觀看率 384% 優秀 漲粉率 14% 優秀 受眾主要性別 男性 58.3% 受眾主要年齡 25-34 歲 …" at bounding box center [857, 216] width 491 height 101
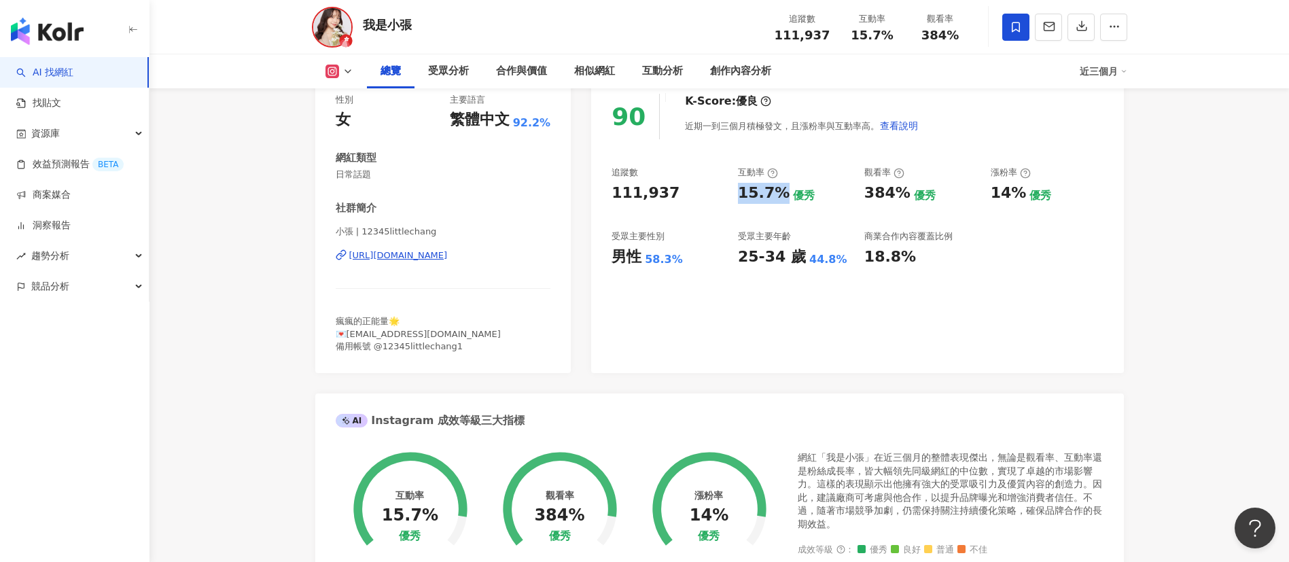
copy div "15.7%"
drag, startPoint x: 865, startPoint y: 192, endPoint x: 902, endPoint y: 196, distance: 37.5
click at [902, 196] on div "384%" at bounding box center [887, 193] width 46 height 21
copy div "384%"
drag, startPoint x: 992, startPoint y: 186, endPoint x: 1023, endPoint y: 195, distance: 31.8
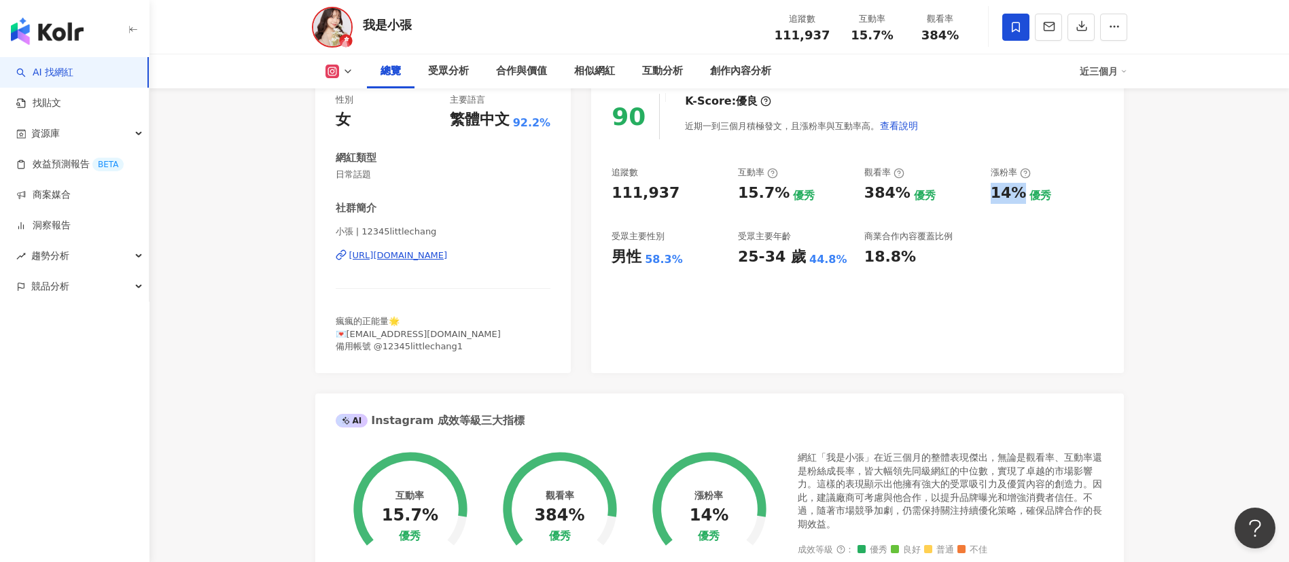
click at [1023, 195] on div "14% 優秀" at bounding box center [1047, 193] width 113 height 21
copy div "14%"
drag, startPoint x: 433, startPoint y: 251, endPoint x: 465, endPoint y: 222, distance: 43.8
click at [433, 251] on div "https://www.instagram.com/12345littlechang/" at bounding box center [398, 255] width 99 height 12
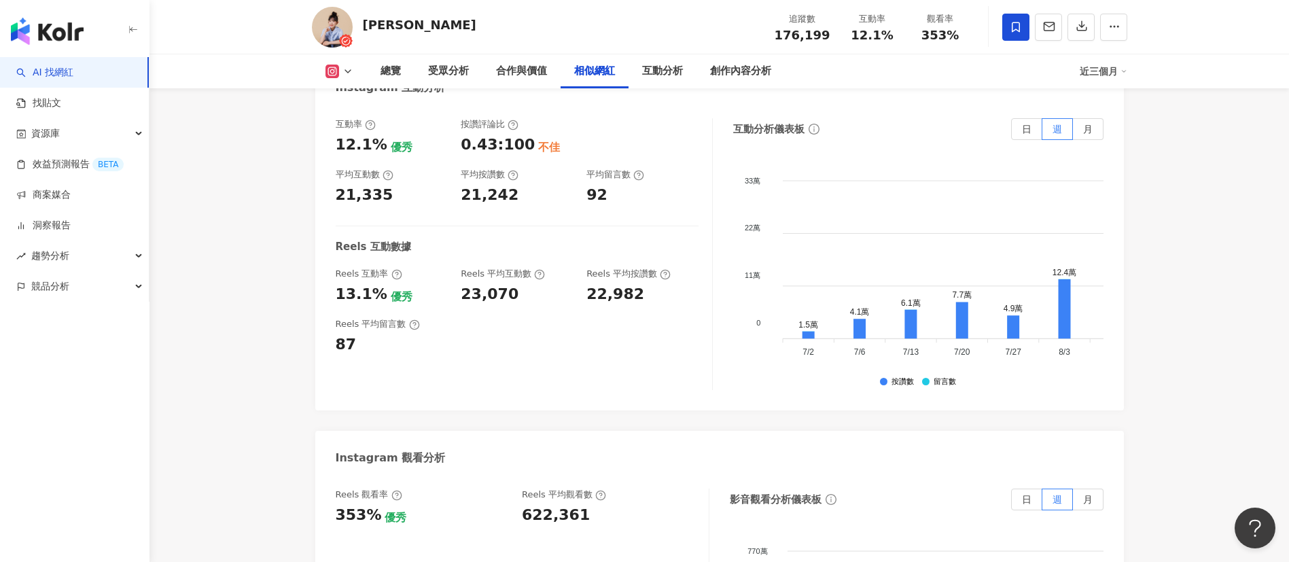
scroll to position [2956, 0]
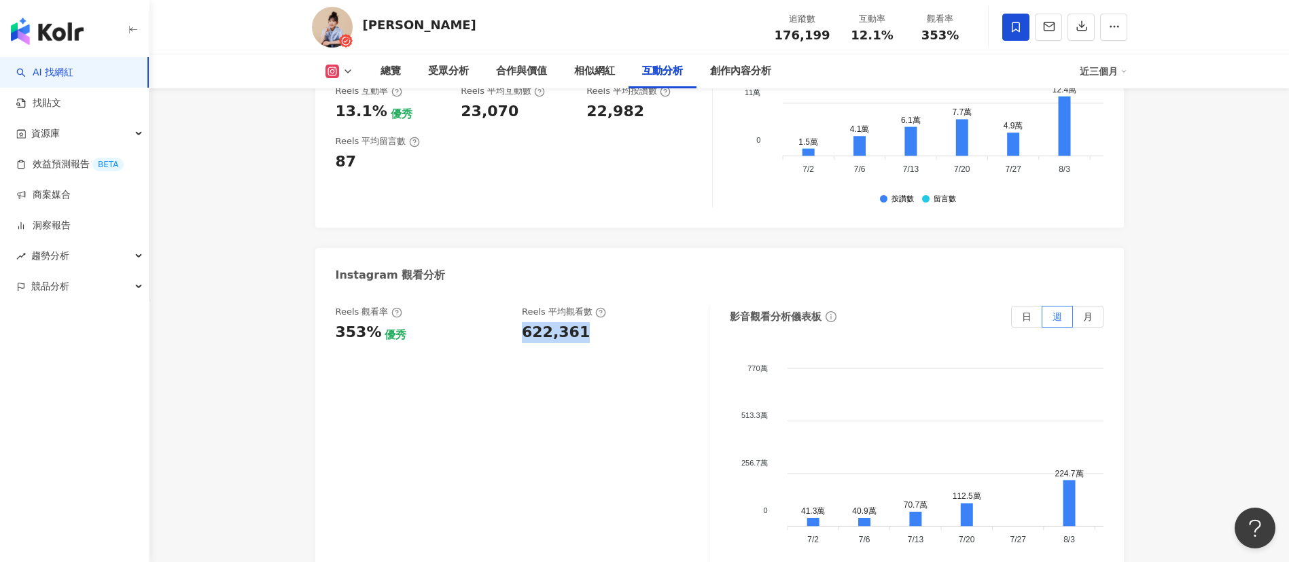
drag, startPoint x: 521, startPoint y: 266, endPoint x: 599, endPoint y: 266, distance: 78.1
click at [599, 306] on div "Reels 觀看率 353% 優秀 Reels 平均觀看數 622,361" at bounding box center [515, 324] width 359 height 37
copy div "622,361"
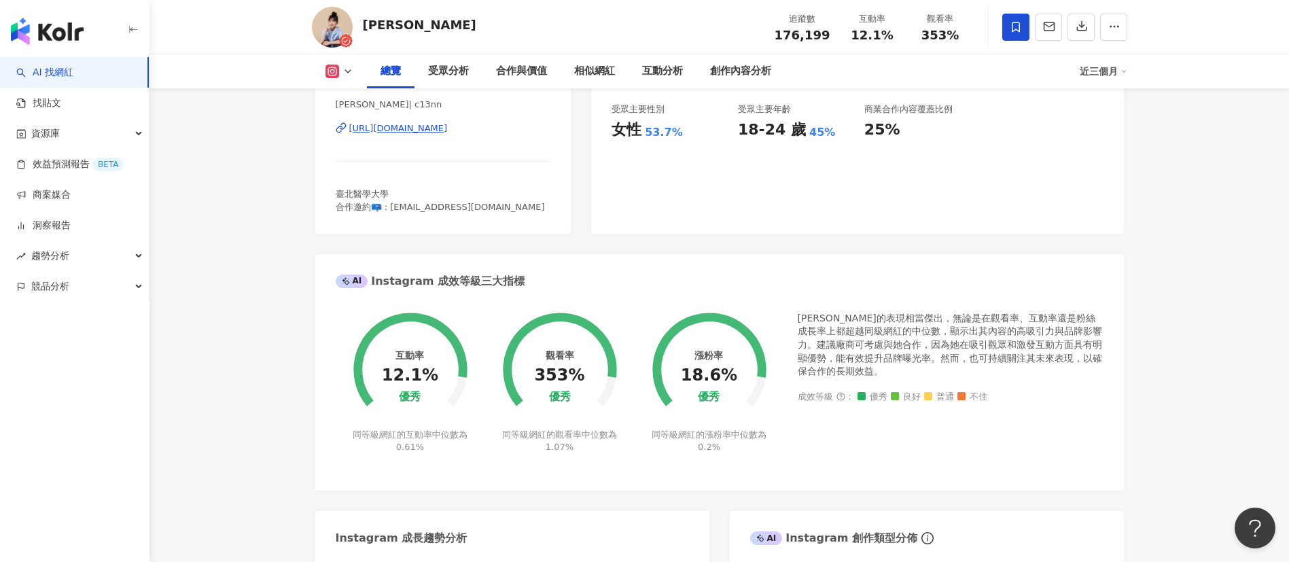
scroll to position [0, 0]
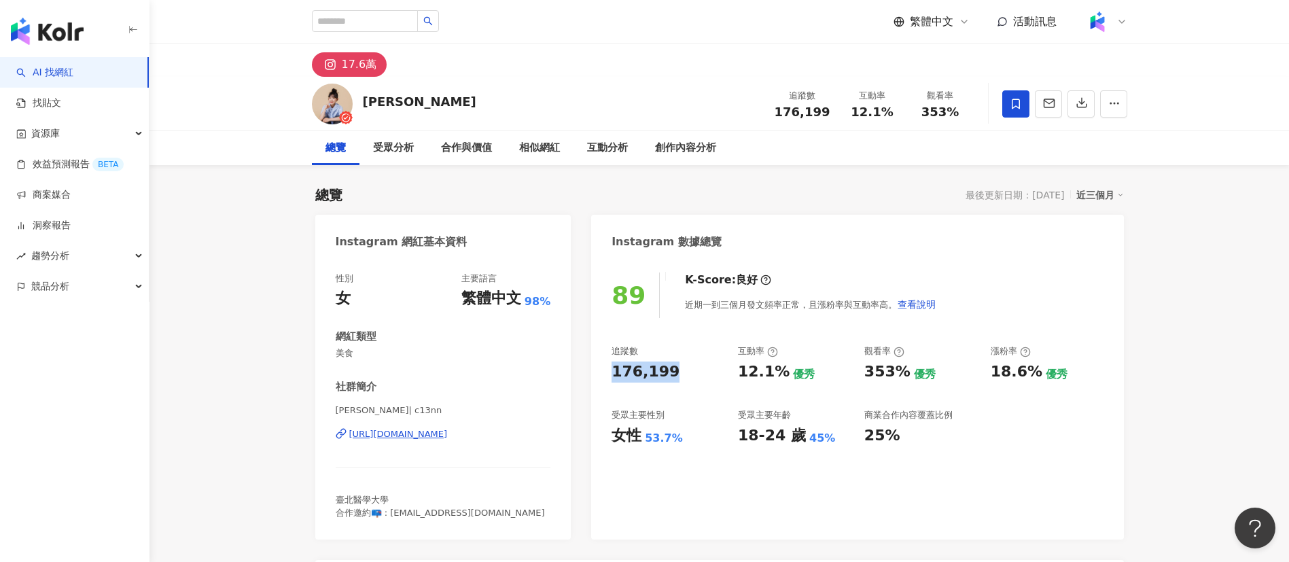
drag, startPoint x: 660, startPoint y: 374, endPoint x: 684, endPoint y: 375, distance: 23.8
click at [684, 375] on div "89 K-Score : 良好 近期一到三個月發文頻率正常，且漲粉率與互動率高。 查看說明 追蹤數 176,199 互動率 12.1% 優秀 觀看率 353%…" at bounding box center [857, 399] width 532 height 281
copy div "176,199"
drag, startPoint x: 739, startPoint y: 374, endPoint x: 777, endPoint y: 376, distance: 38.1
click at [777, 376] on div "12.1%" at bounding box center [764, 372] width 52 height 21
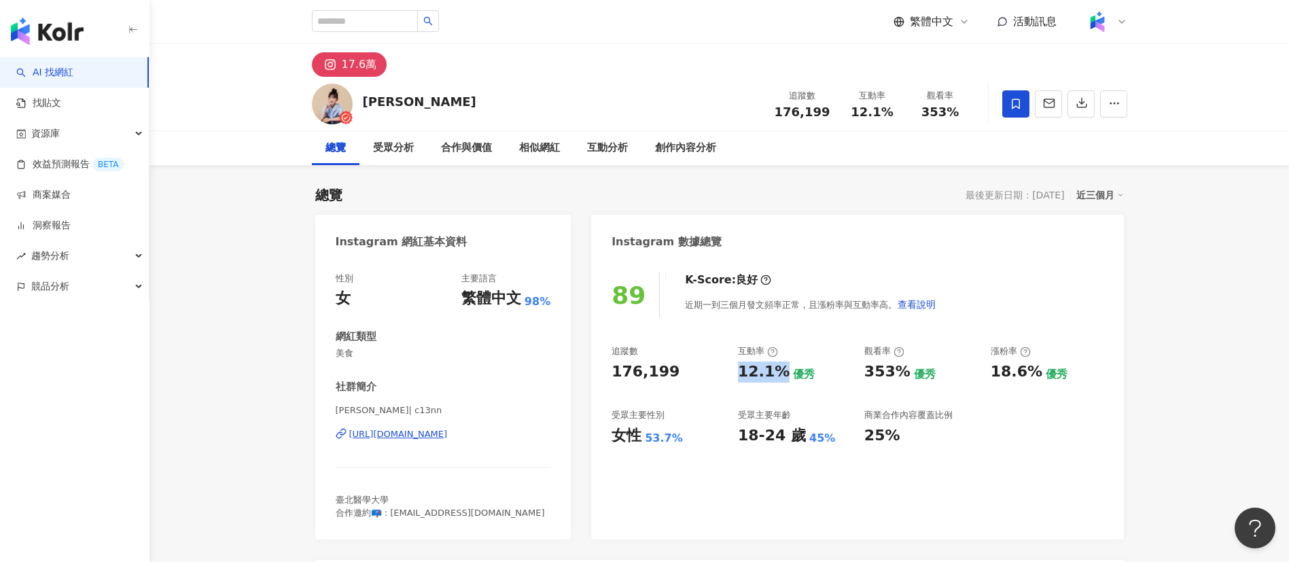
copy div "12.1%"
drag, startPoint x: 861, startPoint y: 372, endPoint x: 901, endPoint y: 374, distance: 40.1
click at [901, 374] on div "追蹤數 176,199 互動率 12.1% 優秀 觀看率 353% 優秀 漲粉率 18.6% 優秀 受眾主要性別 女性 53.7% 受眾主要年齡 18-24 …" at bounding box center [857, 395] width 491 height 101
copy div "353%"
drag, startPoint x: 991, startPoint y: 373, endPoint x: 1033, endPoint y: 376, distance: 41.5
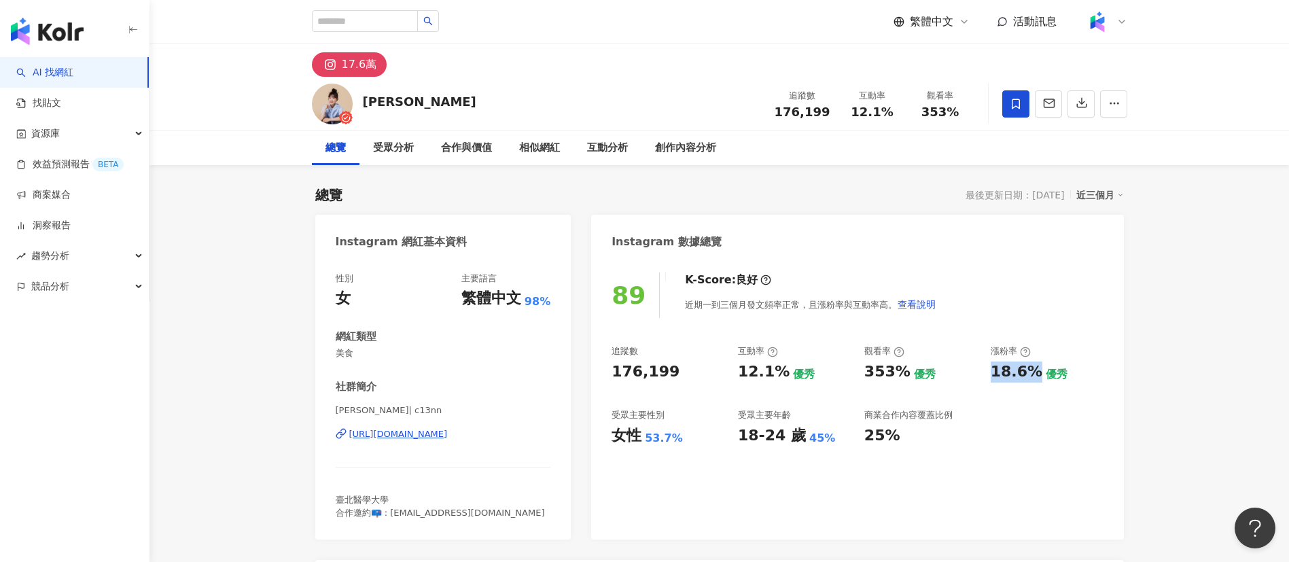
click at [1033, 376] on div "18.6%" at bounding box center [1017, 372] width 52 height 21
copy div "18.6%"
click at [419, 437] on div "https://www.instagram.com/c13nn/" at bounding box center [398, 434] width 99 height 12
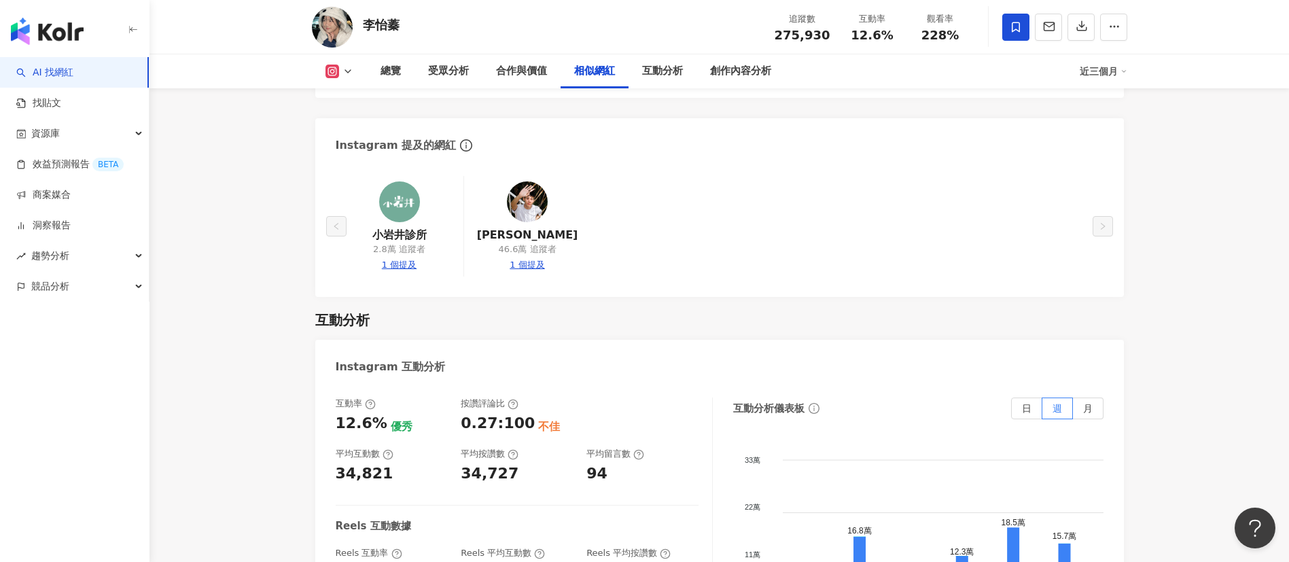
scroll to position [2854, 0]
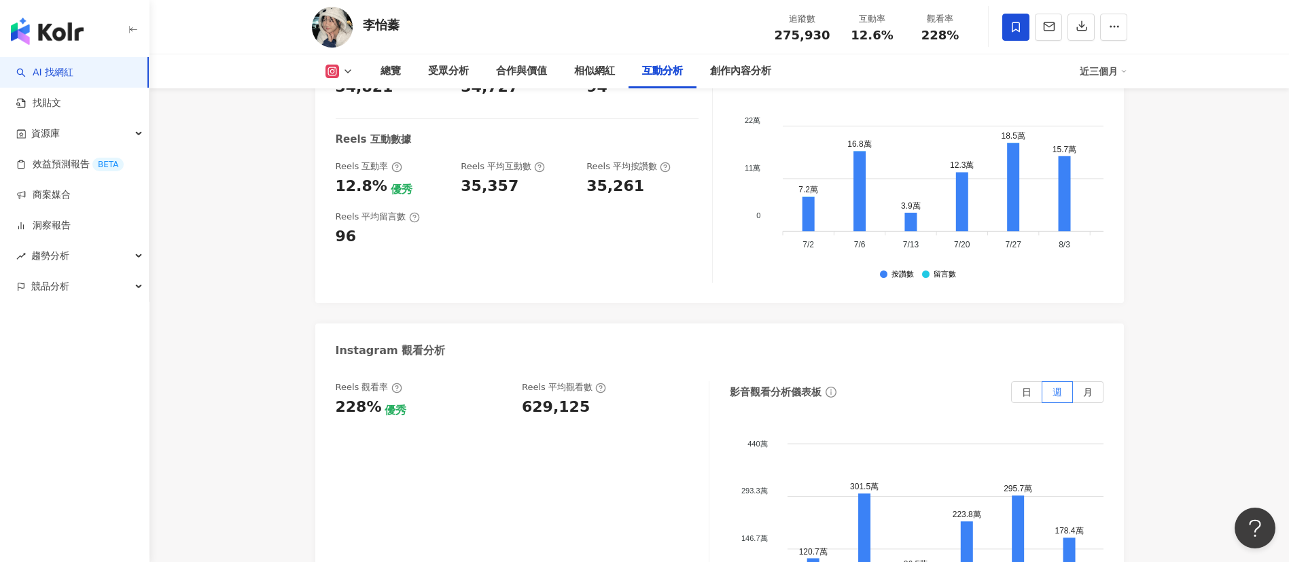
click at [605, 397] on div "Reels 觀看率 228% 優秀 [PERSON_NAME] 平均觀看數 629,125" at bounding box center [515, 399] width 359 height 37
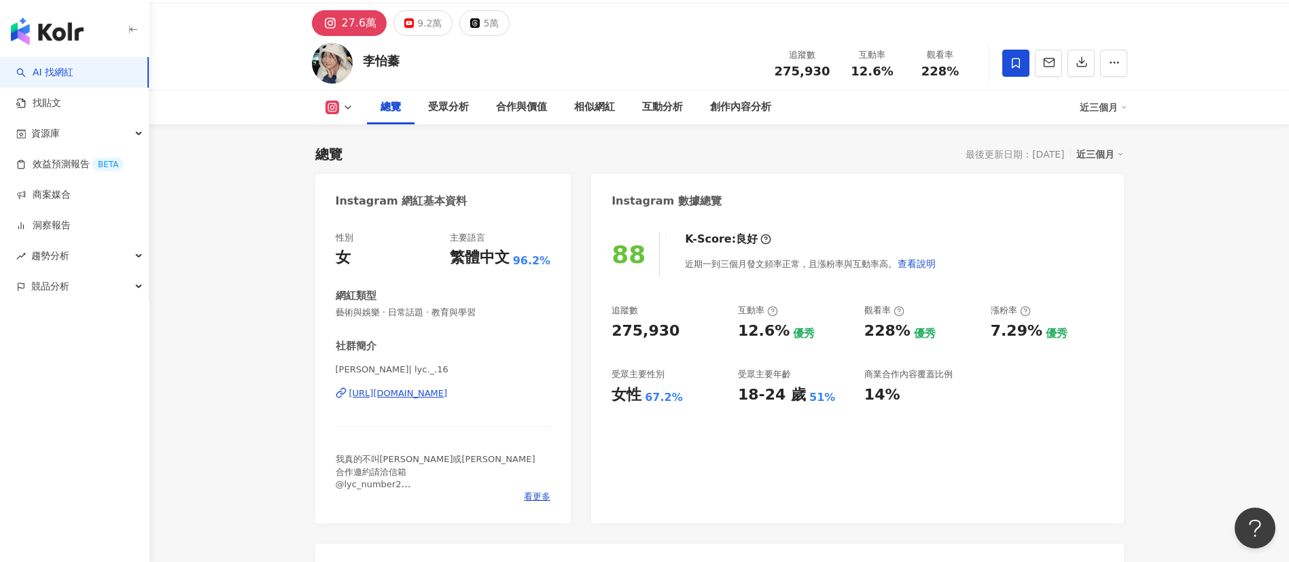
scroll to position [0, 0]
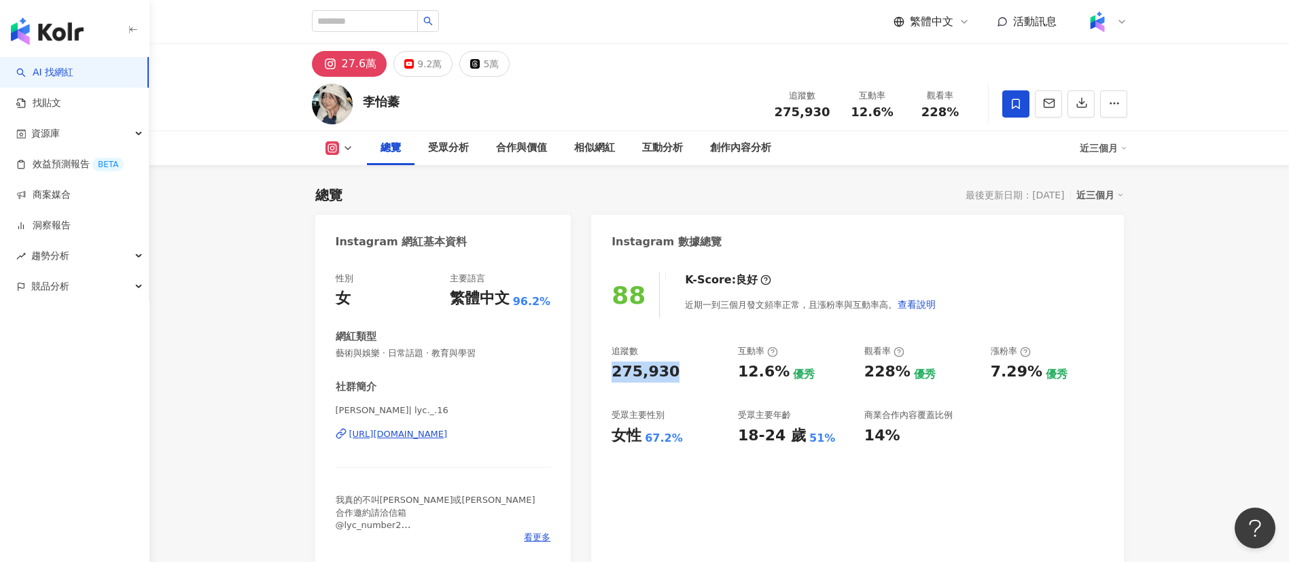
drag, startPoint x: 613, startPoint y: 376, endPoint x: 673, endPoint y: 376, distance: 60.5
click at [673, 376] on div "275,930" at bounding box center [668, 372] width 113 height 21
copy div "275,930"
drag, startPoint x: 737, startPoint y: 379, endPoint x: 779, endPoint y: 375, distance: 42.3
click at [779, 375] on div "12.6%" at bounding box center [764, 372] width 52 height 21
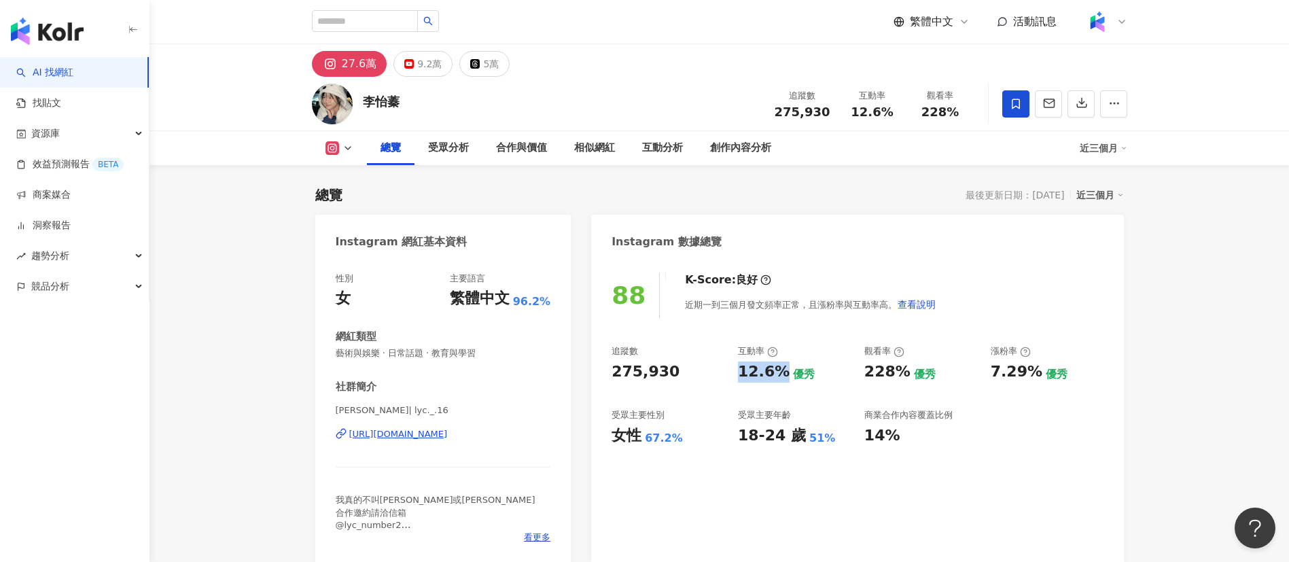
copy div "12.6%"
drag, startPoint x: 863, startPoint y: 370, endPoint x: 901, endPoint y: 374, distance: 38.2
click at [901, 374] on div "追蹤數 275,930 互動率 12.6% 優秀 觀看率 228% 優秀 漲粉率 7.29% 優秀 受眾主要性別 女性 67.2% 受眾主要年齡 18-24 …" at bounding box center [857, 395] width 491 height 101
copy div "228%"
drag, startPoint x: 989, startPoint y: 374, endPoint x: 1034, endPoint y: 374, distance: 45.5
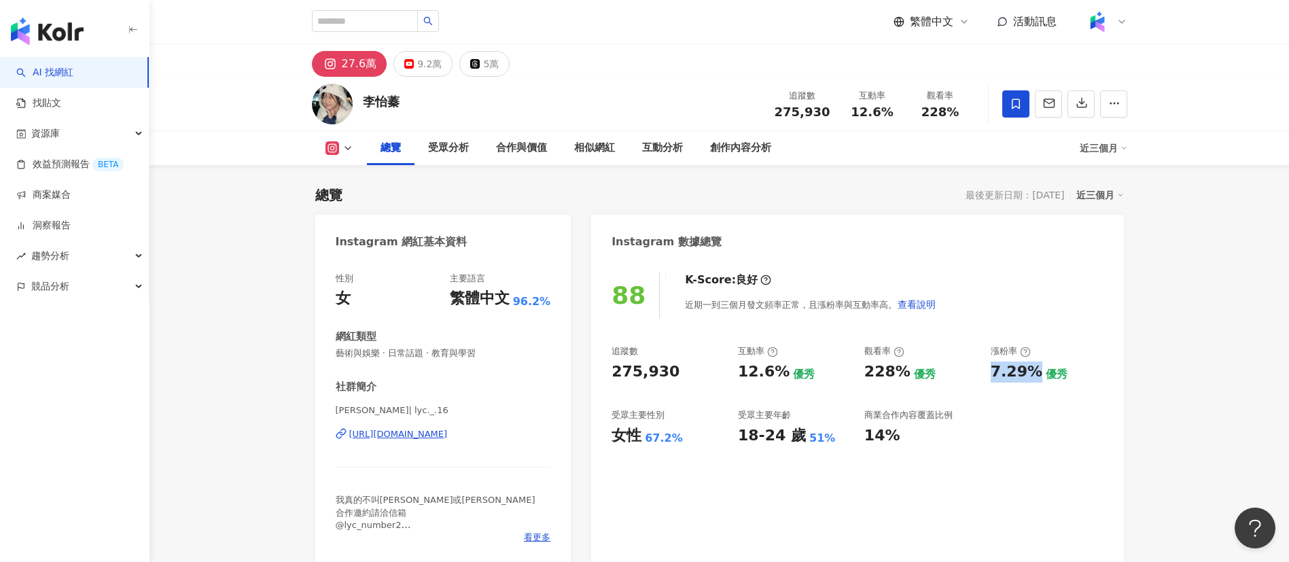
click at [1034, 374] on div "追蹤數 275,930 互動率 12.6% 優秀 觀看率 228% 優秀 漲粉率 7.29% 優秀 受眾主要性別 女性 67.2% 受眾主要年齡 18-24 …" at bounding box center [857, 395] width 491 height 101
copy div "7.29%"
click at [436, 429] on div "https://www.instagram.com/lyc._.16/" at bounding box center [398, 434] width 99 height 12
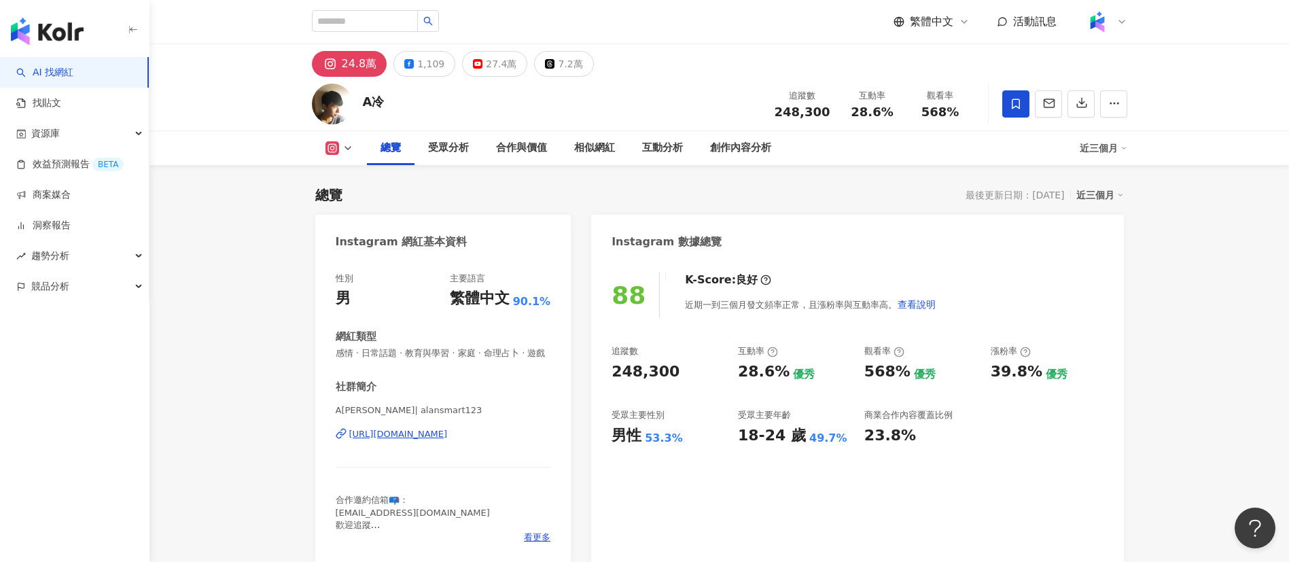
click at [611, 372] on div "88 K-Score : 良好 近期一到三個月發文頻率正常，且漲粉率與互動率高。 查看說明 追蹤數 248,300 互動率 28.6% 優秀 觀看率 568%…" at bounding box center [857, 411] width 532 height 305
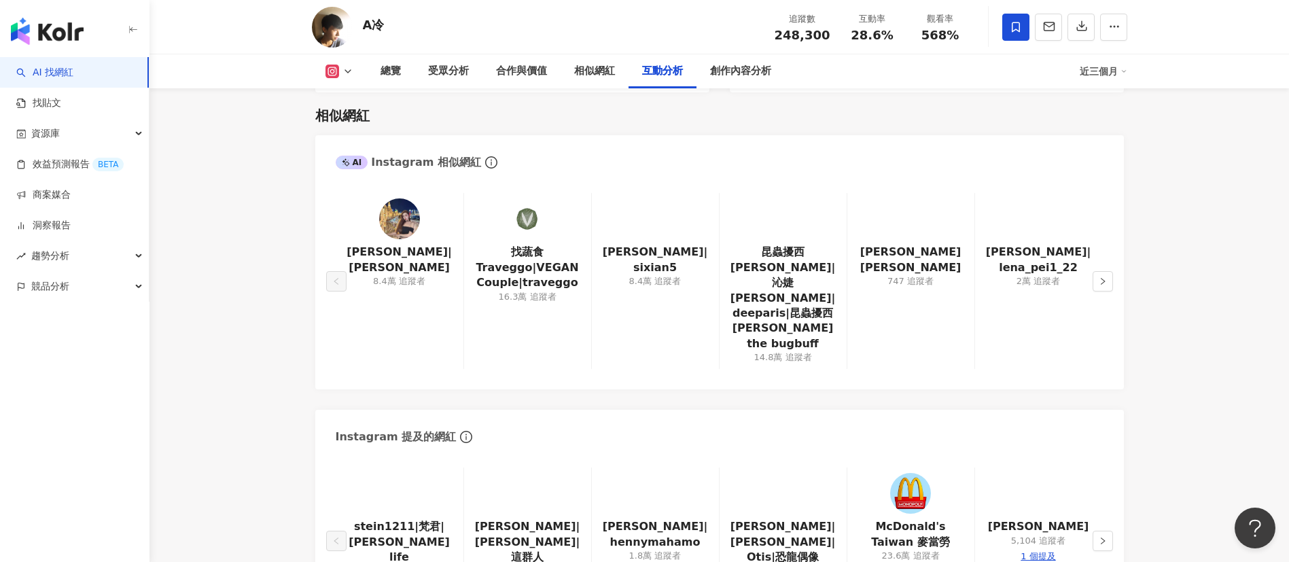
scroll to position [2752, 0]
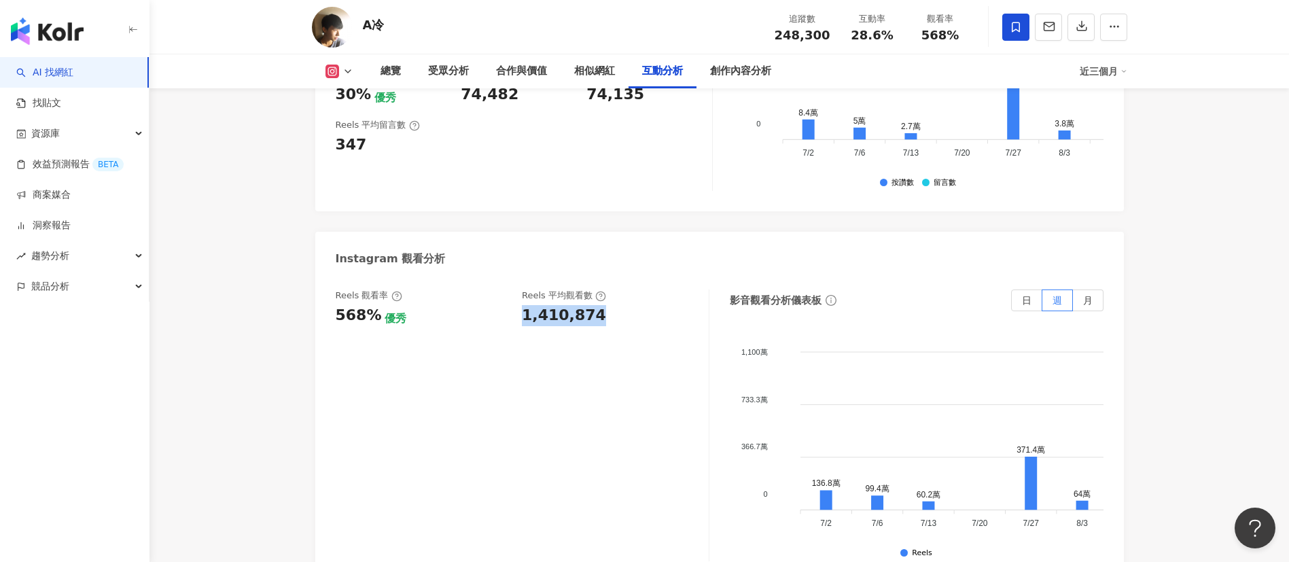
copy div "1,410,874"
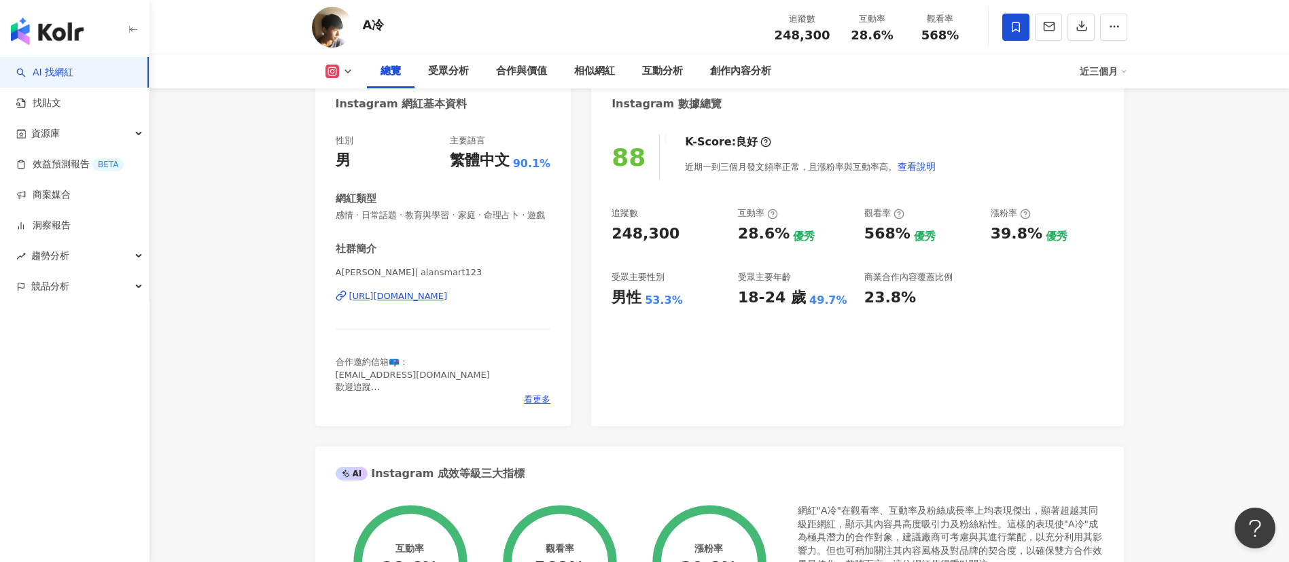
scroll to position [0, 0]
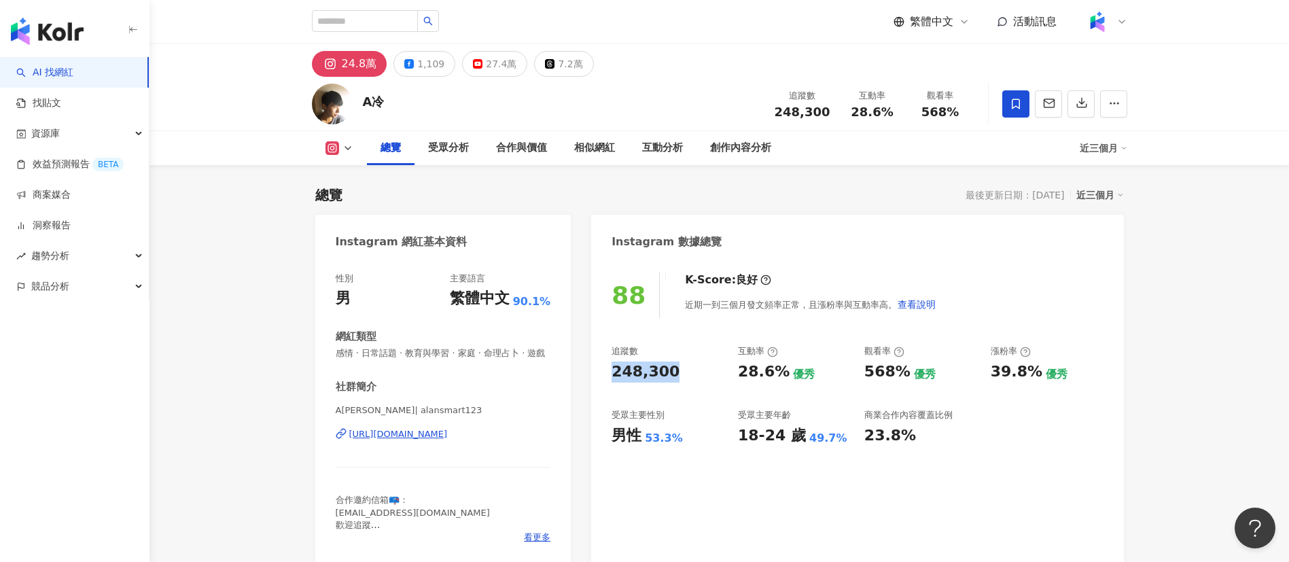
drag, startPoint x: 606, startPoint y: 371, endPoint x: 683, endPoint y: 372, distance: 76.8
click at [683, 372] on div "88 K-Score : 良好 近期一到三個月發文頻率正常，且漲粉率與互動率高。 查看說明 追蹤數 248,300 互動率 28.6% 優秀 觀看率 568%…" at bounding box center [857, 411] width 532 height 305
copy div "248,300"
drag, startPoint x: 737, startPoint y: 373, endPoint x: 777, endPoint y: 373, distance: 40.1
click at [777, 373] on div "28.6%" at bounding box center [764, 372] width 52 height 21
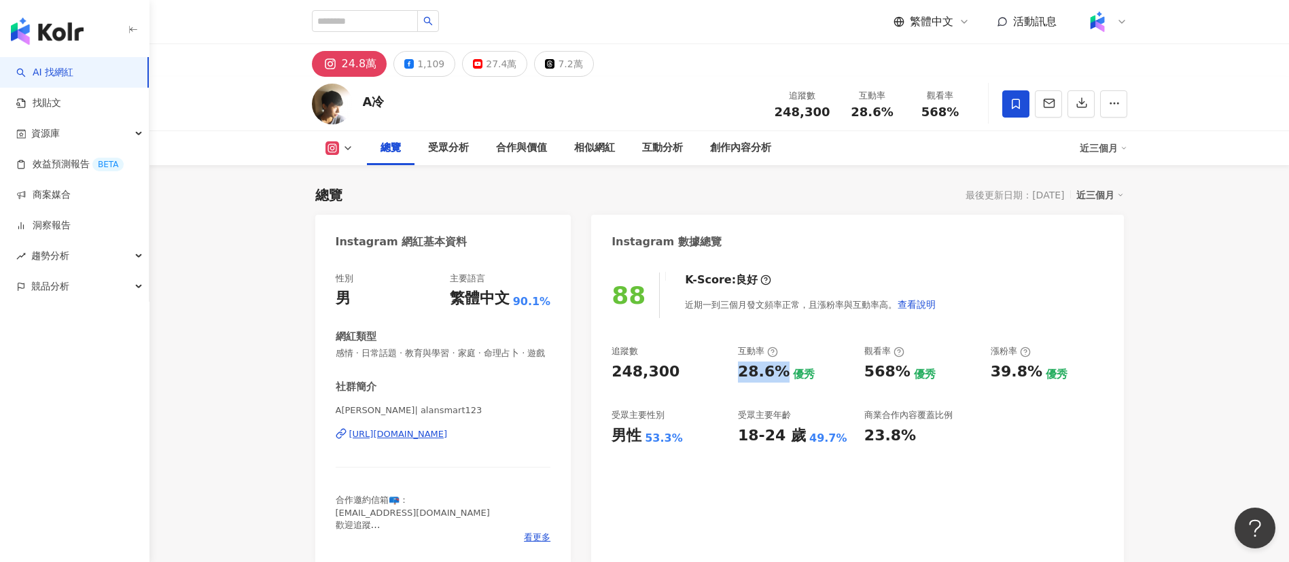
copy div "28.6%"
drag, startPoint x: 993, startPoint y: 372, endPoint x: 1034, endPoint y: 370, distance: 41.5
click at [1034, 370] on div "39.8%" at bounding box center [1017, 372] width 52 height 21
copy div "39.8%"
drag, startPoint x: 868, startPoint y: 374, endPoint x: 902, endPoint y: 376, distance: 34.0
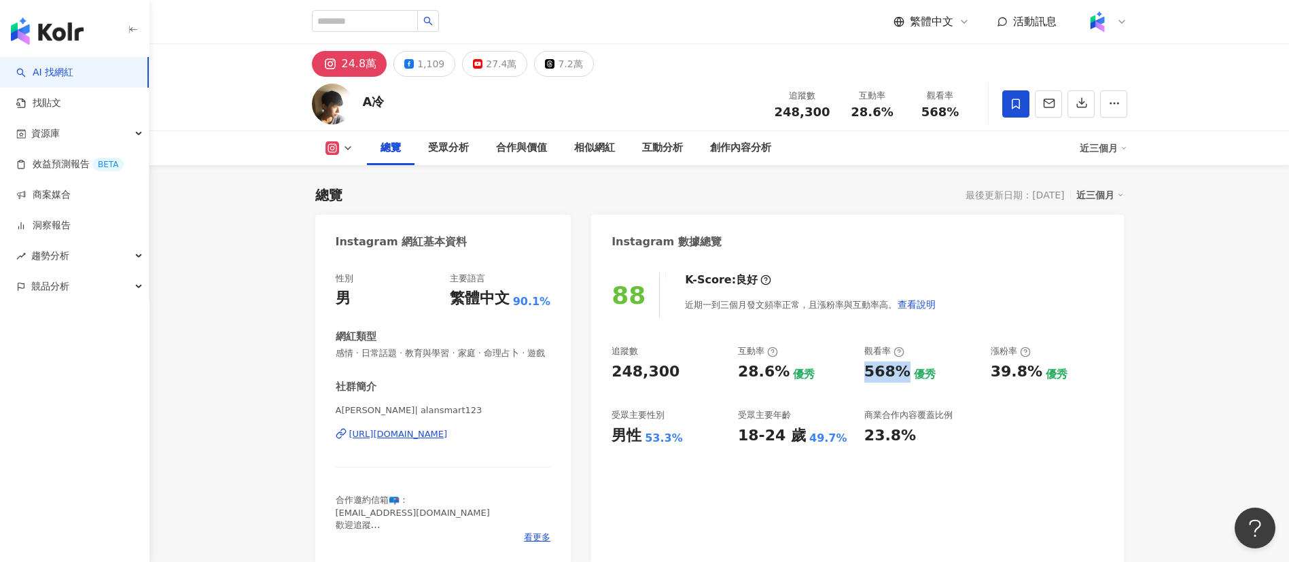
click at [902, 376] on div "568%" at bounding box center [887, 372] width 46 height 21
copy div "568%"
click at [481, 438] on div "A[PERSON_NAME]| alansmart123 [URL][DOMAIN_NAME]" at bounding box center [443, 444] width 215 height 80
click at [448, 440] on div "https://www.instagram.com/alansmart123/" at bounding box center [398, 434] width 99 height 12
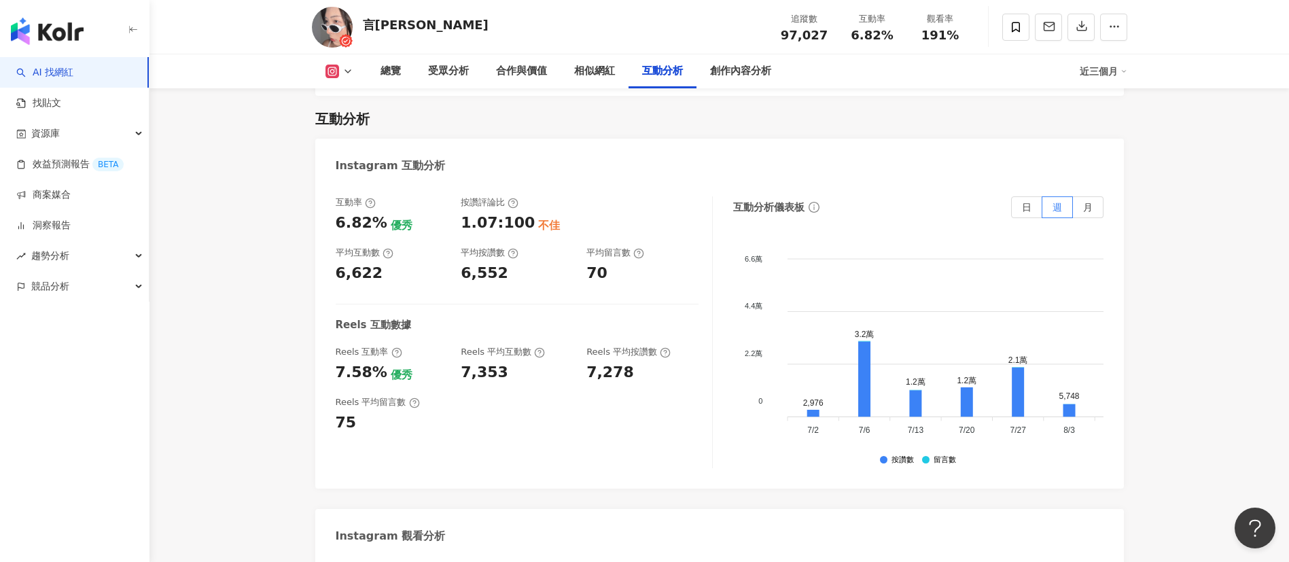
scroll to position [2956, 0]
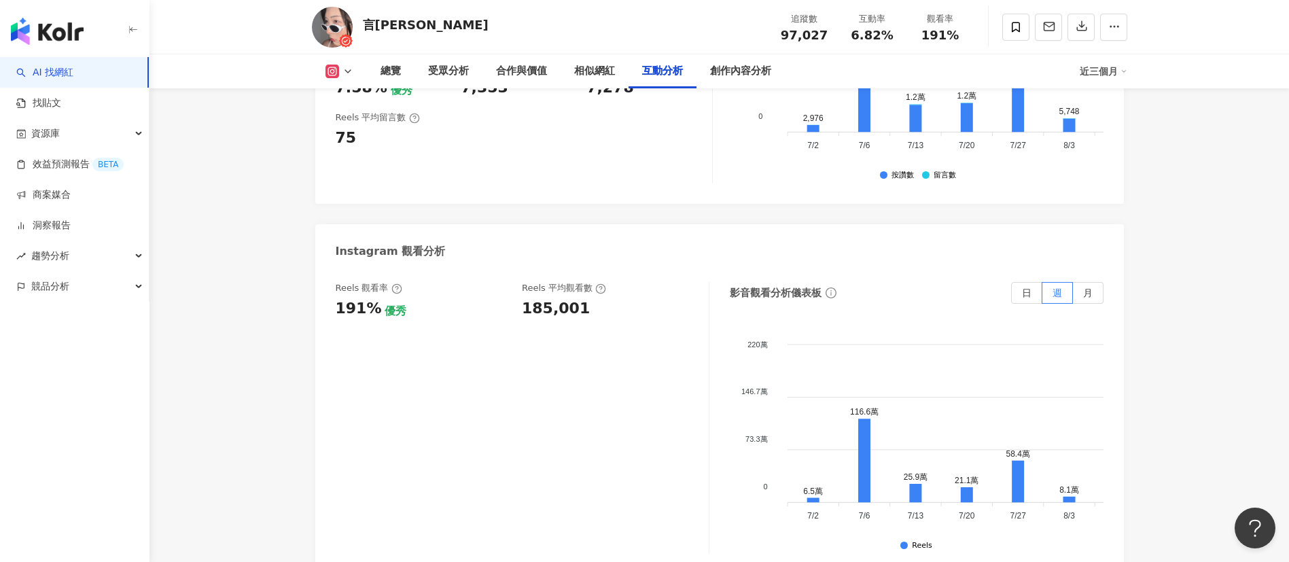
drag, startPoint x: 521, startPoint y: 268, endPoint x: 798, endPoint y: 27, distance: 367.1
click at [584, 282] on div "Reels 觀看率 191% 優秀 Reels 平均觀看數 185,001" at bounding box center [515, 300] width 359 height 37
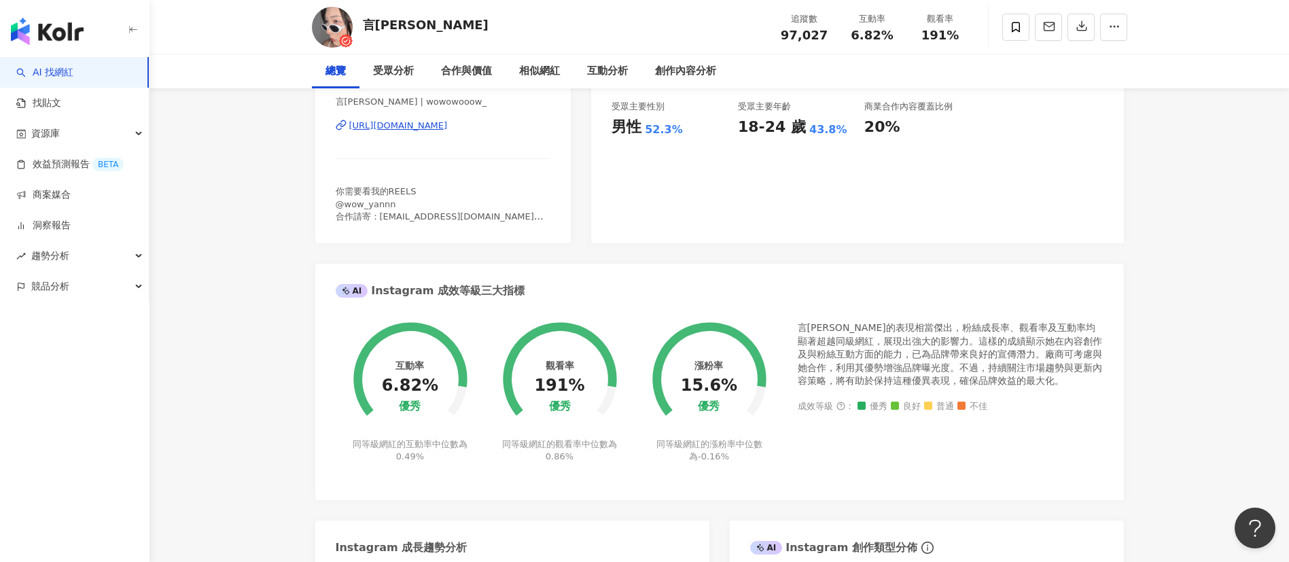
scroll to position [0, 0]
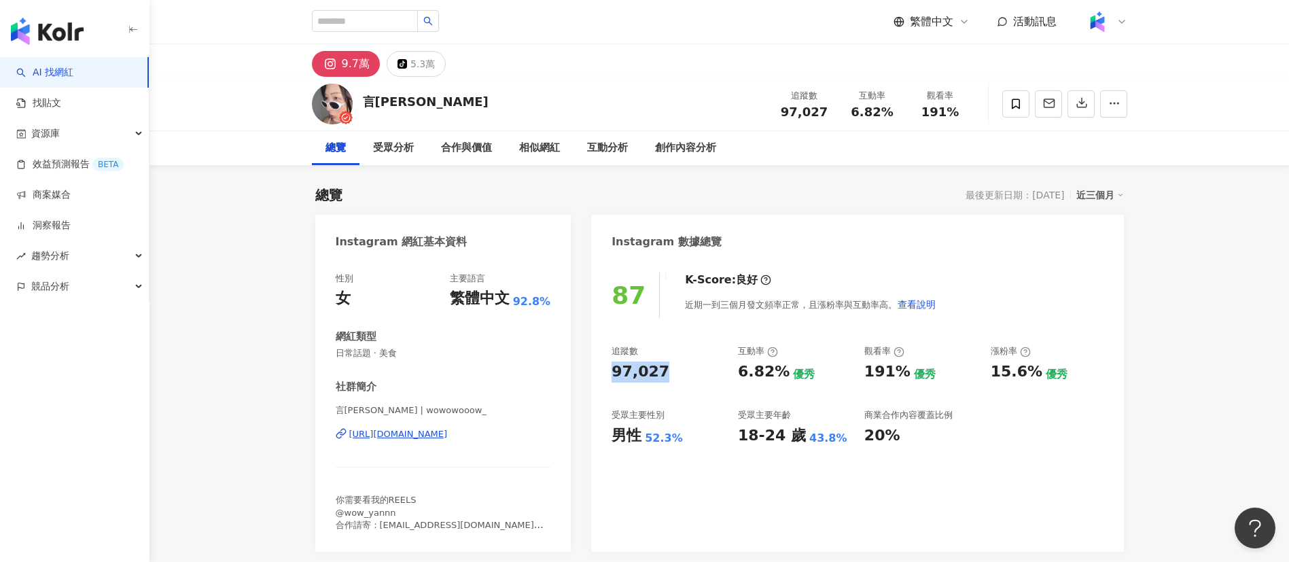
drag, startPoint x: 627, startPoint y: 372, endPoint x: 671, endPoint y: 372, distance: 44.2
click at [671, 372] on div "97,027" at bounding box center [668, 372] width 113 height 21
copy div "97,027"
drag, startPoint x: 736, startPoint y: 368, endPoint x: 779, endPoint y: 376, distance: 44.1
click at [779, 376] on div "追蹤數 97,027 互動率 6.82% 優秀 觀看率 191% 優秀 漲粉率 15.6% 優秀 受眾主要性別 男性 52.3% 受眾主要年齡 18-24 歲…" at bounding box center [857, 395] width 491 height 101
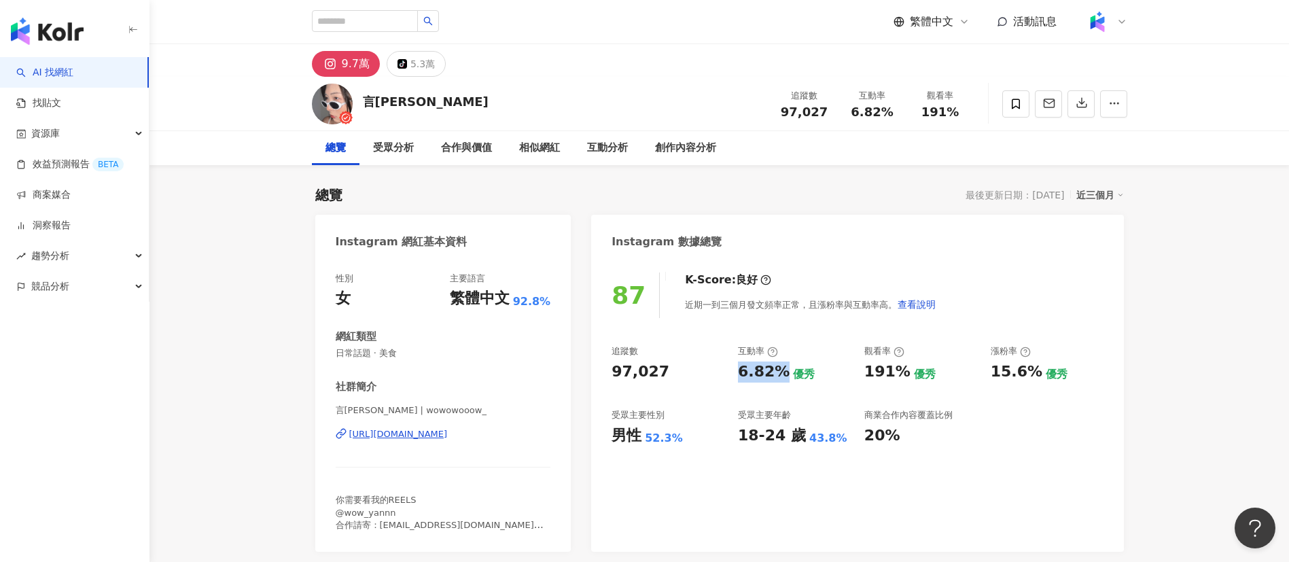
copy div "6.82%"
drag, startPoint x: 858, startPoint y: 376, endPoint x: 902, endPoint y: 376, distance: 44.2
click at [902, 376] on div "追蹤數 97,027 互動率 6.82% 優秀 觀看率 191% 優秀 漲粉率 15.6% 優秀 受眾主要性別 男性 52.3% 受眾主要年齡 18-24 歲…" at bounding box center [857, 395] width 491 height 101
copy div "191%"
drag, startPoint x: 993, startPoint y: 376, endPoint x: 1031, endPoint y: 376, distance: 38.1
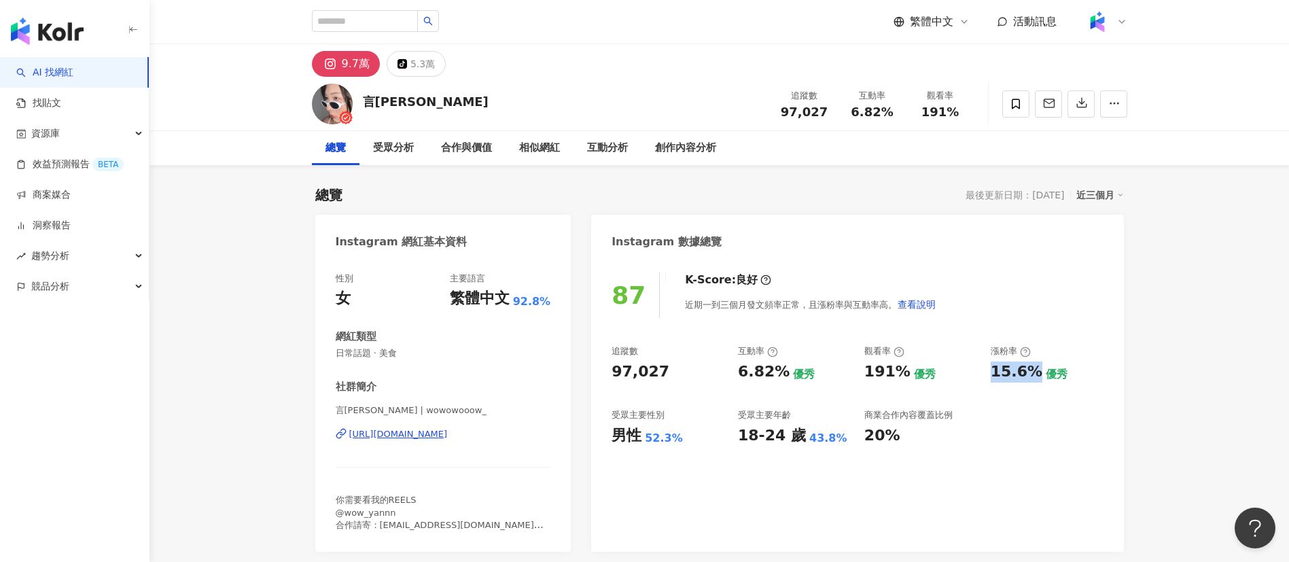
click at [1031, 376] on div "15.6%" at bounding box center [1017, 372] width 52 height 21
copy div "15.6%"
drag, startPoint x: 400, startPoint y: 434, endPoint x: 407, endPoint y: 428, distance: 8.7
click at [401, 433] on div "https://www.instagram.com/wowowooow_/" at bounding box center [398, 434] width 99 height 12
click at [418, 23] on input "search" at bounding box center [365, 21] width 106 height 22
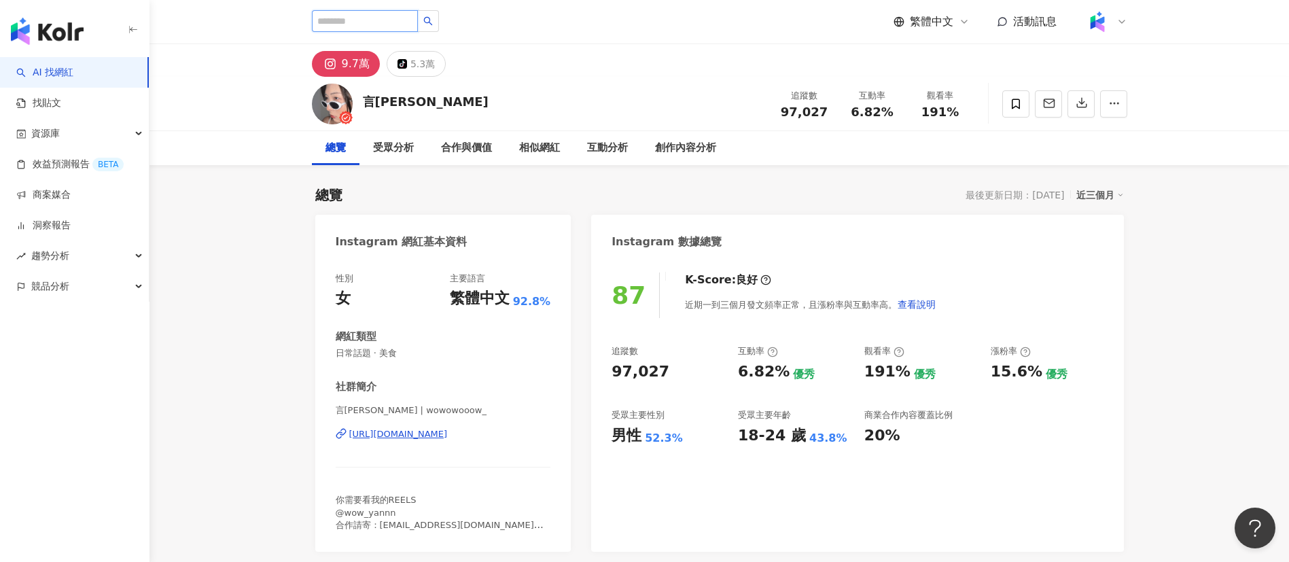
paste input "*******"
type input "*******"
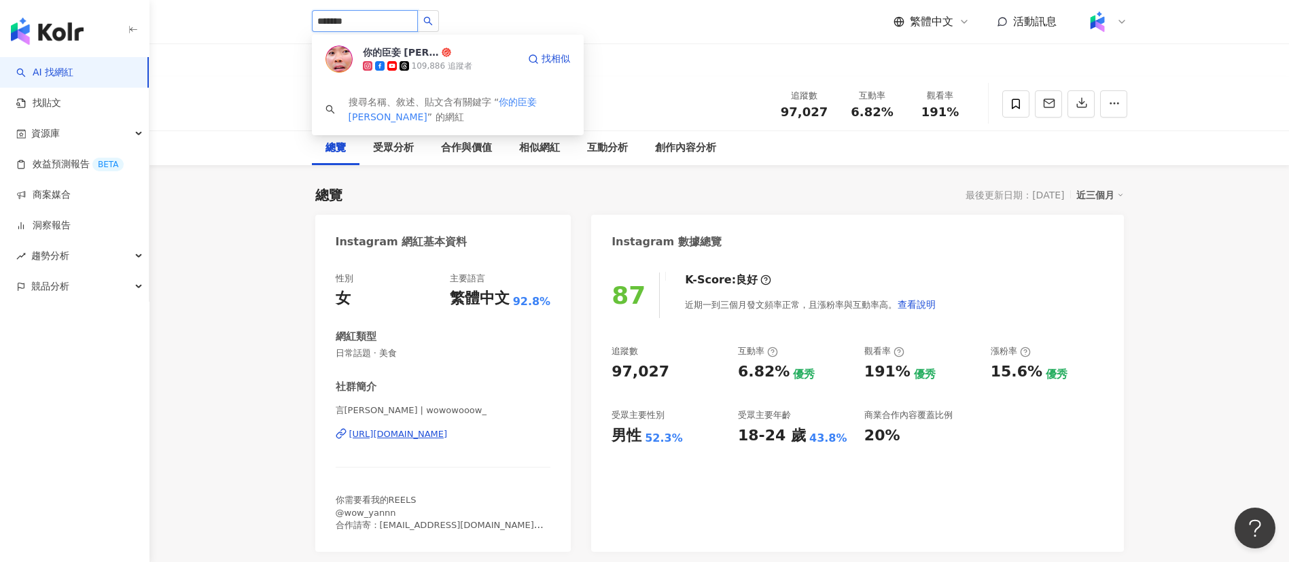
click at [473, 64] on div "109,886 追蹤者" at bounding box center [440, 66] width 155 height 14
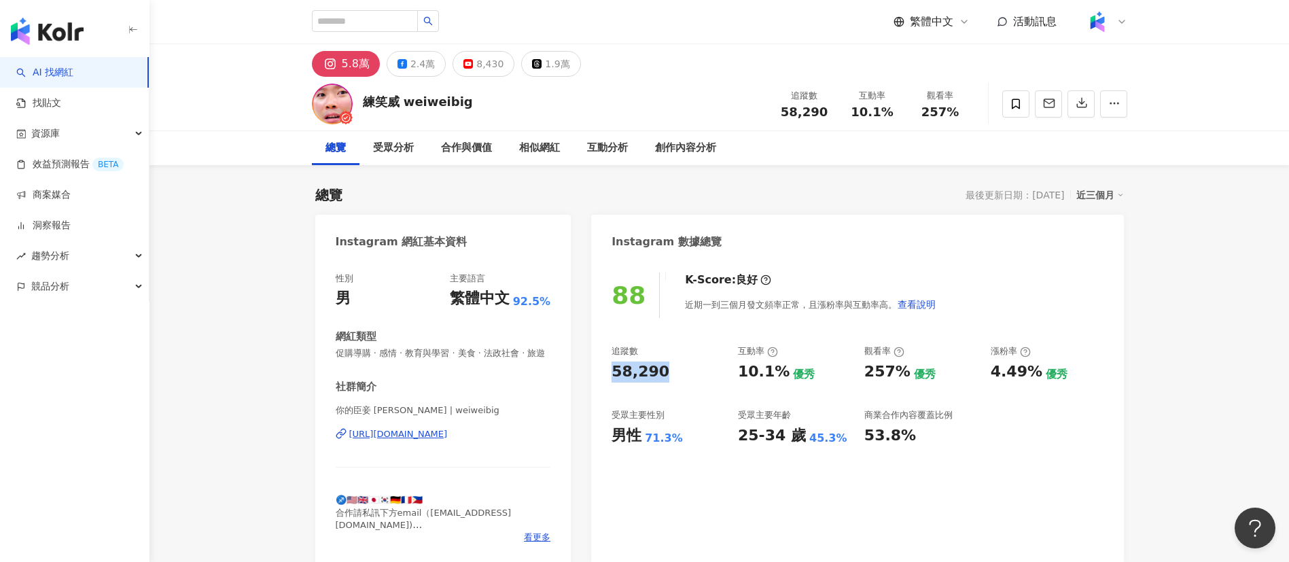
drag, startPoint x: 609, startPoint y: 369, endPoint x: 665, endPoint y: 372, distance: 56.5
click at [665, 372] on div "88 K-Score : 良好 近期一到三個月發文頻率正常，且漲粉率與互動率高。 查看說明 追蹤數 58,290 互動率 10.1% 優秀 觀看率 257% …" at bounding box center [857, 411] width 532 height 305
drag, startPoint x: 740, startPoint y: 371, endPoint x: 779, endPoint y: 376, distance: 39.0
click at [779, 376] on div "10.1%" at bounding box center [764, 372] width 52 height 21
copy div "10.1%"
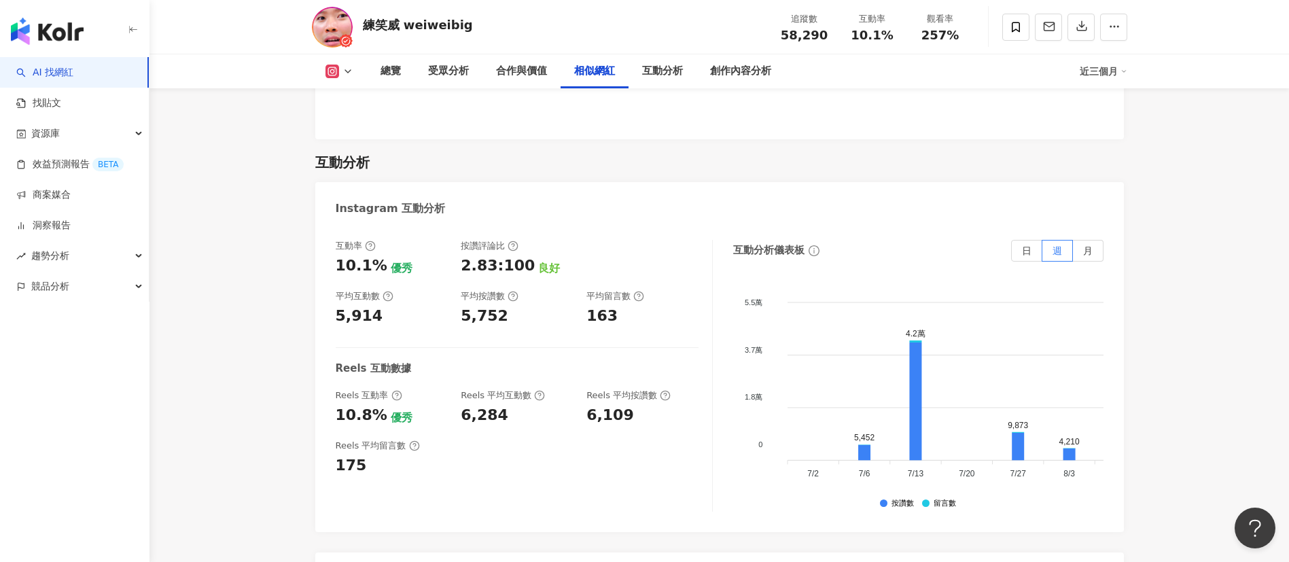
scroll to position [2854, 0]
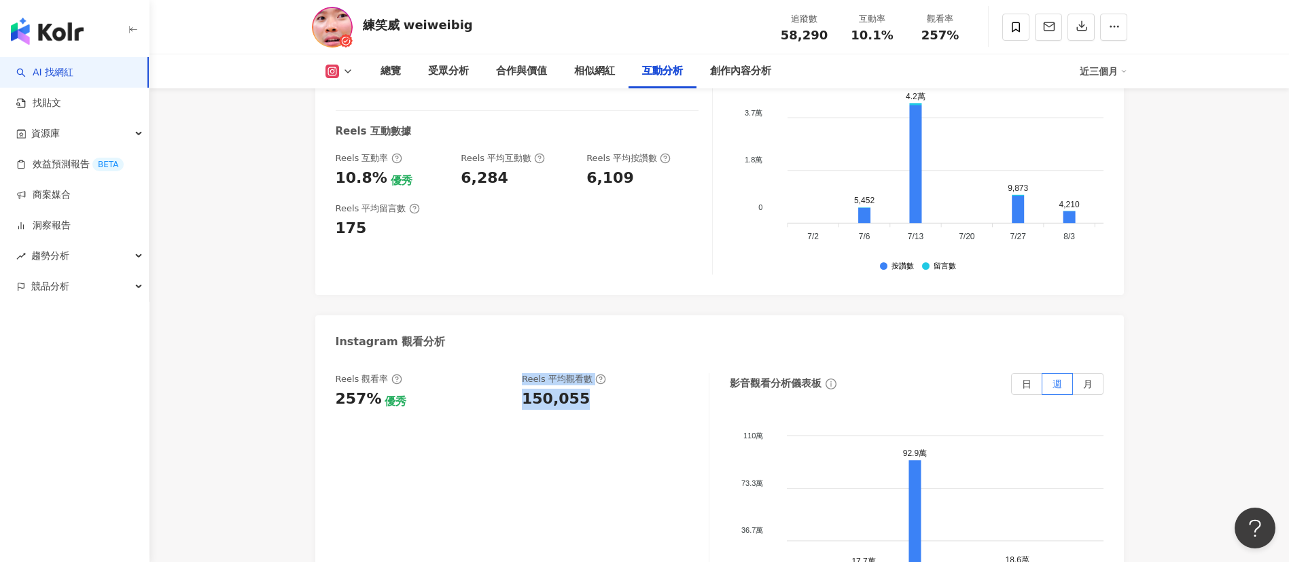
drag, startPoint x: 514, startPoint y: 396, endPoint x: 591, endPoint y: 401, distance: 77.6
click at [591, 401] on div "Reels 觀看率 257% 優秀 Reels 平均觀看數 150,055" at bounding box center [515, 391] width 359 height 37
drag, startPoint x: 521, startPoint y: 403, endPoint x: 533, endPoint y: 412, distance: 16.0
click at [520, 404] on div "Reels 觀看率 257% 優秀 Reels 平均觀看數 150,055" at bounding box center [515, 391] width 359 height 37
click at [527, 395] on div "150,055" at bounding box center [556, 399] width 68 height 21
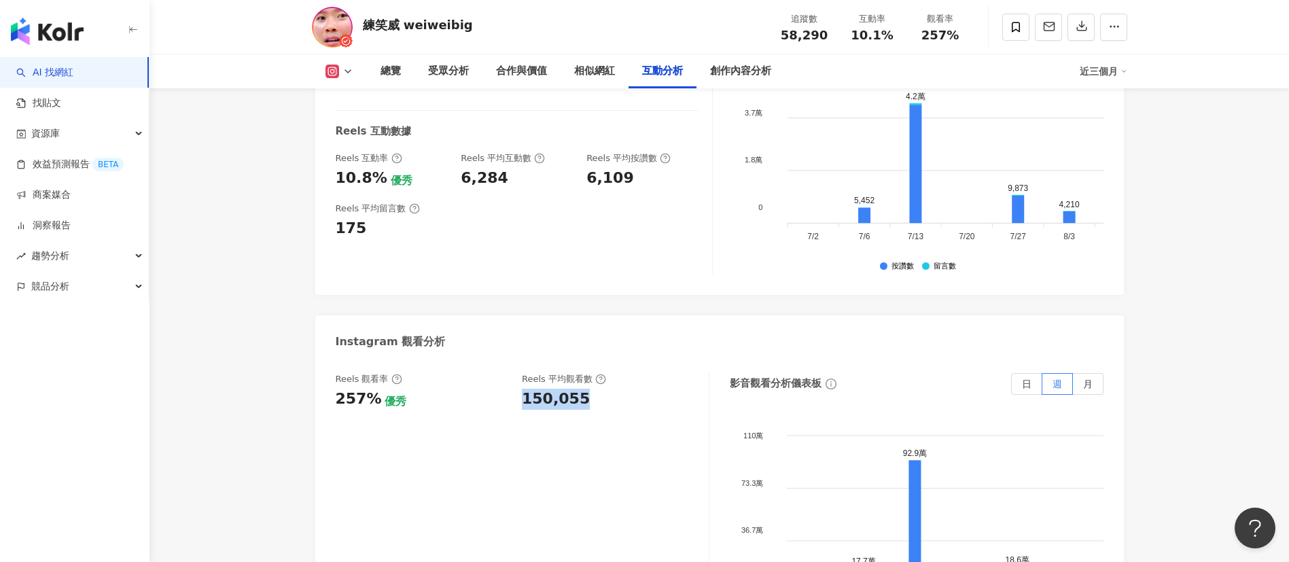
drag, startPoint x: 525, startPoint y: 399, endPoint x: 605, endPoint y: 402, distance: 79.6
click at [605, 402] on div "150,055" at bounding box center [608, 399] width 173 height 21
copy div "150,055"
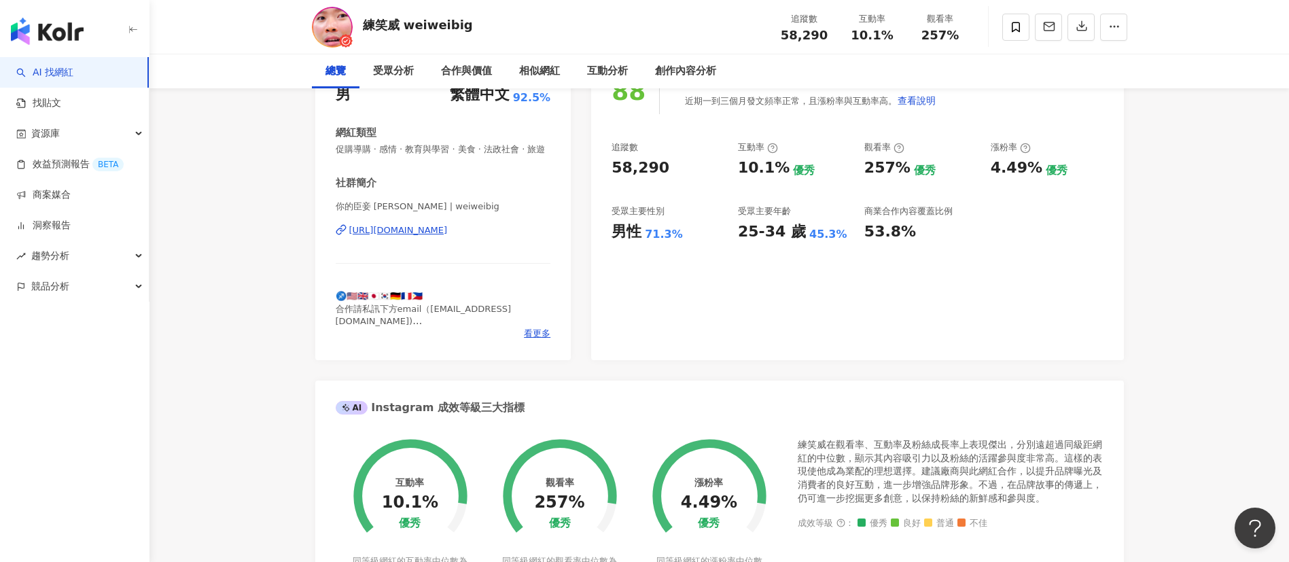
scroll to position [0, 0]
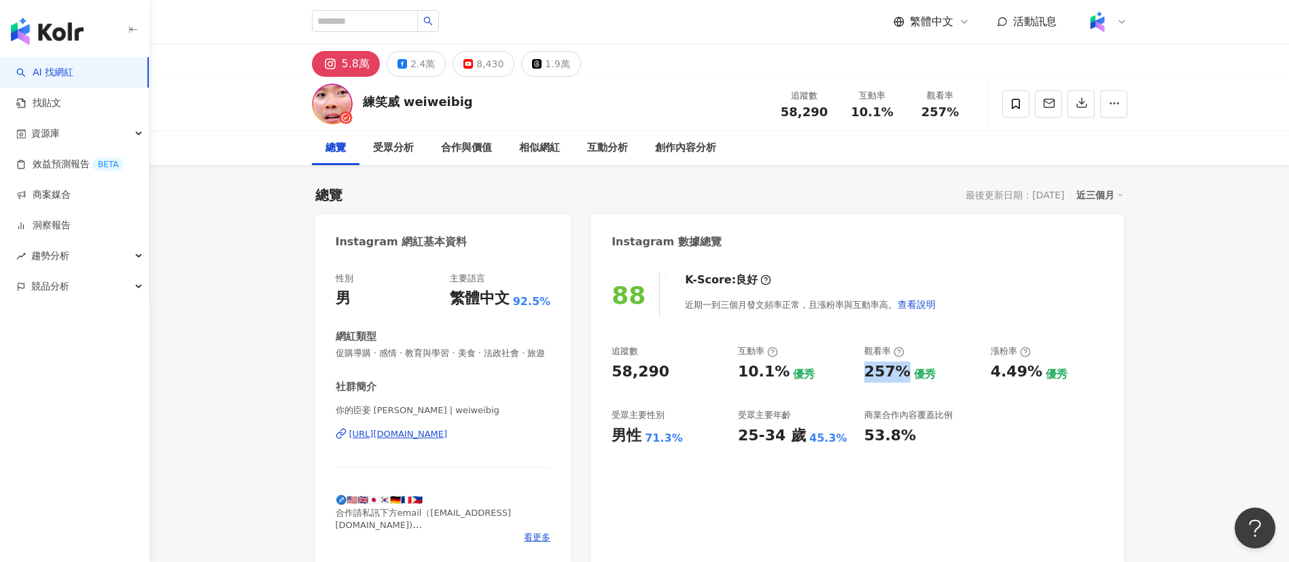
drag, startPoint x: 868, startPoint y: 371, endPoint x: 902, endPoint y: 371, distance: 34.0
click at [902, 371] on div "257%" at bounding box center [887, 372] width 46 height 21
copy div "257%"
drag, startPoint x: 990, startPoint y: 372, endPoint x: 1031, endPoint y: 374, distance: 40.8
click at [1031, 374] on div "4.49%" at bounding box center [1017, 372] width 52 height 21
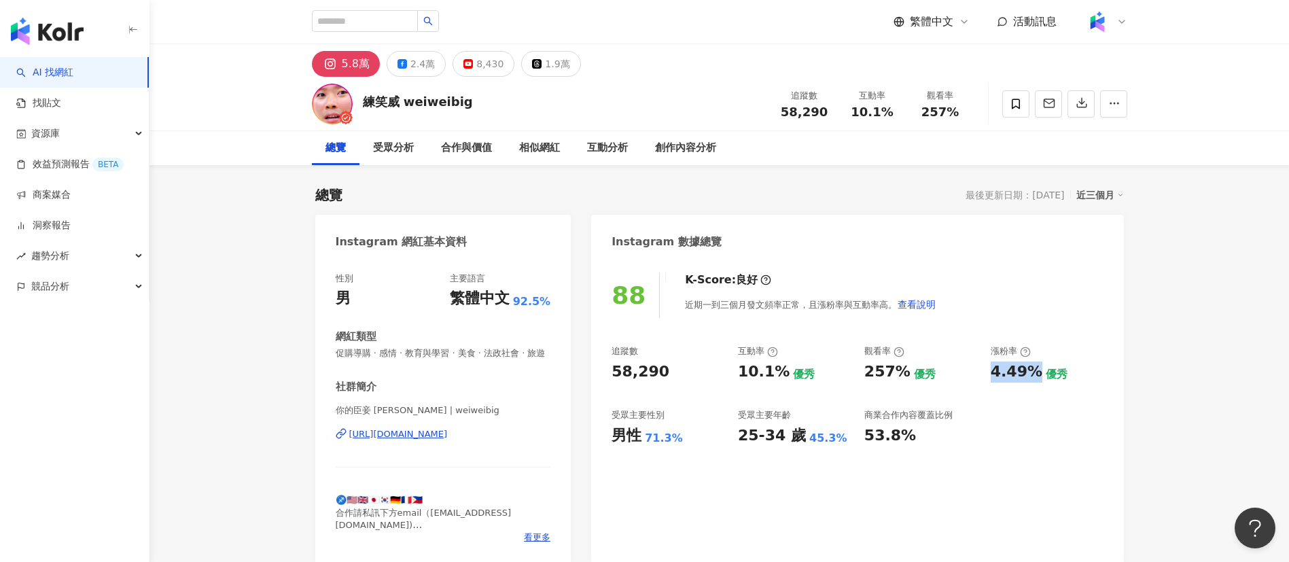
copy div "4.49%"
click at [448, 440] on div "https://www.instagram.com/weiweibig/" at bounding box center [398, 434] width 99 height 12
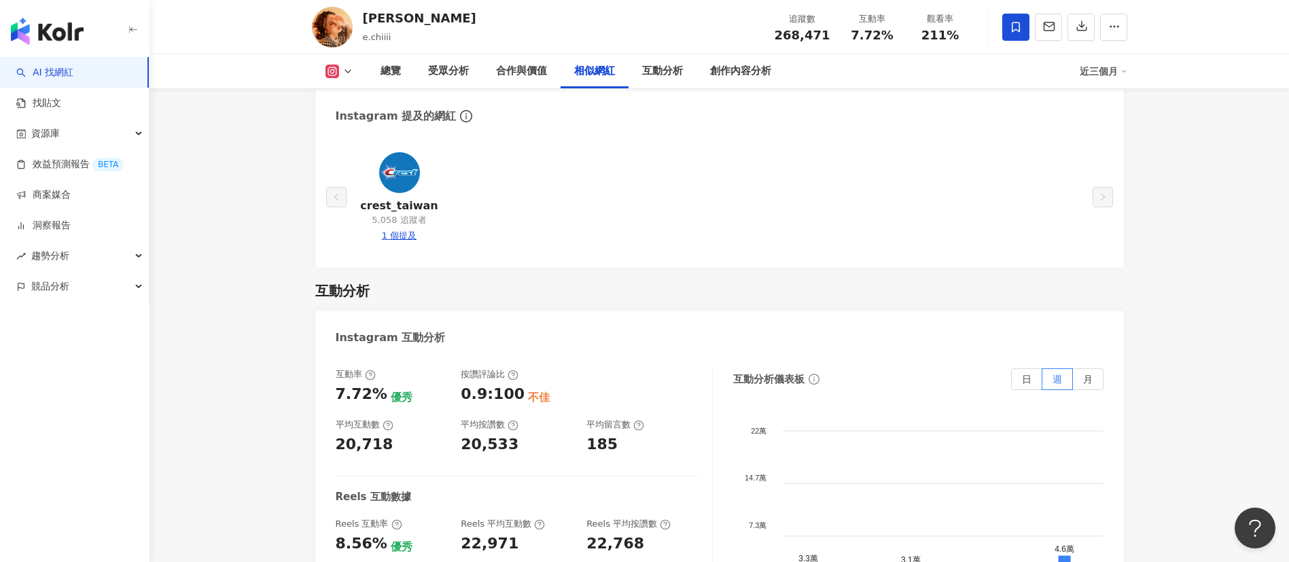
scroll to position [3040, 0]
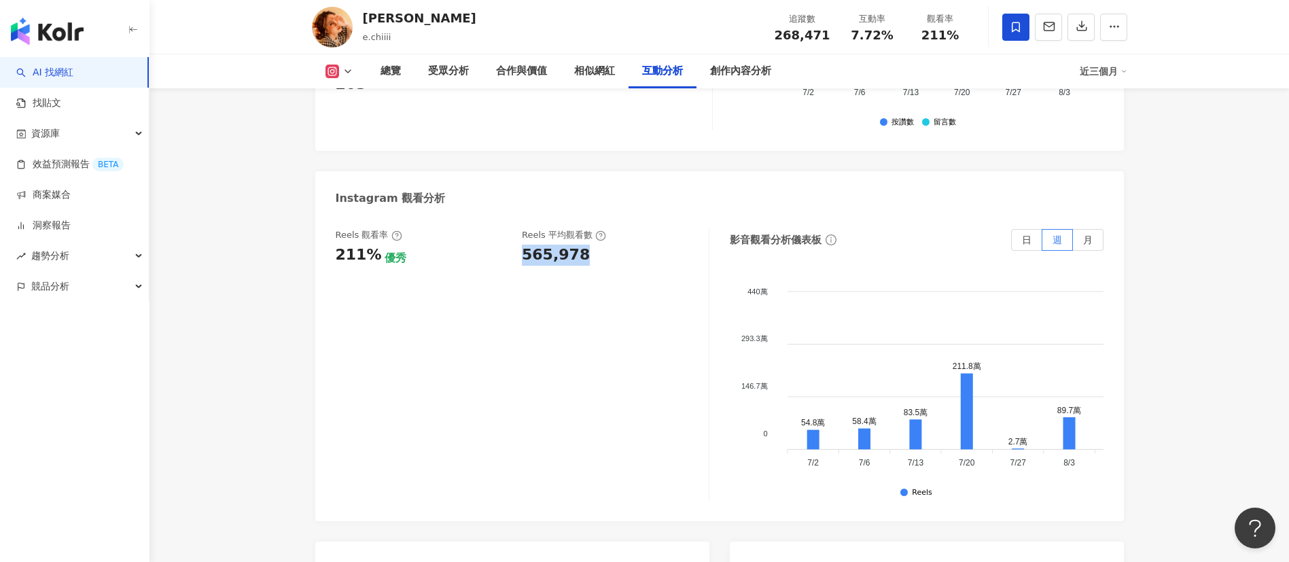
drag, startPoint x: 521, startPoint y: 219, endPoint x: 604, endPoint y: 218, distance: 83.6
click at [604, 229] on div "Reels 觀看率 211% 優秀 Reels 平均觀看數 565,978" at bounding box center [515, 247] width 359 height 37
copy div "565,978"
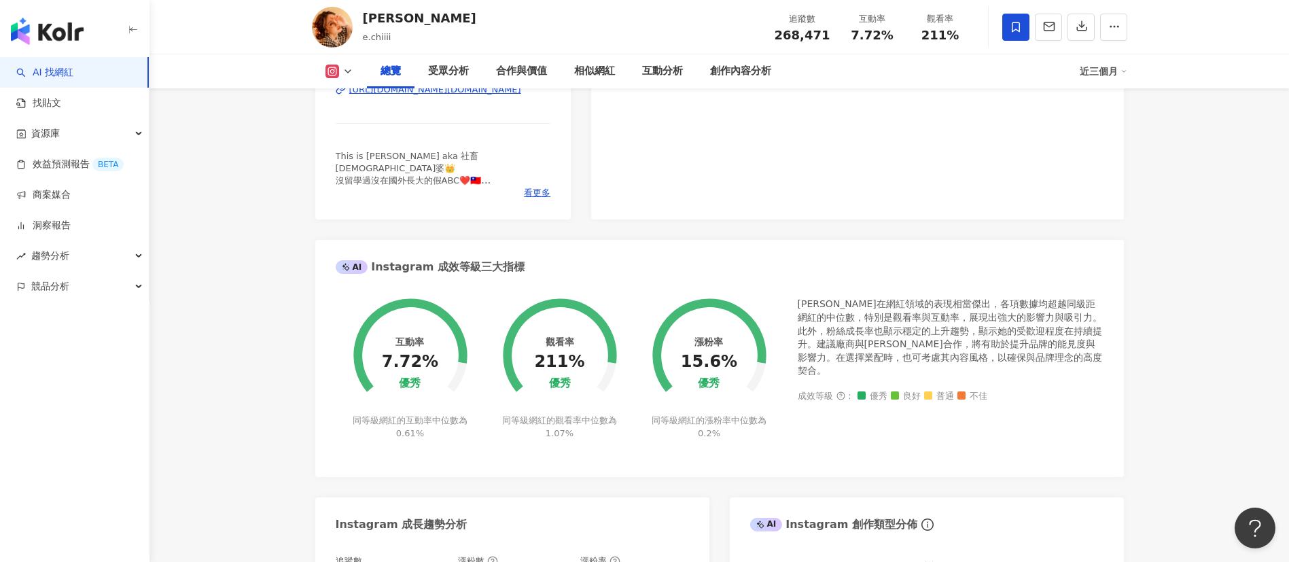
scroll to position [84, 0]
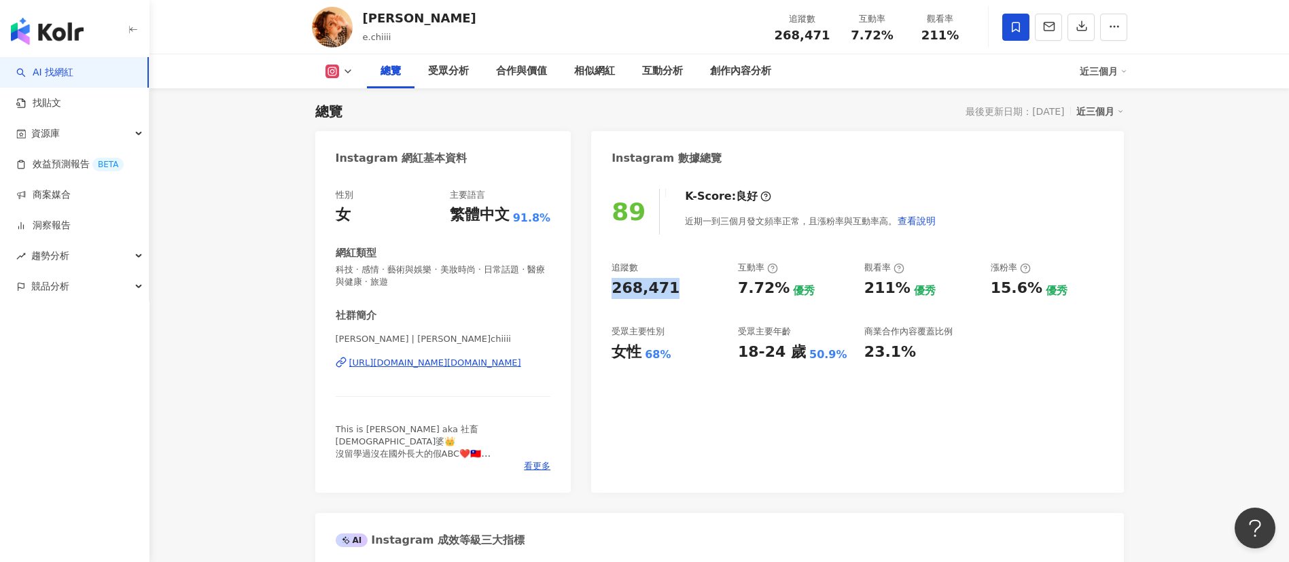
drag, startPoint x: 614, startPoint y: 287, endPoint x: 670, endPoint y: 285, distance: 55.8
click at [670, 285] on div "268,471" at bounding box center [668, 288] width 113 height 21
copy div "268,471"
drag, startPoint x: 739, startPoint y: 287, endPoint x: 779, endPoint y: 288, distance: 40.1
click at [779, 288] on div "7.72%" at bounding box center [764, 288] width 52 height 21
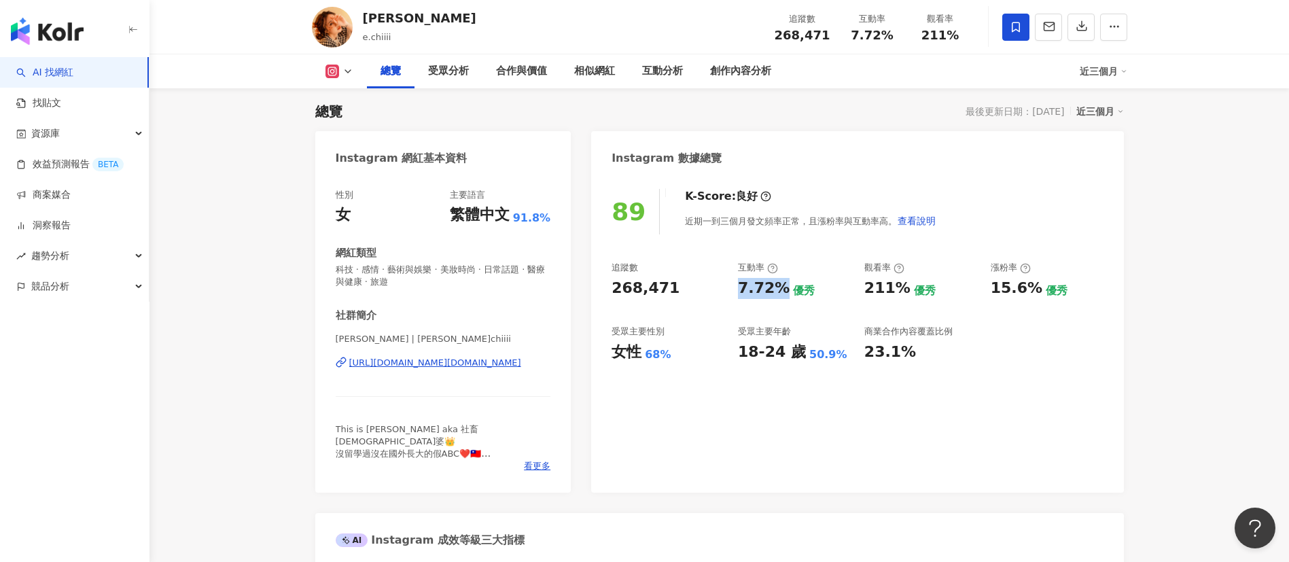
copy div "7.72%"
drag, startPoint x: 863, startPoint y: 287, endPoint x: 898, endPoint y: 289, distance: 35.4
click at [898, 289] on div "追蹤數 268,471 互動率 7.72% 優秀 觀看率 211% 優秀 漲粉率 15.6% 優秀 受眾主要性別 女性 68% 受眾主要年齡 18-24 歲 …" at bounding box center [857, 312] width 491 height 101
copy div "211%"
drag, startPoint x: 986, startPoint y: 290, endPoint x: 1038, endPoint y: 290, distance: 52.3
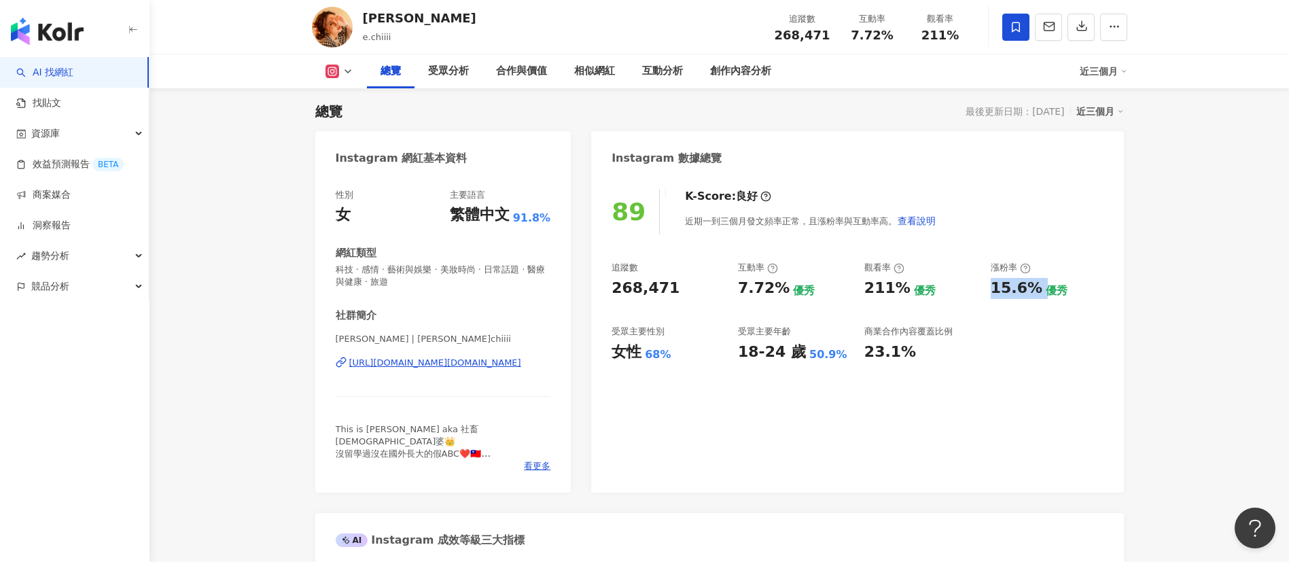
click at [1038, 290] on div "追蹤數 268,471 互動率 7.72% 優秀 觀看率 211% 優秀 漲粉率 15.6% 優秀 受眾主要性別 女性 68% 受眾主要年齡 18-24 歲 …" at bounding box center [857, 312] width 491 height 101
copy div "15.6%"
click at [448, 359] on div "https://www.instagram.com/e.chiiii/" at bounding box center [435, 363] width 172 height 12
